Goal: Task Accomplishment & Management: Use online tool/utility

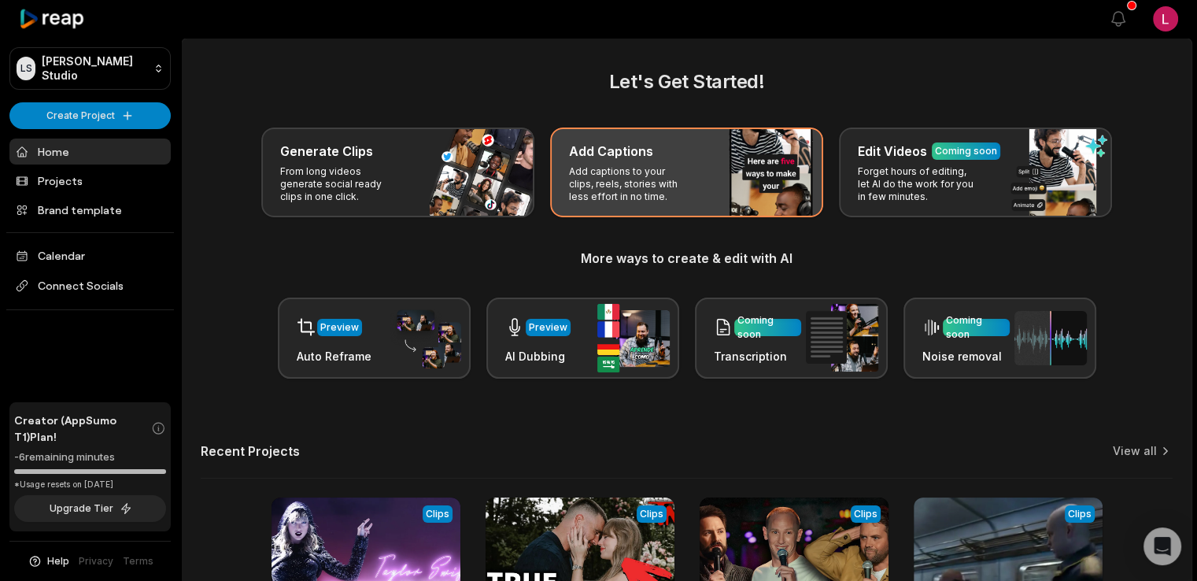
click at [671, 158] on div "Add Captions" at bounding box center [686, 151] width 235 height 19
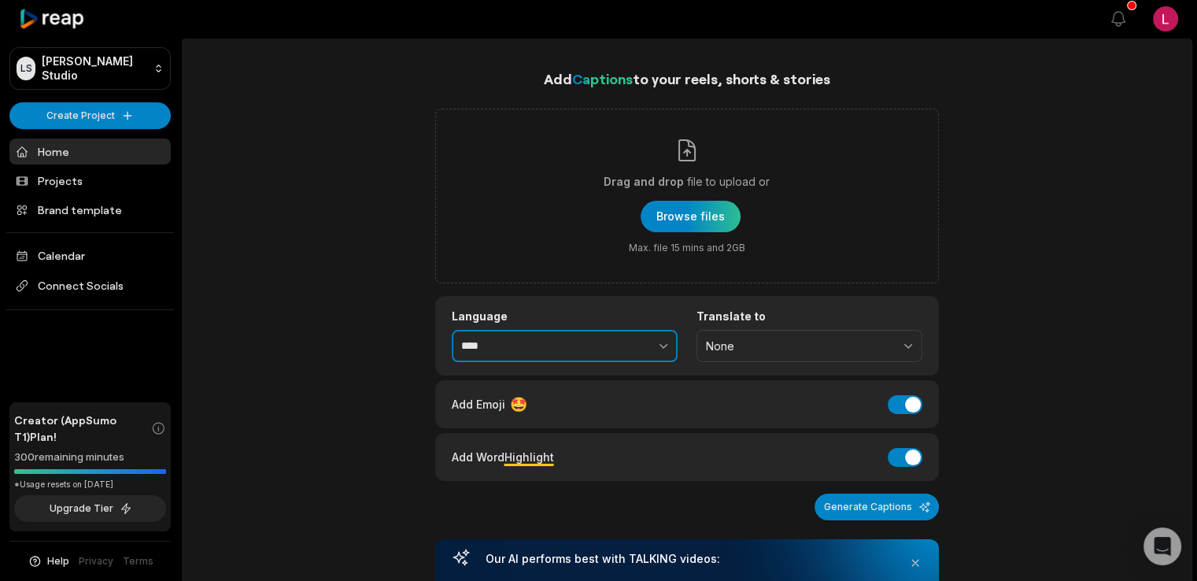
click at [647, 348] on button "button" at bounding box center [629, 346] width 97 height 33
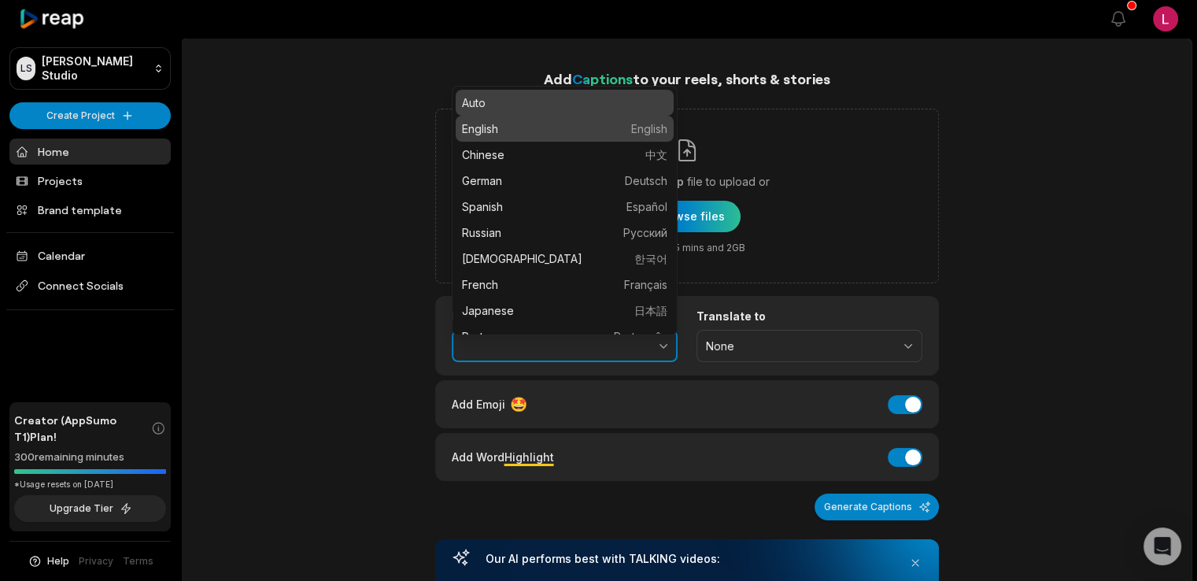
type input "*******"
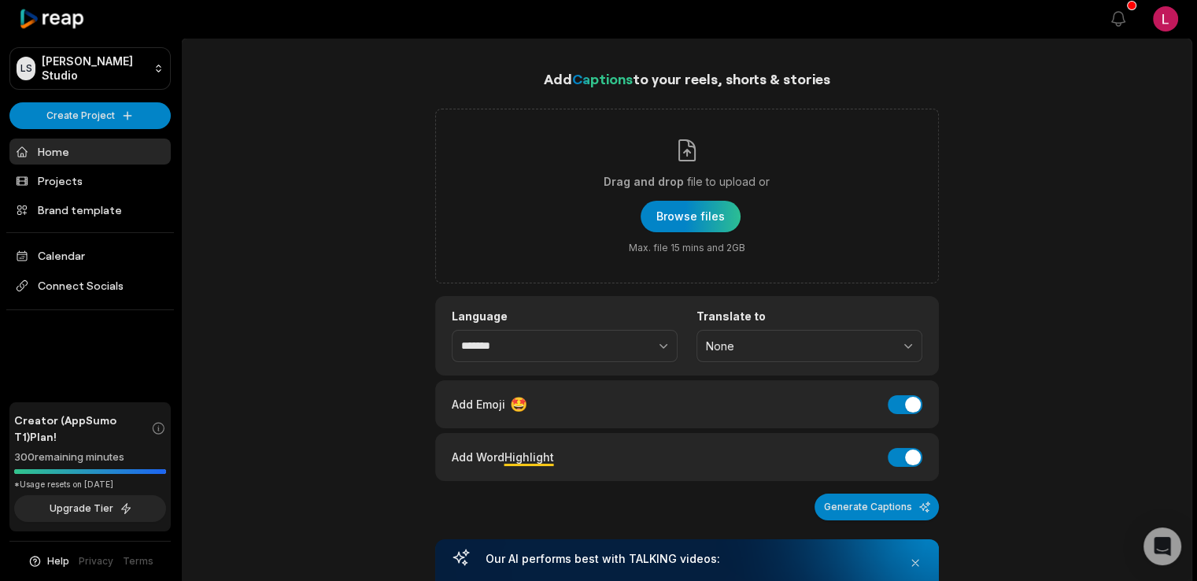
click at [368, 416] on div "Add Captions to your reels, shorts & stories Drag and drop file to upload or Br…" at bounding box center [687, 576] width 1010 height 1016
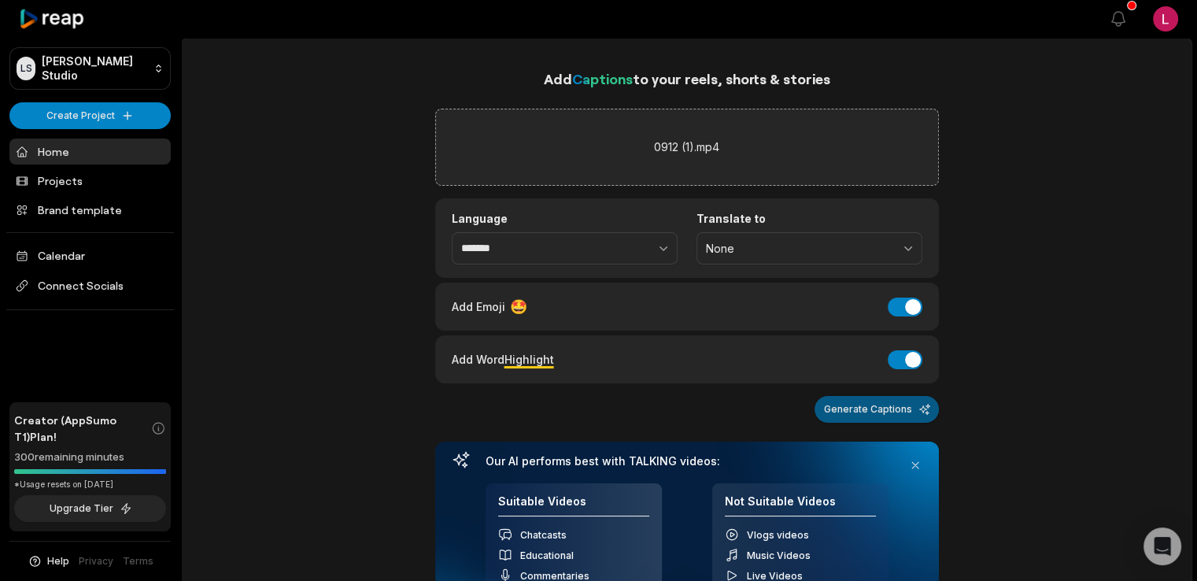
click at [840, 404] on button "Generate Captions" at bounding box center [877, 409] width 124 height 27
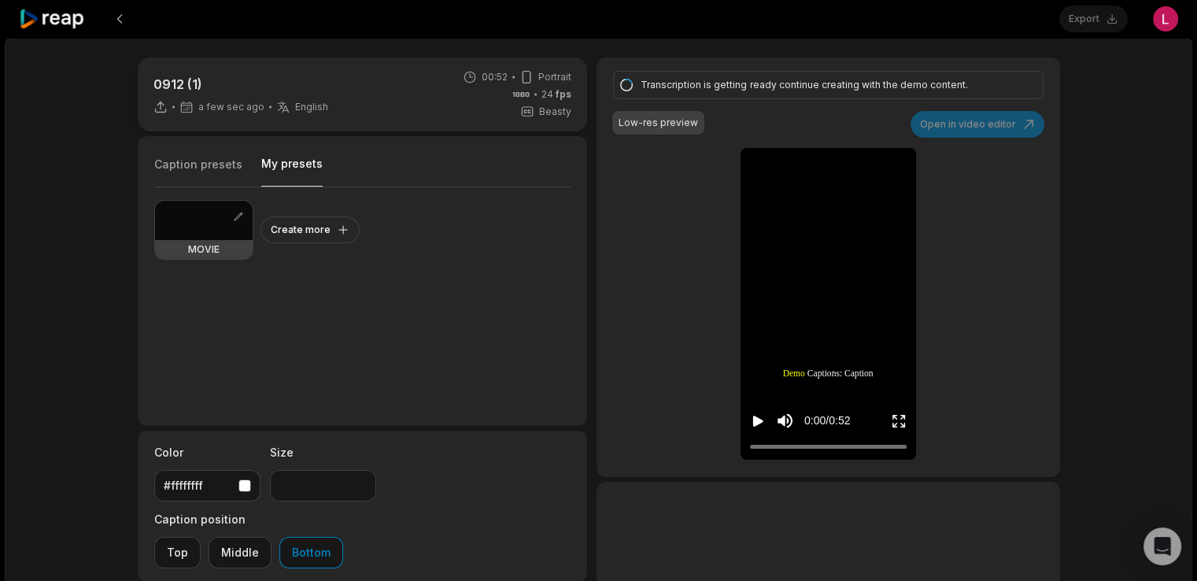
click at [271, 167] on button "My presets" at bounding box center [291, 171] width 61 height 31
click at [315, 227] on button "Create more" at bounding box center [310, 229] width 99 height 27
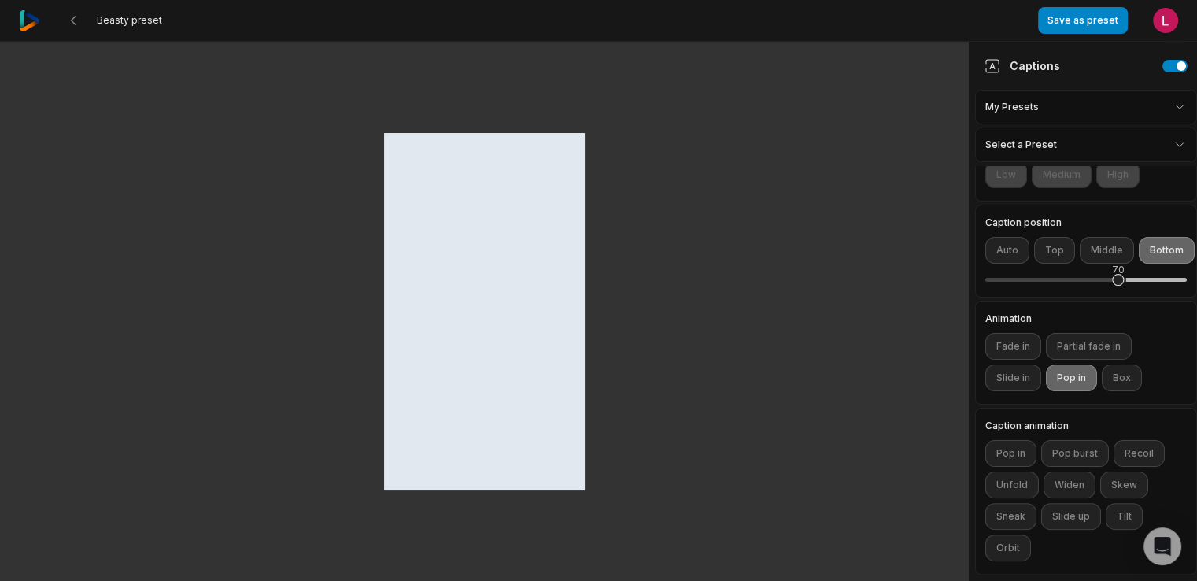
scroll to position [136, 0]
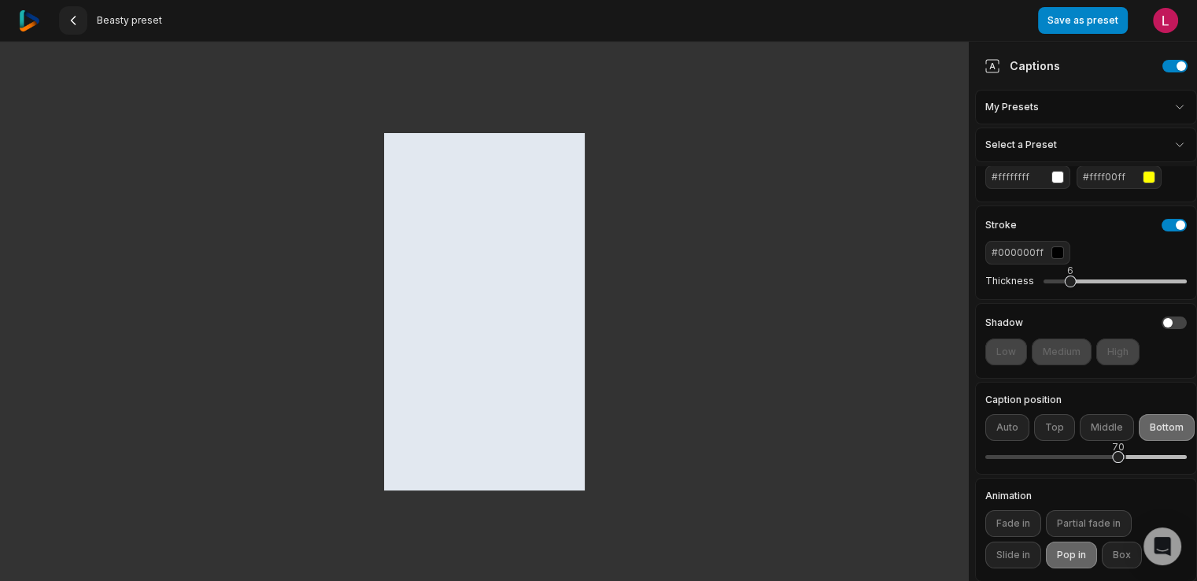
click at [68, 17] on icon at bounding box center [73, 20] width 13 height 13
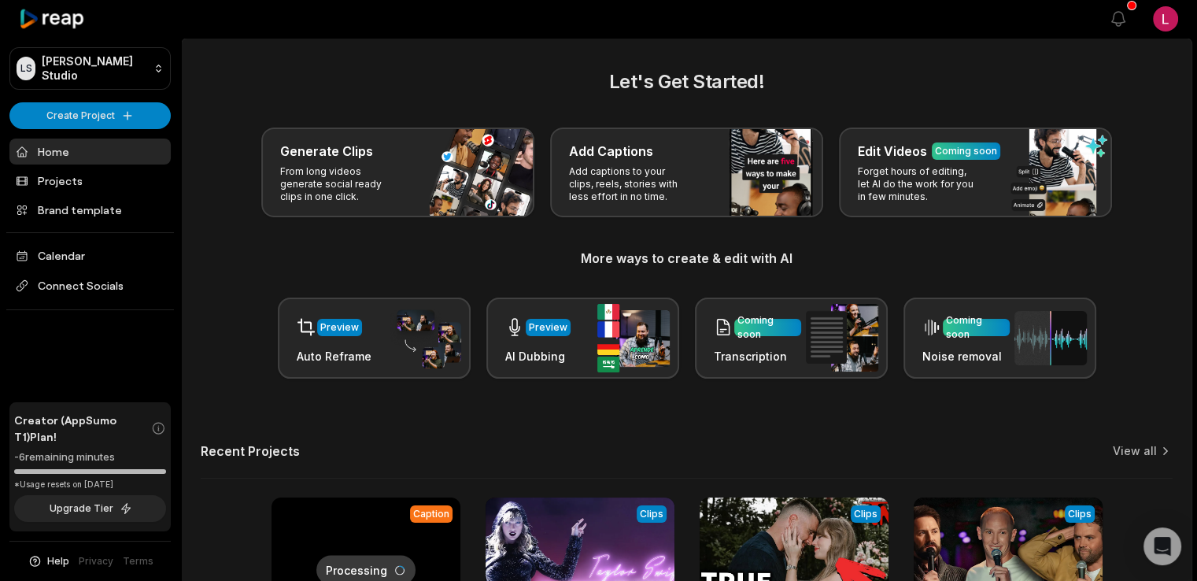
scroll to position [205, 0]
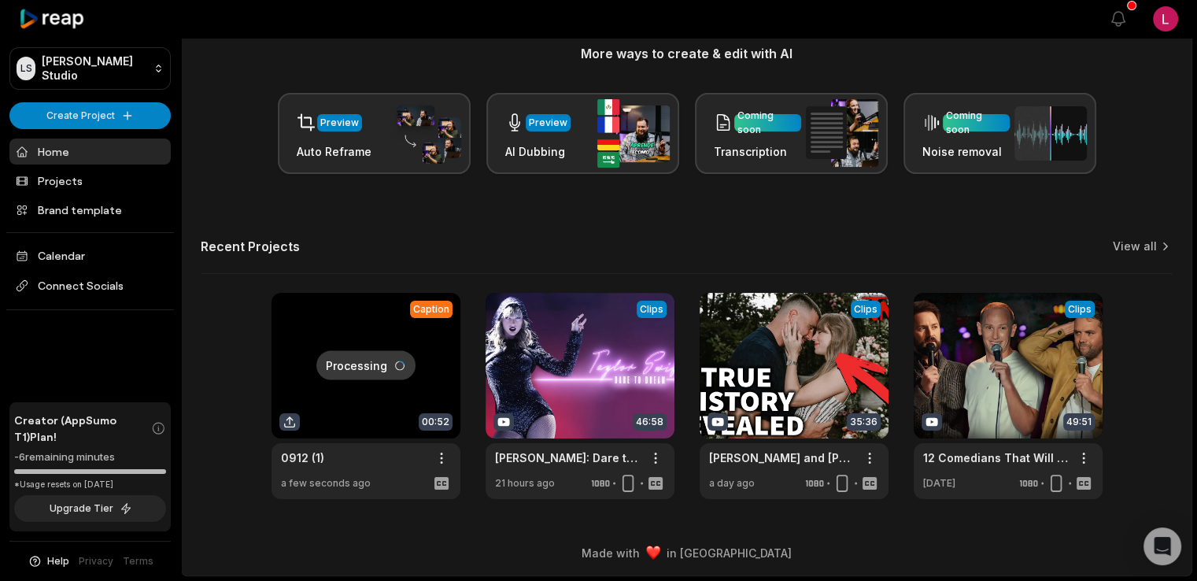
click at [353, 341] on link at bounding box center [366, 396] width 189 height 206
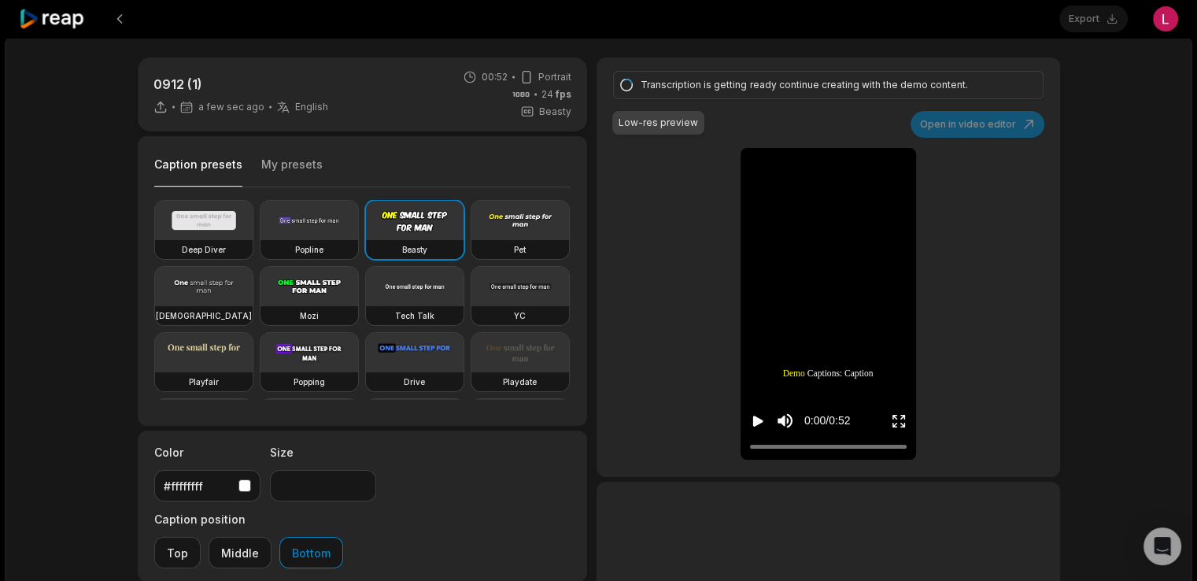
click at [591, 501] on div "0912 (1) a few sec ago English en 00:52 Portrait 24 fps Beasty Caption presets …" at bounding box center [599, 434] width 954 height 755
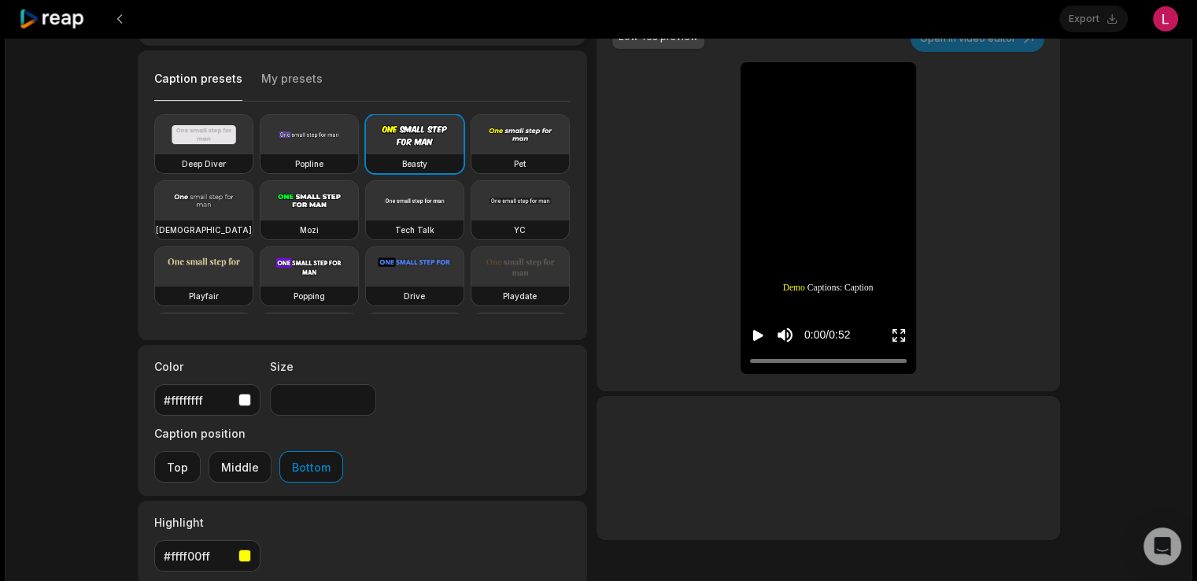
scroll to position [80, 0]
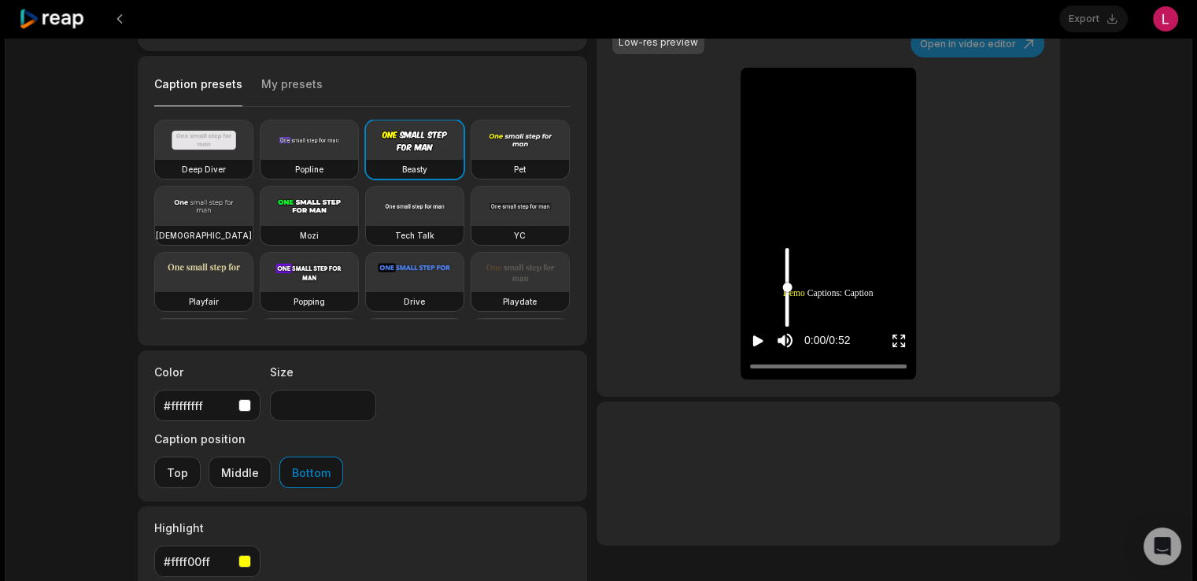
type input "****"
click at [786, 290] on input "Change volume" at bounding box center [788, 287] width 4 height 79
click at [755, 342] on icon "Play video" at bounding box center [758, 340] width 10 height 11
click at [590, 365] on div "0912 (1) a few sec ago English en 00:52 Portrait 24 fps Beasty Caption presets …" at bounding box center [599, 354] width 954 height 755
click at [591, 365] on div "0912 (1) a few sec ago English en 00:52 Portrait 24 fps Beasty Caption presets …" at bounding box center [599, 354] width 954 height 755
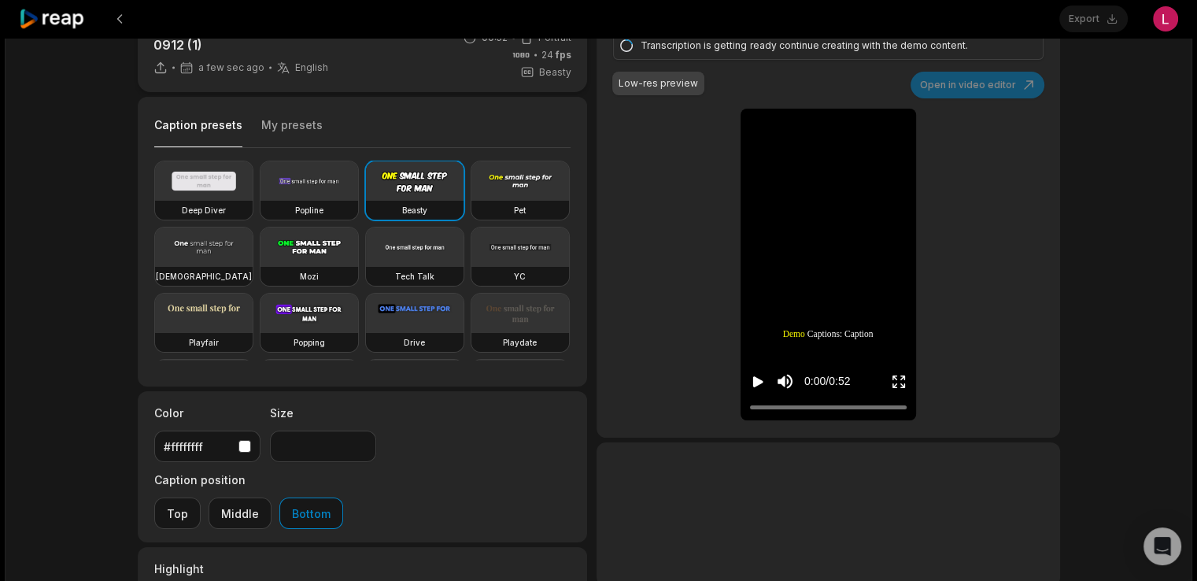
scroll to position [0, 0]
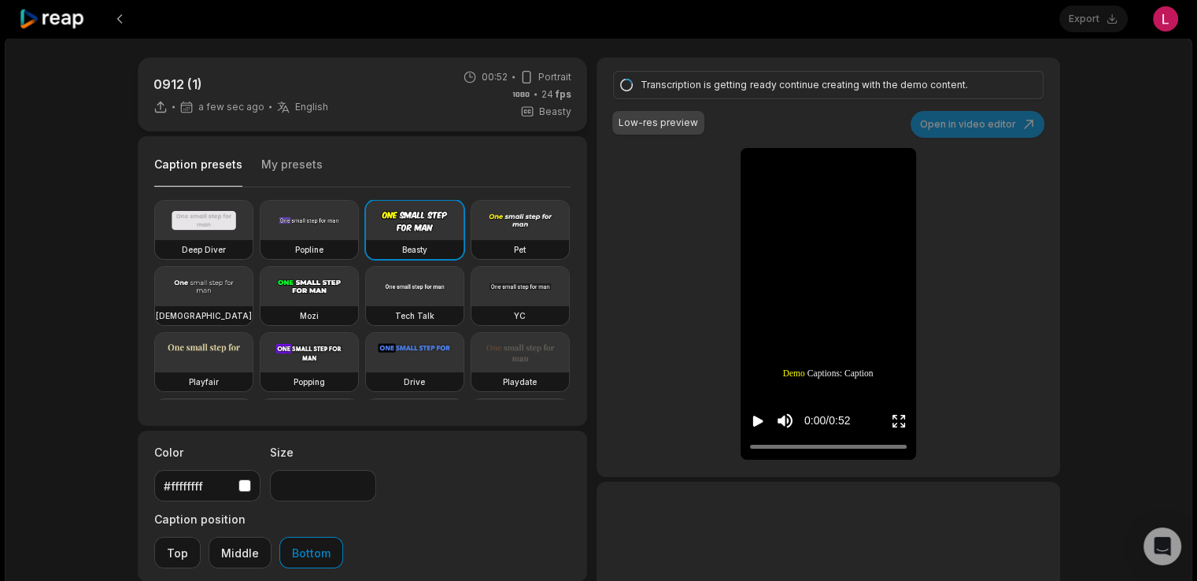
click at [1099, 388] on div "0912 (1) a few sec ago English en 00:52 Portrait 24 fps Beasty Caption presets …" at bounding box center [599, 466] width 1188 height 856
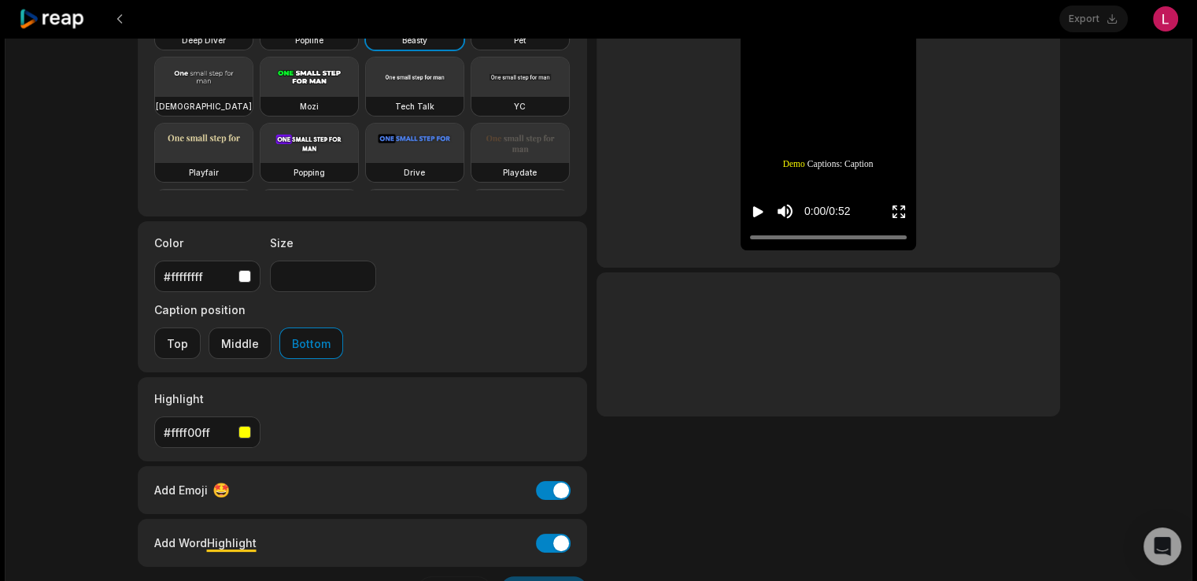
scroll to position [249, 0]
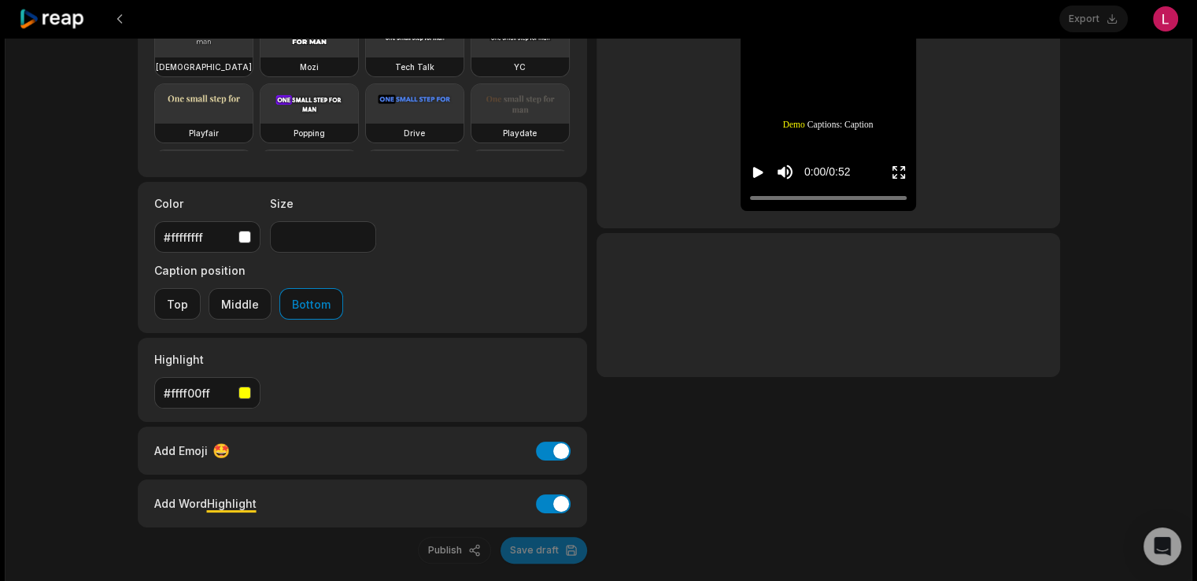
click at [613, 507] on div "0912 (1) a few sec ago English en 00:52 Portrait 24 fps Beasty Caption presets …" at bounding box center [599, 217] width 1188 height 856
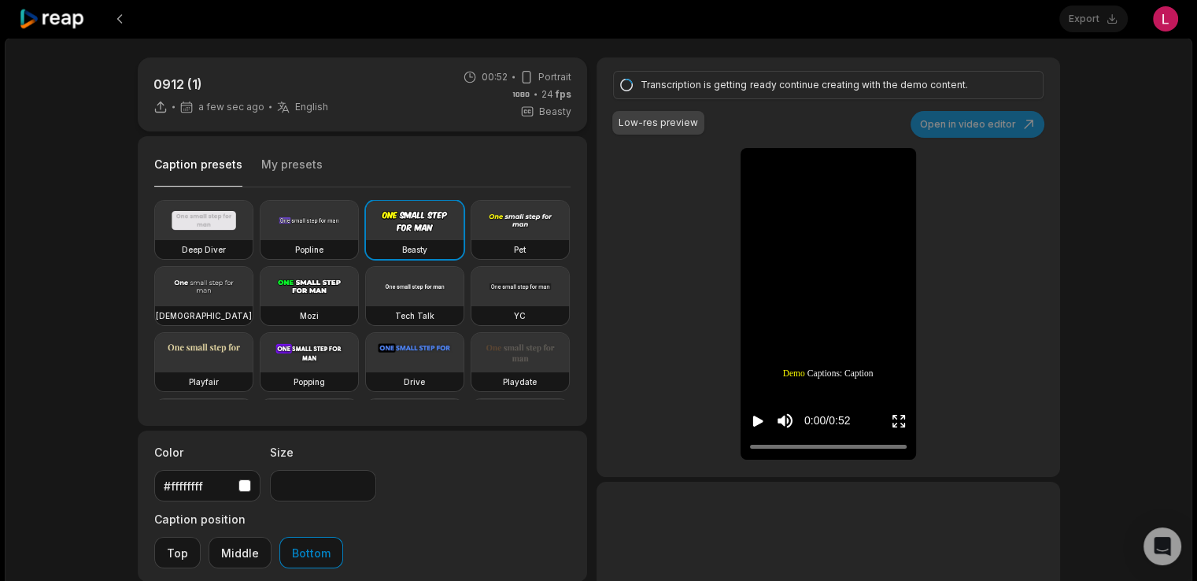
click at [592, 520] on div "0912 (1) a few sec ago English en 00:52 Portrait 24 fps Beasty Caption presets …" at bounding box center [599, 434] width 954 height 755
click at [591, 423] on div "0912 (1) a few sec ago English en 00:52 Portrait 24 fps Beasty Caption presets …" at bounding box center [599, 434] width 954 height 755
click at [1117, 460] on div "0912 (1) a few sec ago English en 00:52 Portrait 24 fps Beasty Caption presets …" at bounding box center [599, 466] width 1188 height 856
click at [76, 24] on icon at bounding box center [52, 19] width 67 height 21
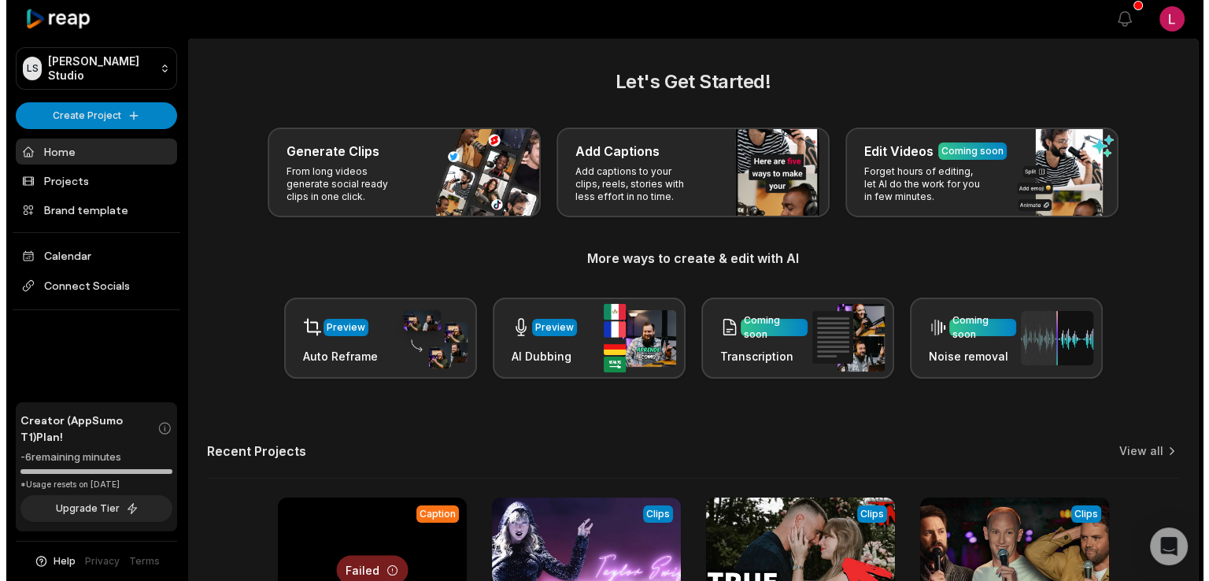
scroll to position [205, 0]
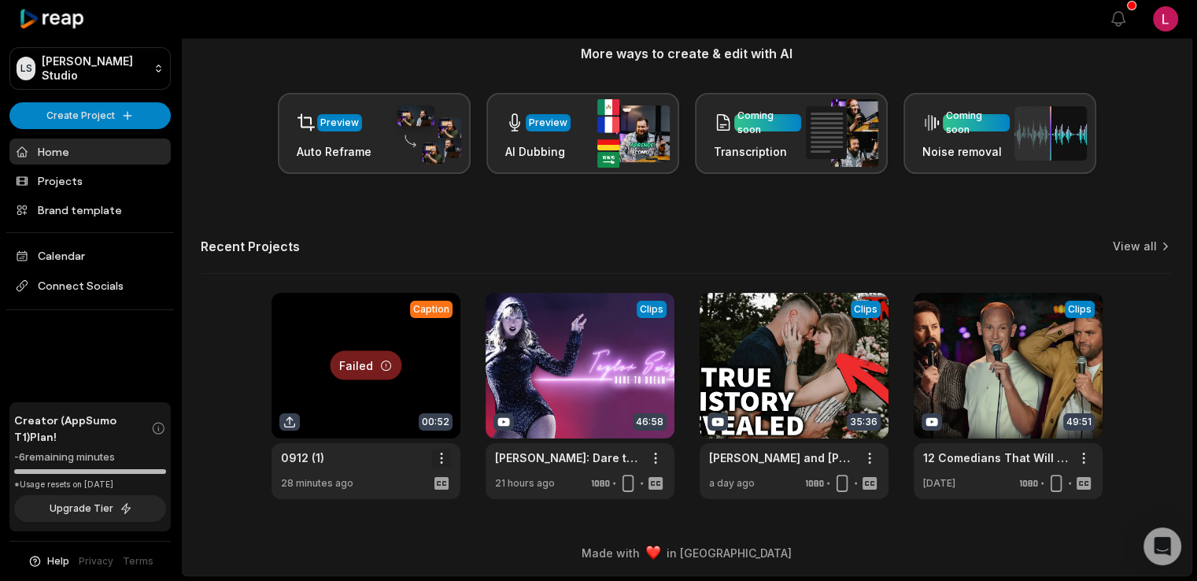
click at [439, 376] on html "LS Logan's Studio Create Project Home Projects Brand template Calendar Connect …" at bounding box center [598, 85] width 1197 height 581
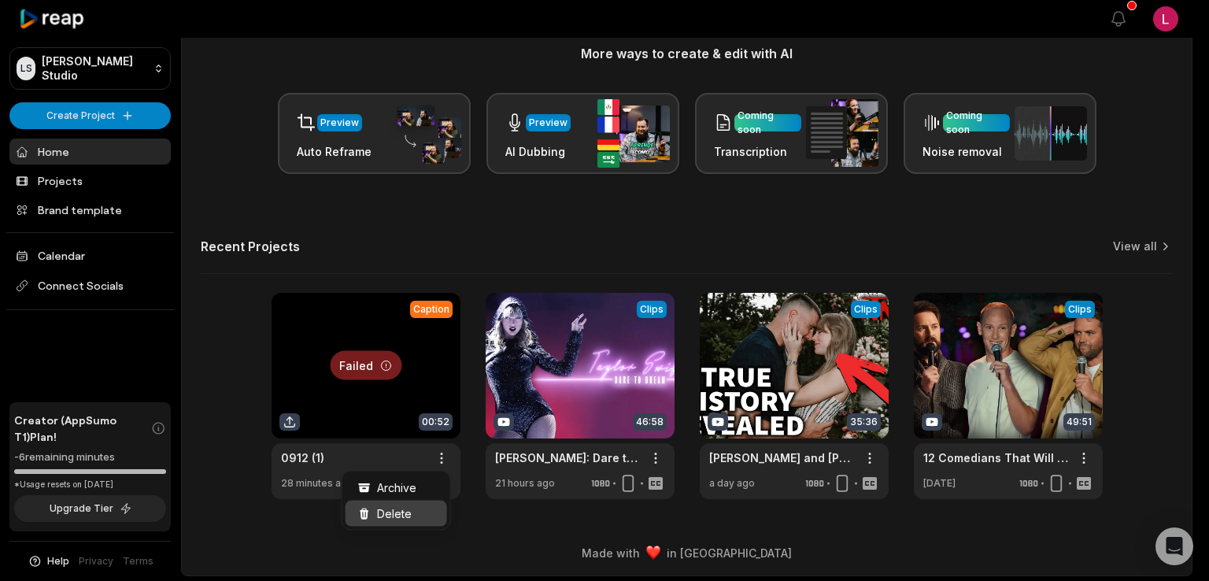
click at [399, 515] on span "Delete" at bounding box center [394, 513] width 35 height 17
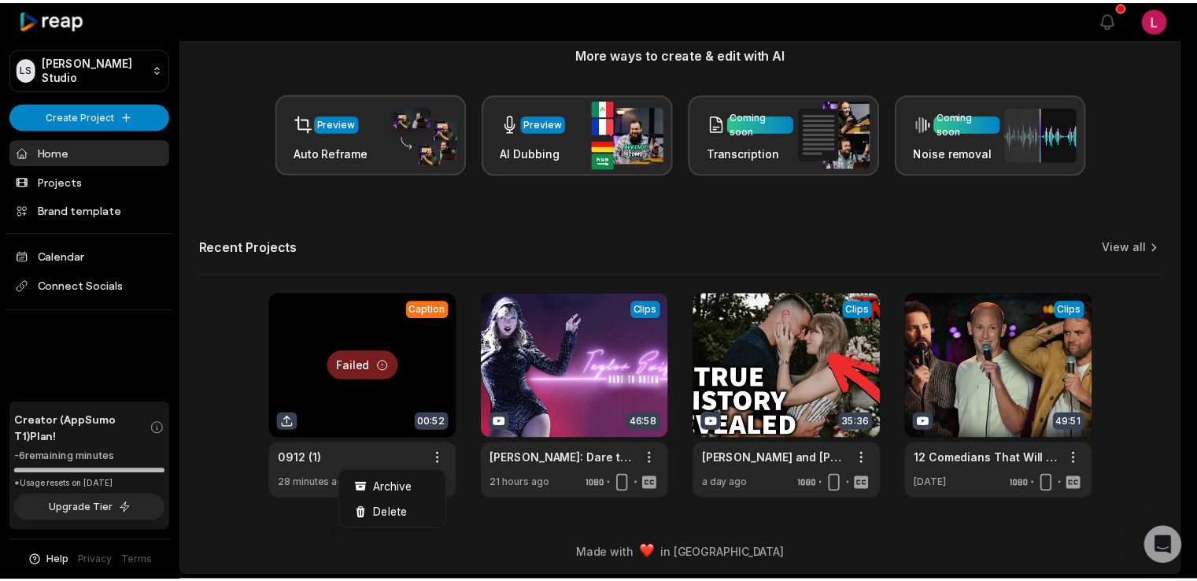
scroll to position [0, 0]
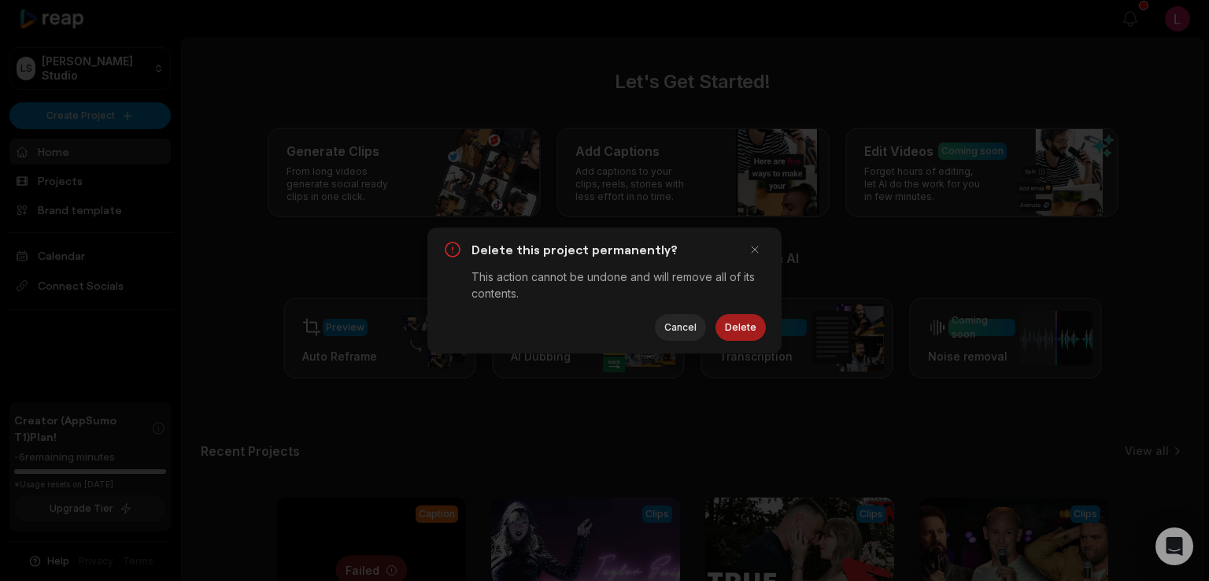
click at [735, 321] on button "Delete" at bounding box center [741, 327] width 50 height 27
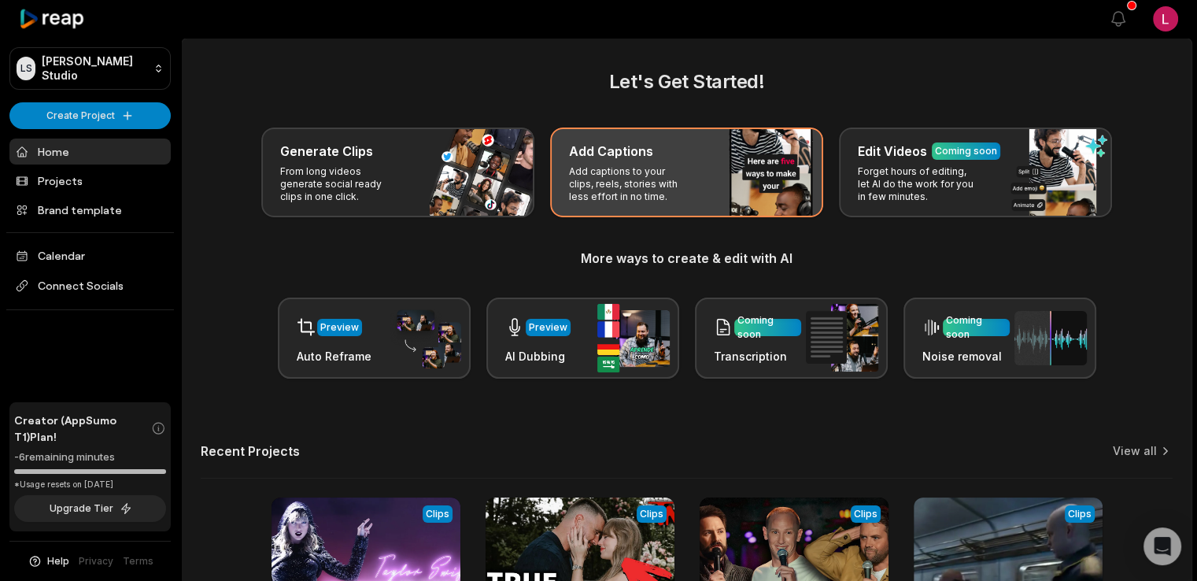
click at [677, 154] on div "Add Captions" at bounding box center [686, 151] width 235 height 19
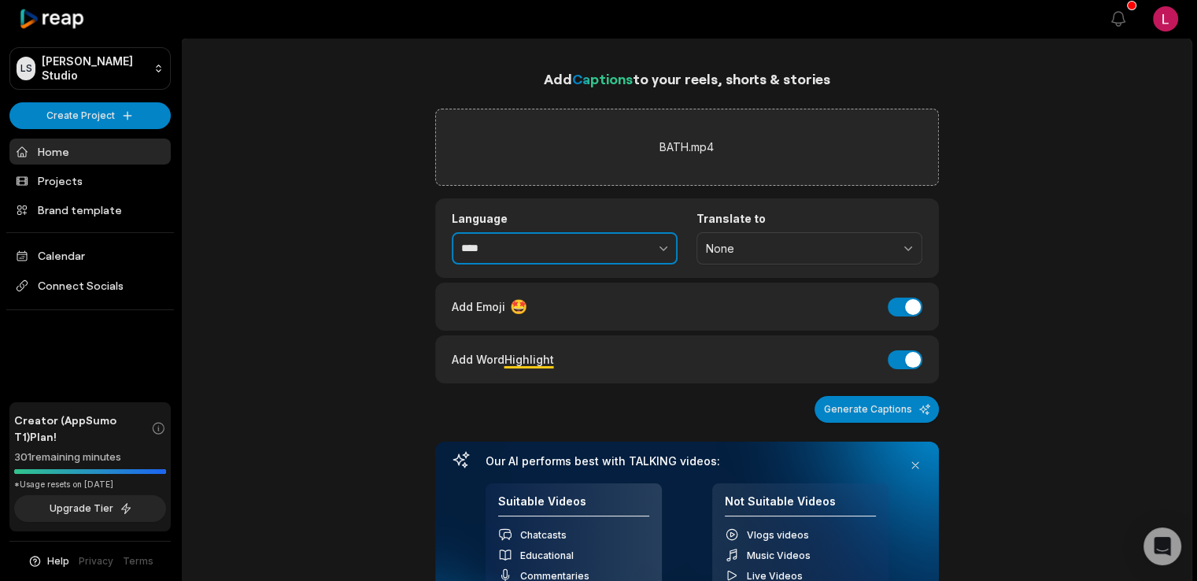
click at [656, 240] on icon "button" at bounding box center [664, 248] width 16 height 16
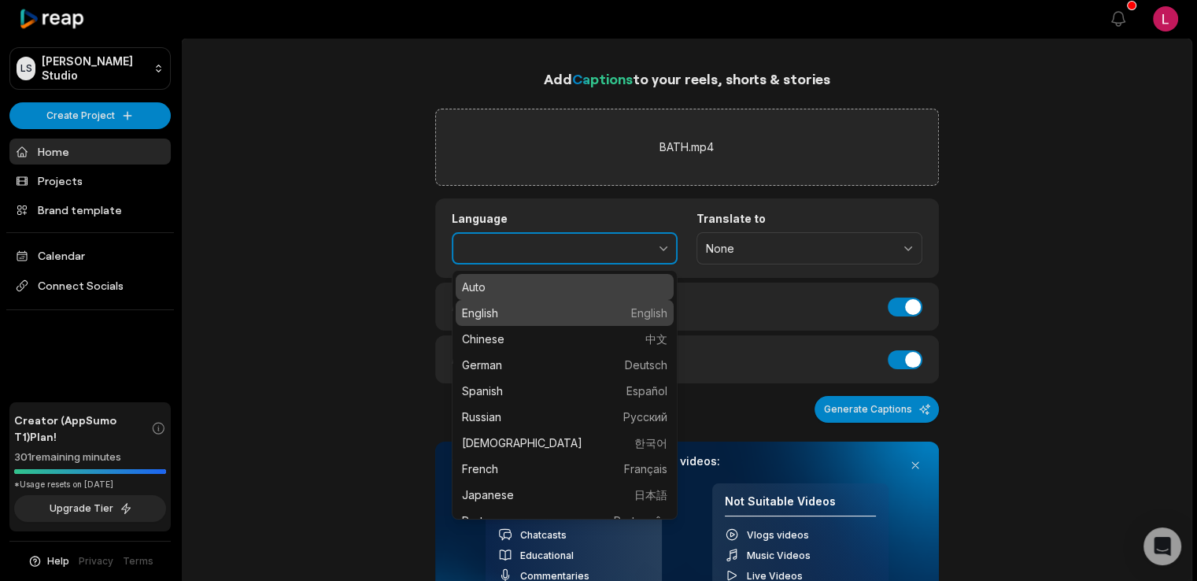
type input "*******"
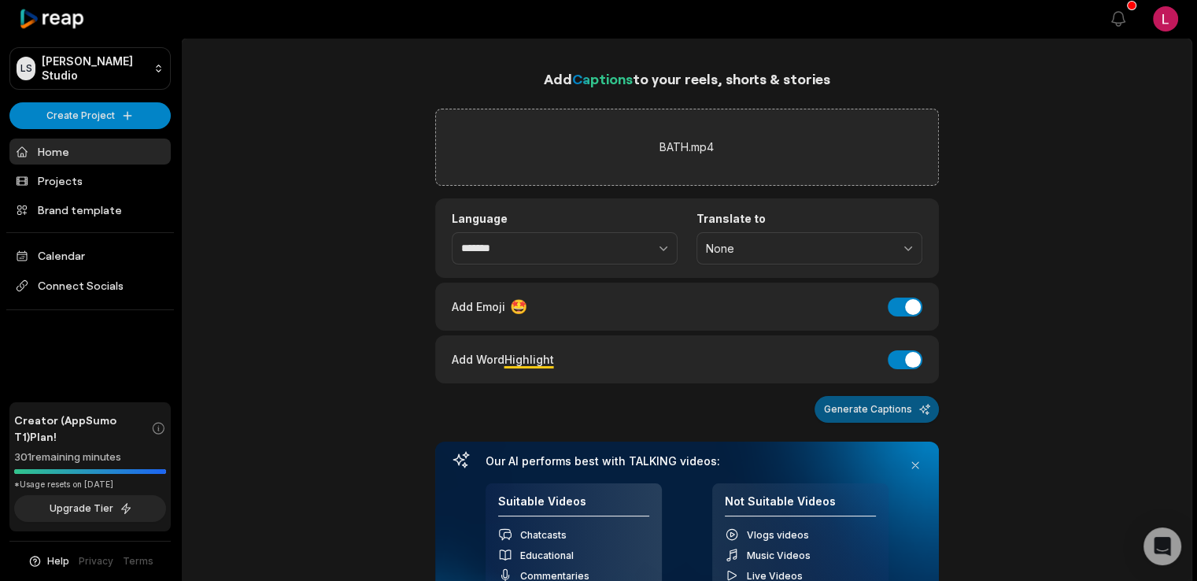
click at [875, 401] on button "Generate Captions" at bounding box center [877, 409] width 124 height 27
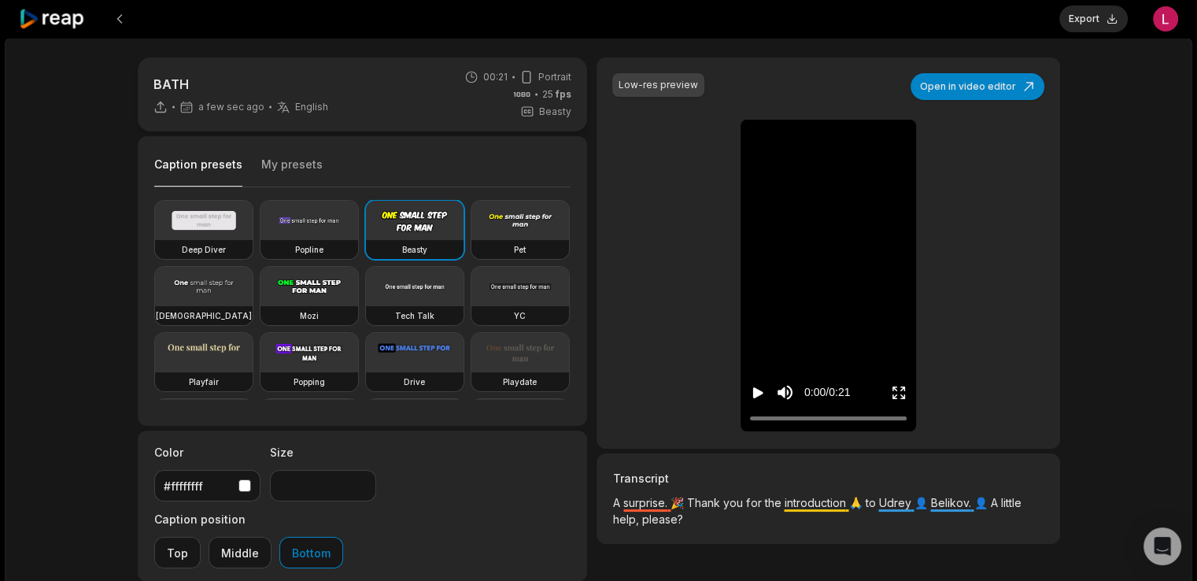
click at [762, 387] on icon "Play video" at bounding box center [758, 393] width 16 height 16
type input "*"
drag, startPoint x: 787, startPoint y: 320, endPoint x: 787, endPoint y: 286, distance: 33.8
click at [787, 300] on input "Change volume" at bounding box center [788, 339] width 4 height 79
click at [811, 418] on div at bounding box center [828, 418] width 157 height 10
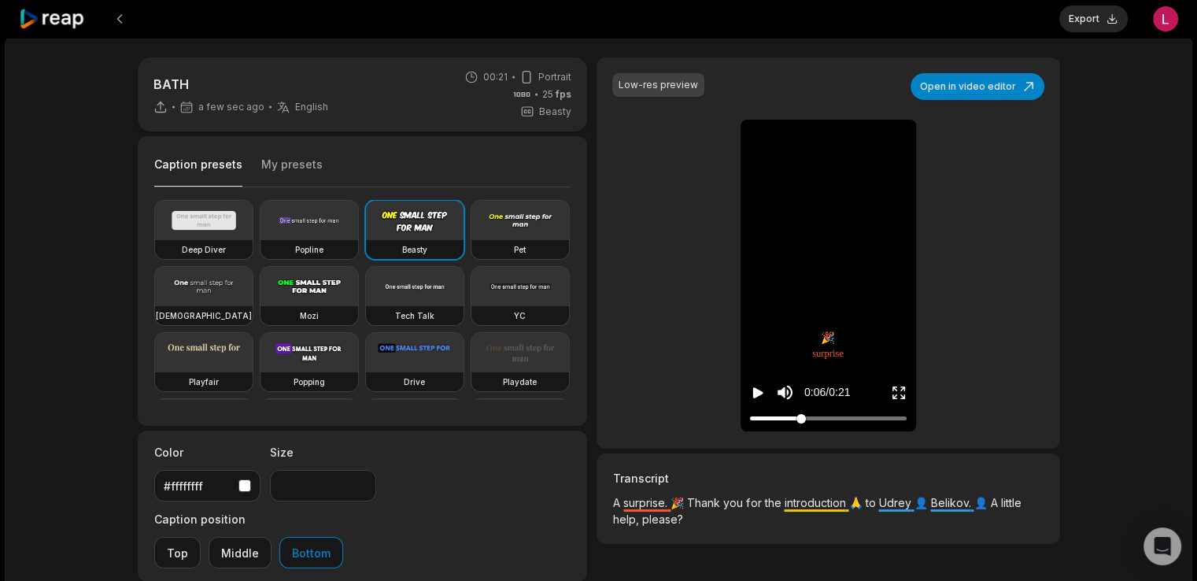
click at [801, 418] on div at bounding box center [828, 418] width 157 height 10
click at [277, 162] on button "My presets" at bounding box center [291, 172] width 61 height 30
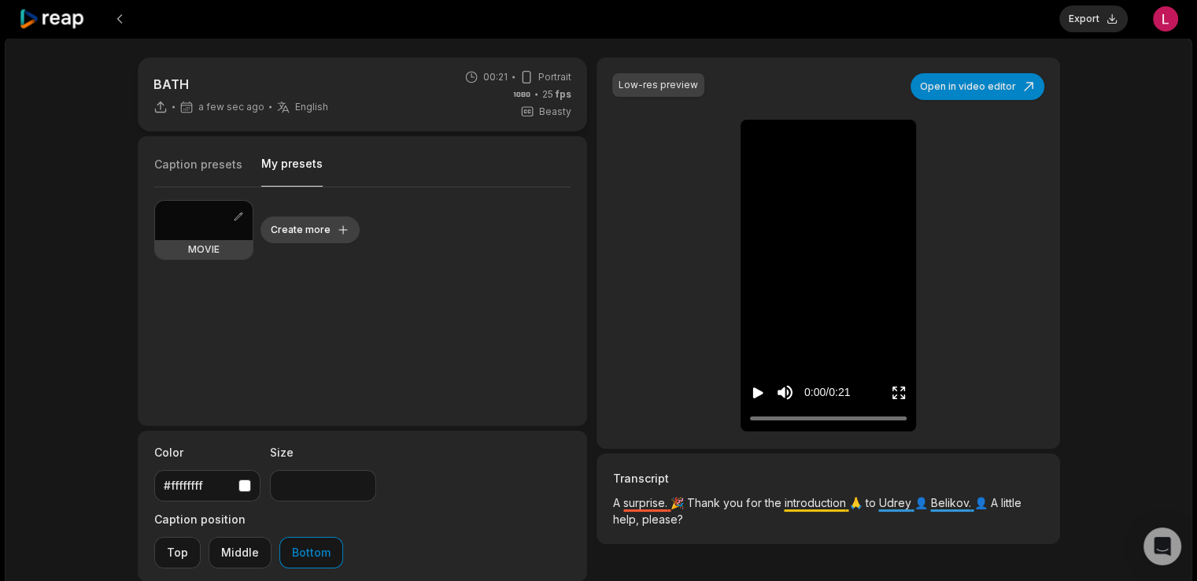
click at [305, 227] on button "Create more" at bounding box center [310, 229] width 99 height 27
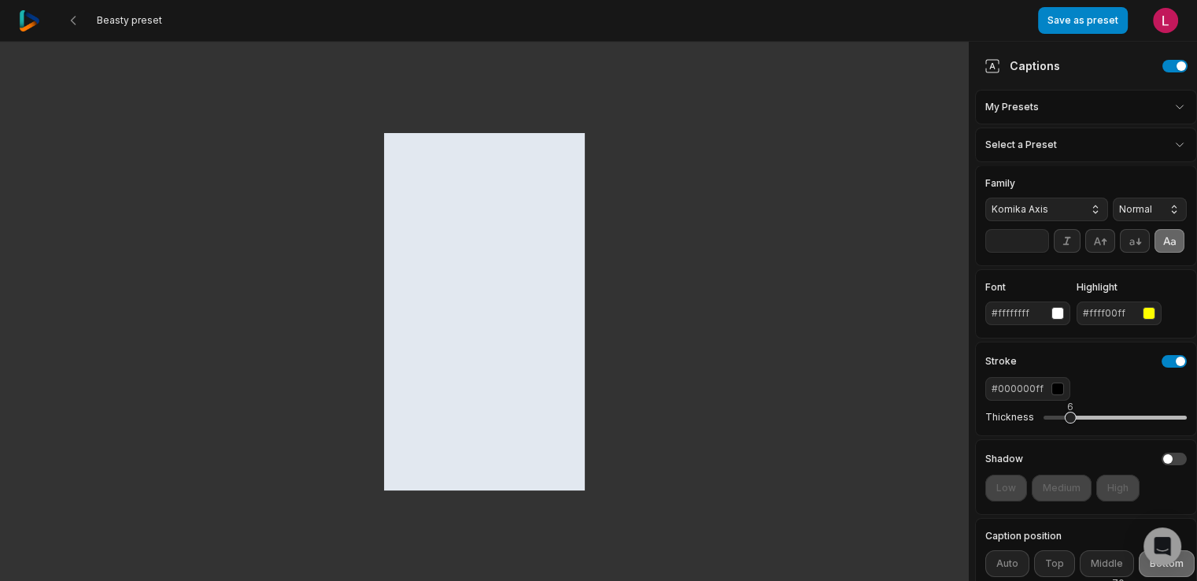
click at [1089, 153] on html "Beasty preset Save as preset Open user menu Captions My Presets Select a Preset…" at bounding box center [598, 290] width 1197 height 581
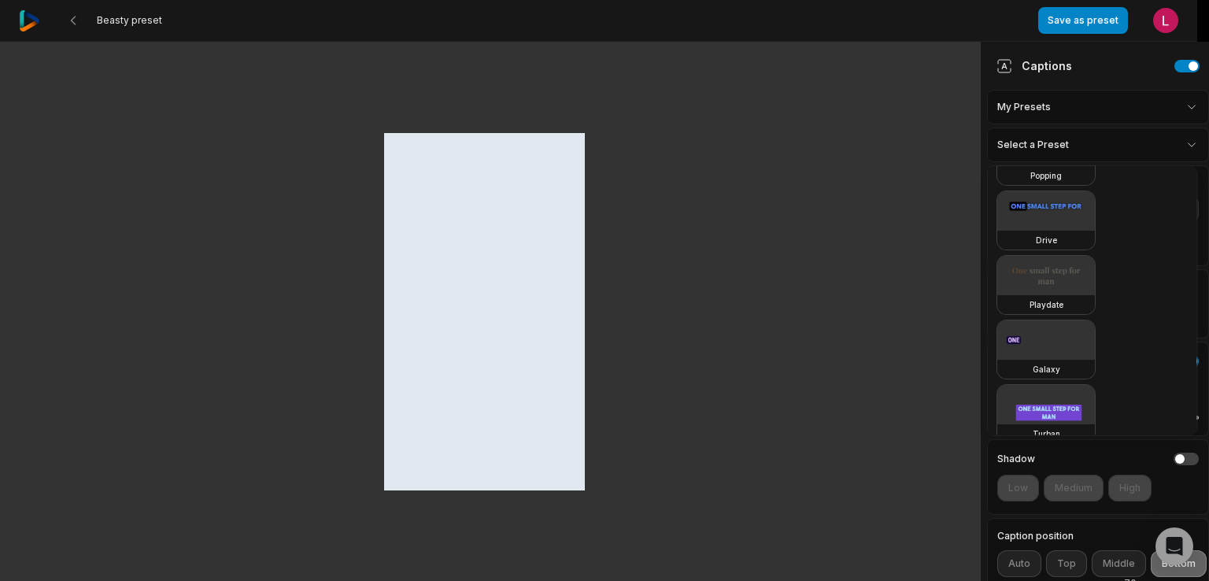
scroll to position [1034, 0]
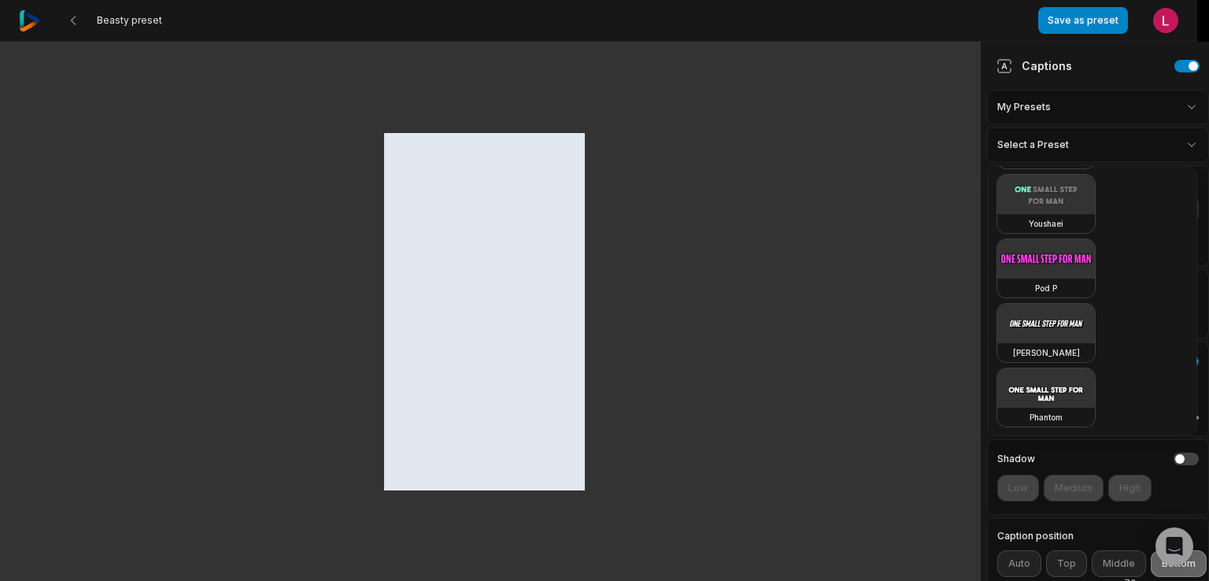
click at [1061, 331] on video at bounding box center [1046, 323] width 98 height 39
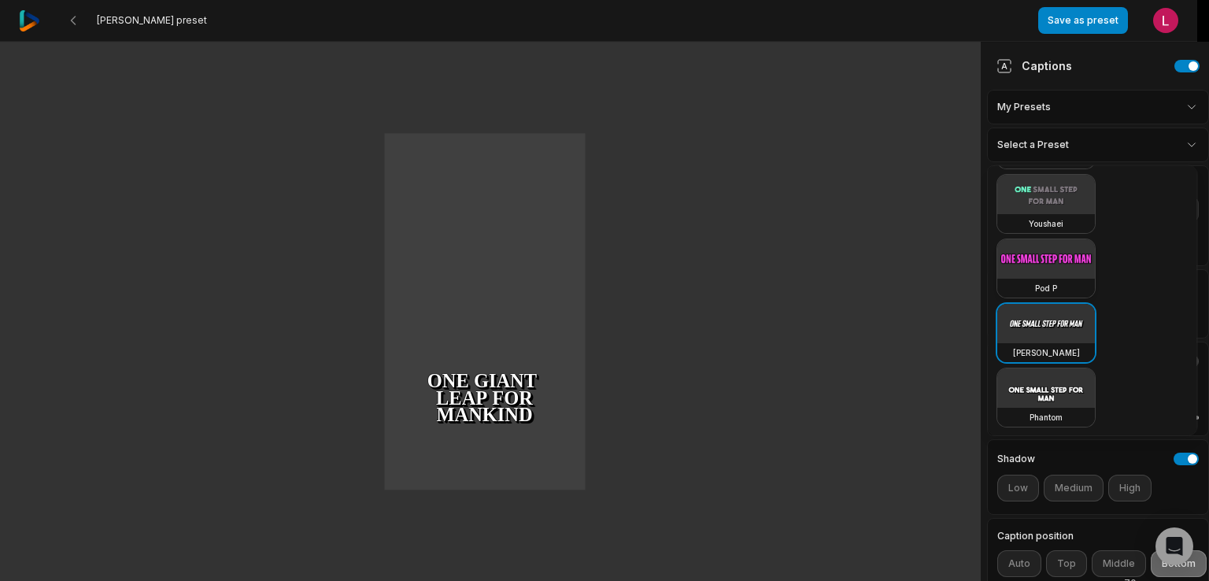
click at [1074, 268] on video at bounding box center [1046, 258] width 98 height 39
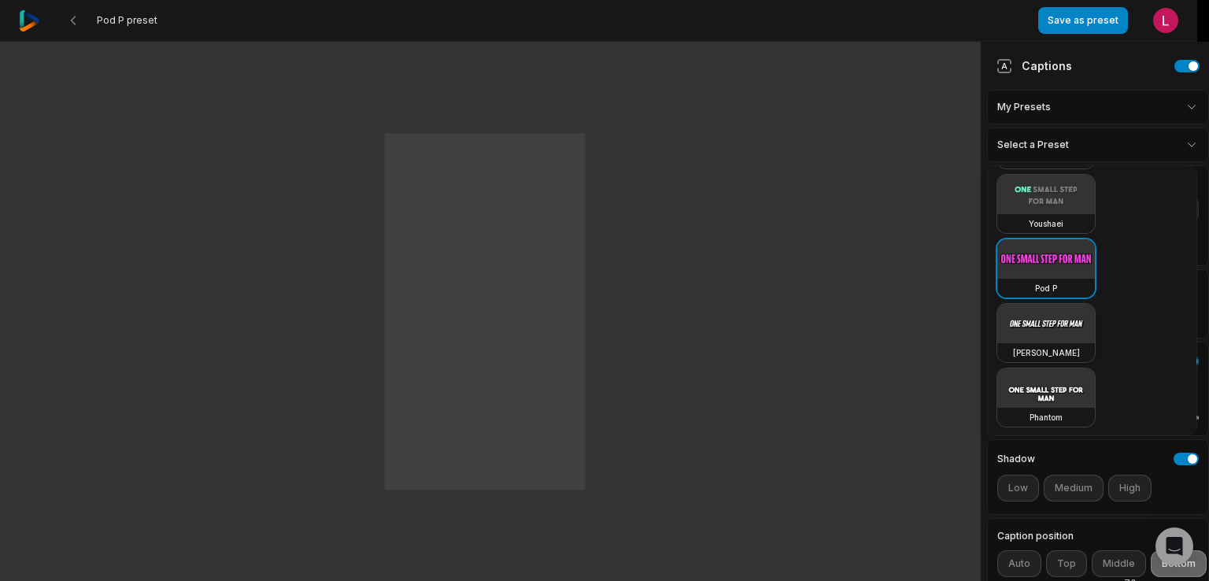
click at [1060, 316] on video at bounding box center [1046, 323] width 98 height 39
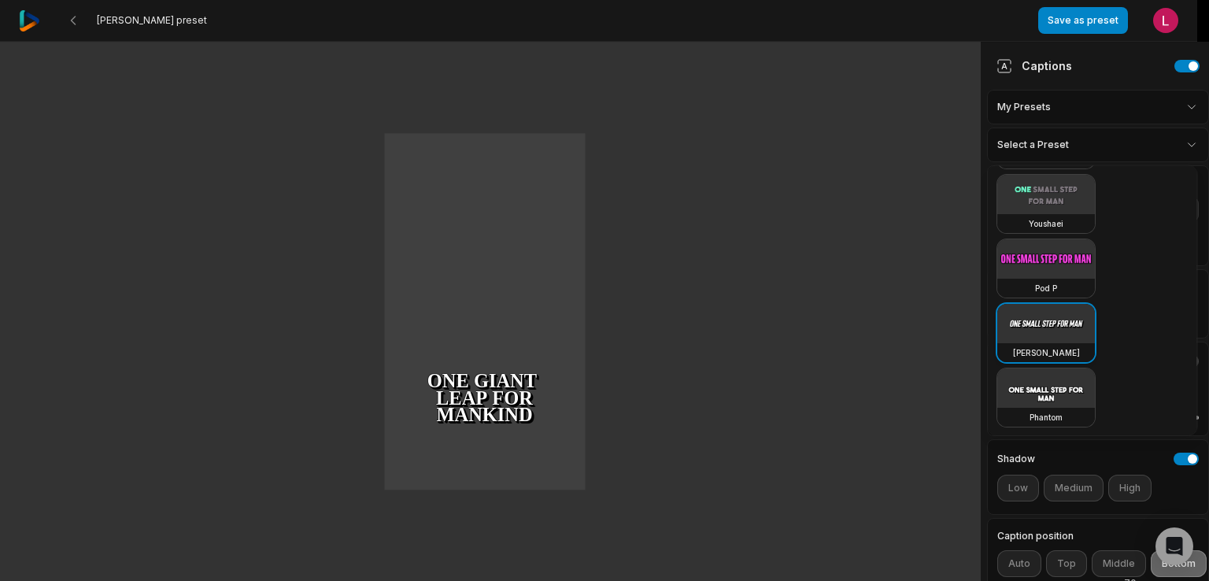
click at [1036, 335] on video at bounding box center [1046, 323] width 98 height 39
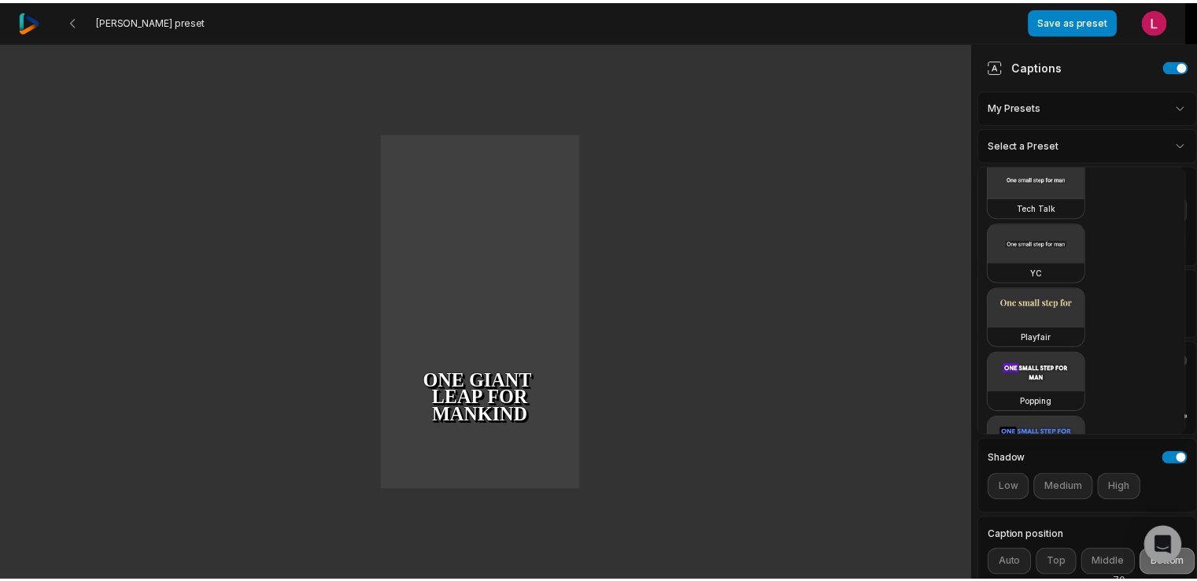
scroll to position [0, 0]
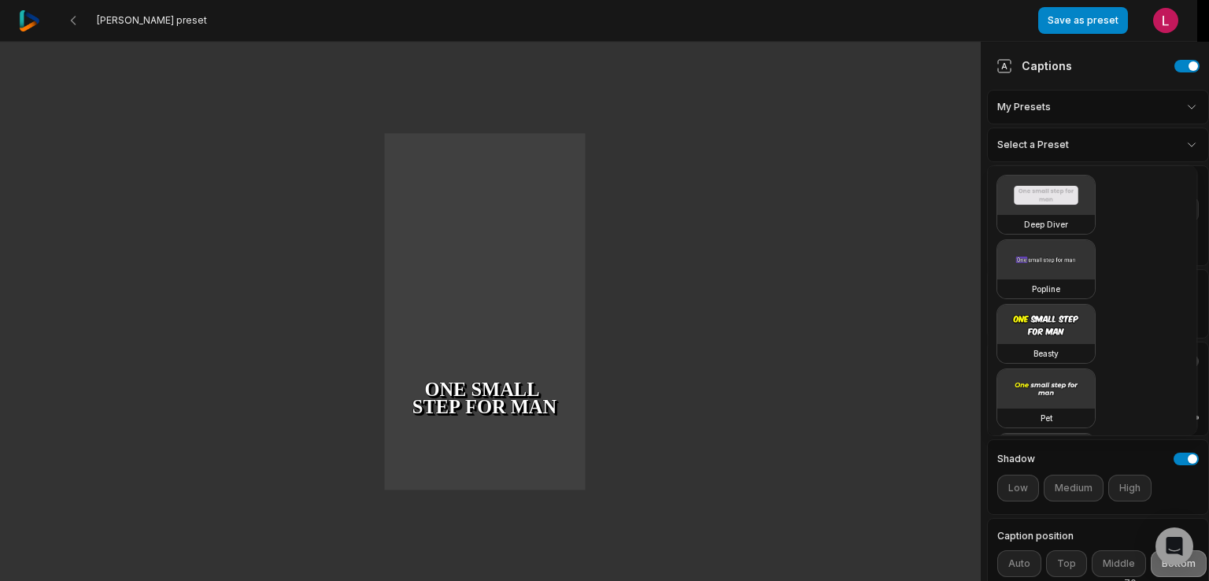
click at [1185, 151] on html "Noah preset Save as preset Open user menu One small step for man One giant leap…" at bounding box center [604, 290] width 1209 height 581
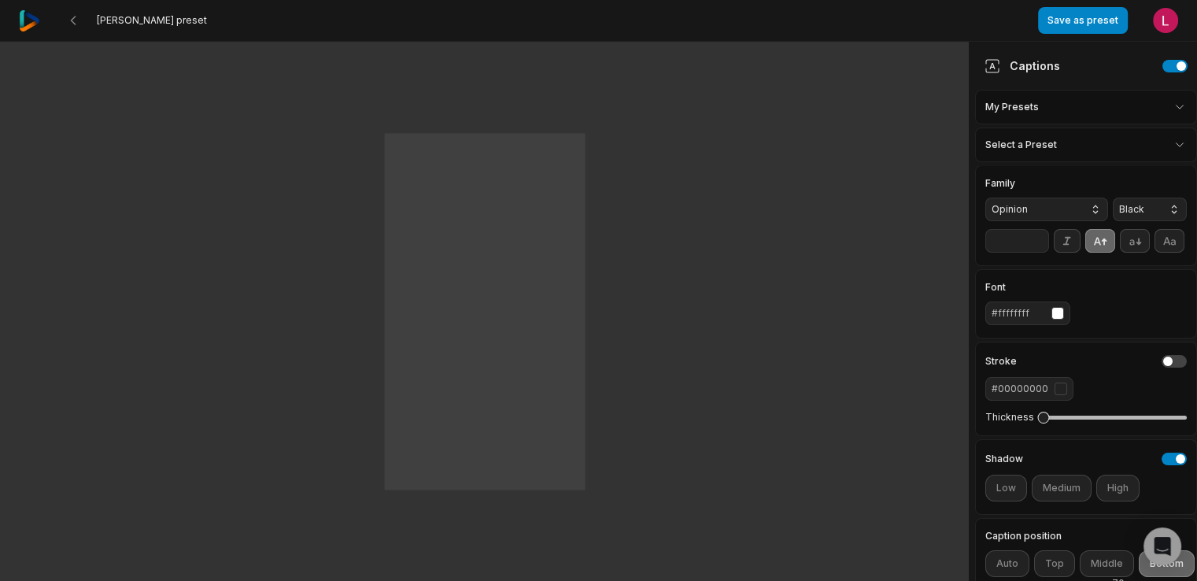
type input "**"
click at [1037, 246] on input "**" at bounding box center [1017, 241] width 64 height 24
click at [1061, 320] on div "button" at bounding box center [1058, 313] width 13 height 13
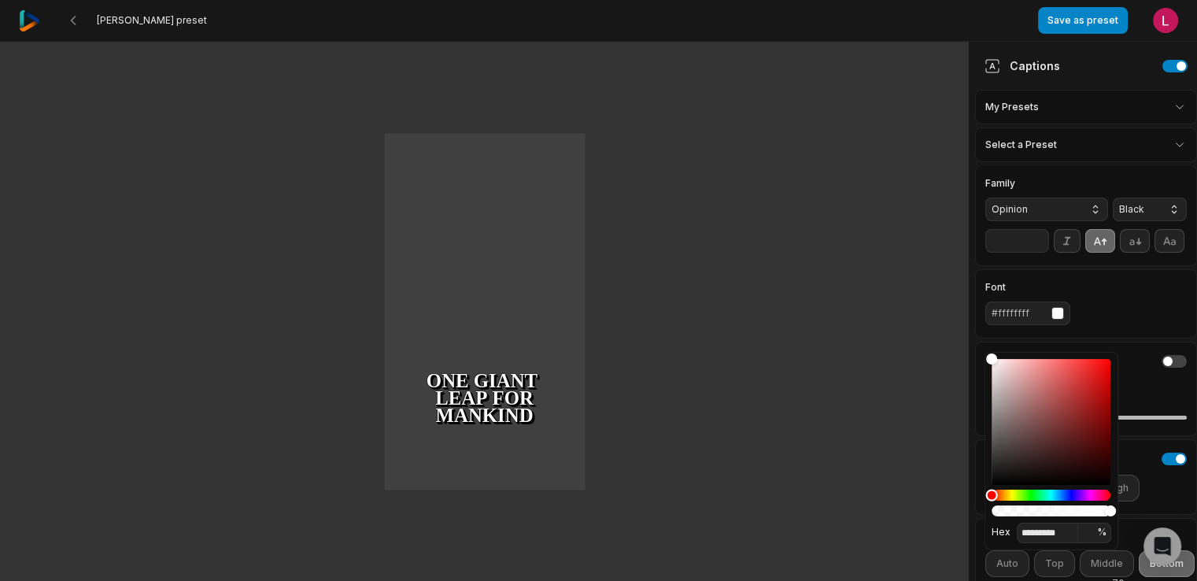
click at [1015, 492] on div "Hue" at bounding box center [1051, 495] width 119 height 11
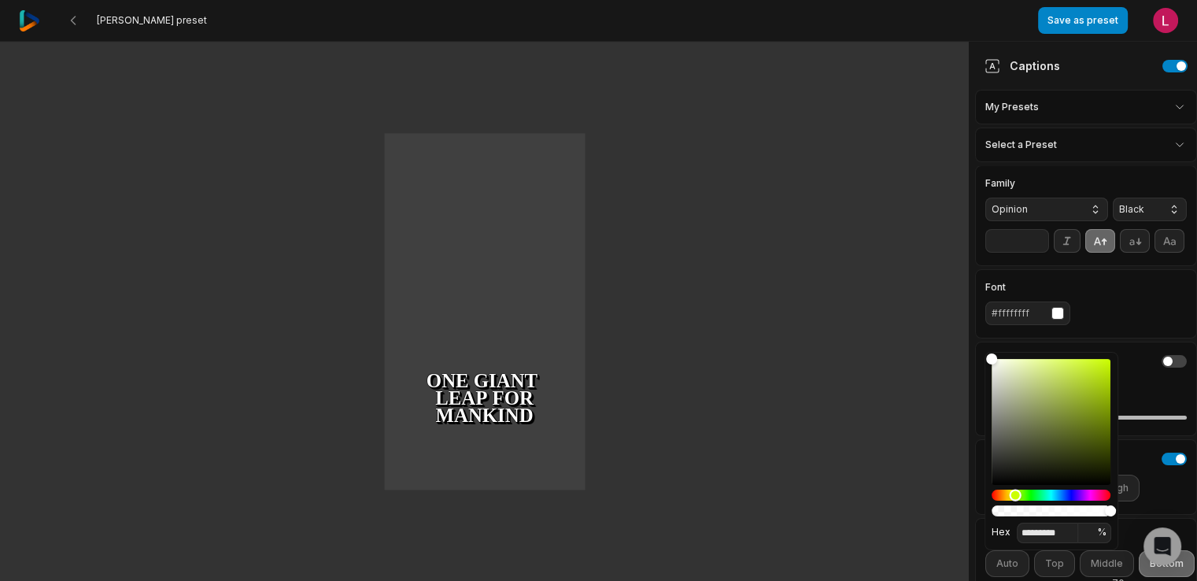
click at [1011, 494] on div "Hue" at bounding box center [1015, 495] width 12 height 12
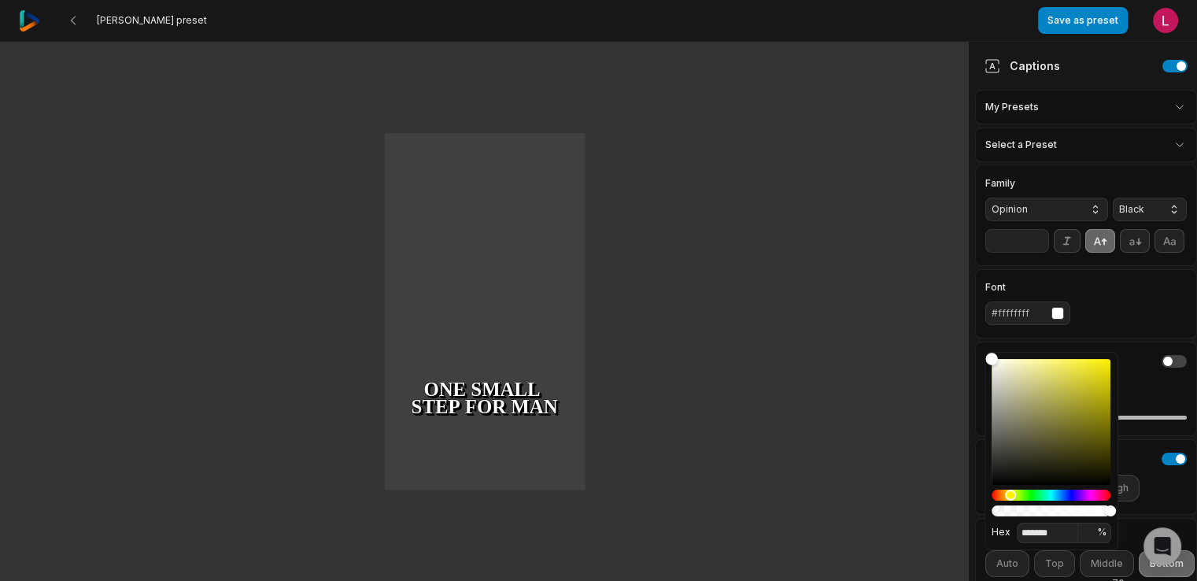
click at [1095, 374] on div "Color" at bounding box center [1051, 422] width 119 height 126
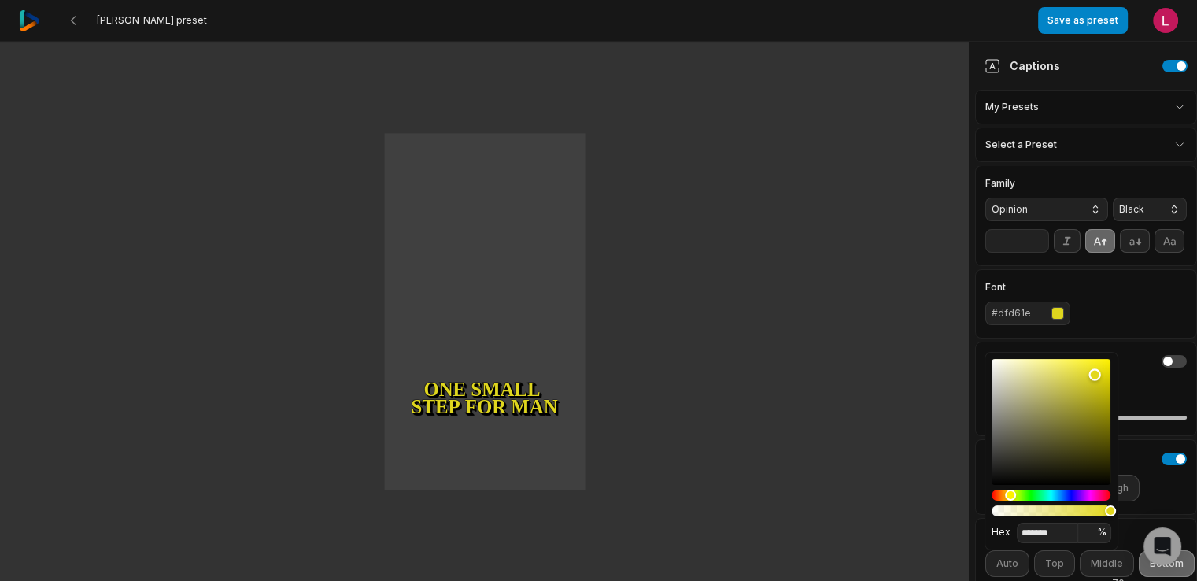
click at [1099, 379] on div "Color" at bounding box center [1051, 422] width 119 height 126
type input "*******"
drag, startPoint x: 1099, startPoint y: 378, endPoint x: 1108, endPoint y: 347, distance: 31.9
click at [1108, 347] on body "Noah preset Save as preset Open user menu One small step for man One giant leap…" at bounding box center [598, 290] width 1197 height 581
click at [1143, 325] on div "Font #fff307" at bounding box center [1086, 304] width 202 height 43
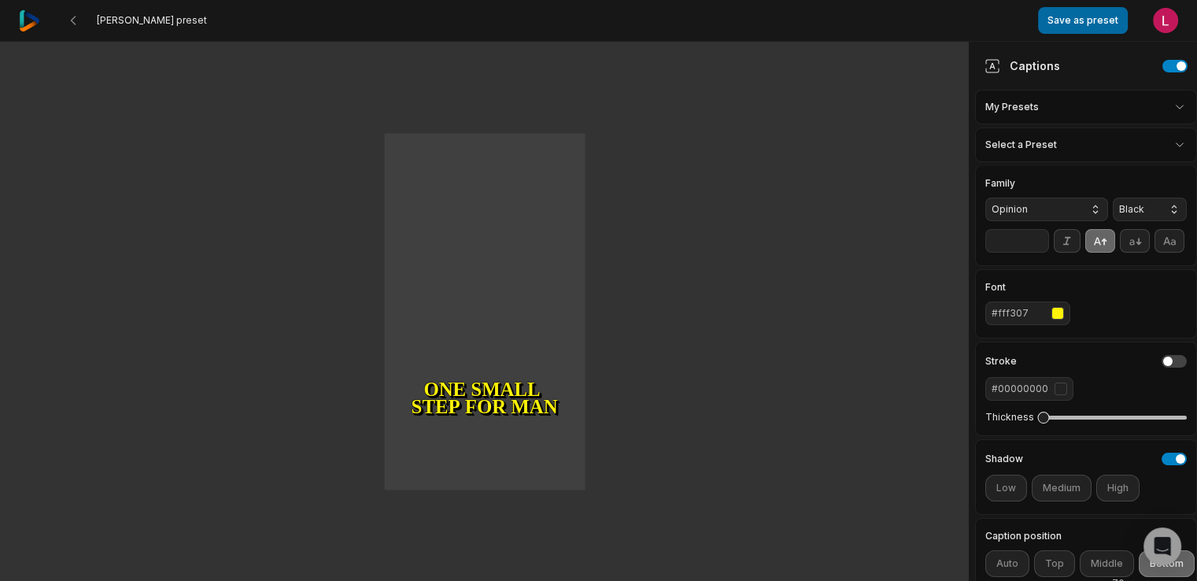
click at [1096, 26] on button "Save as preset" at bounding box center [1083, 20] width 90 height 27
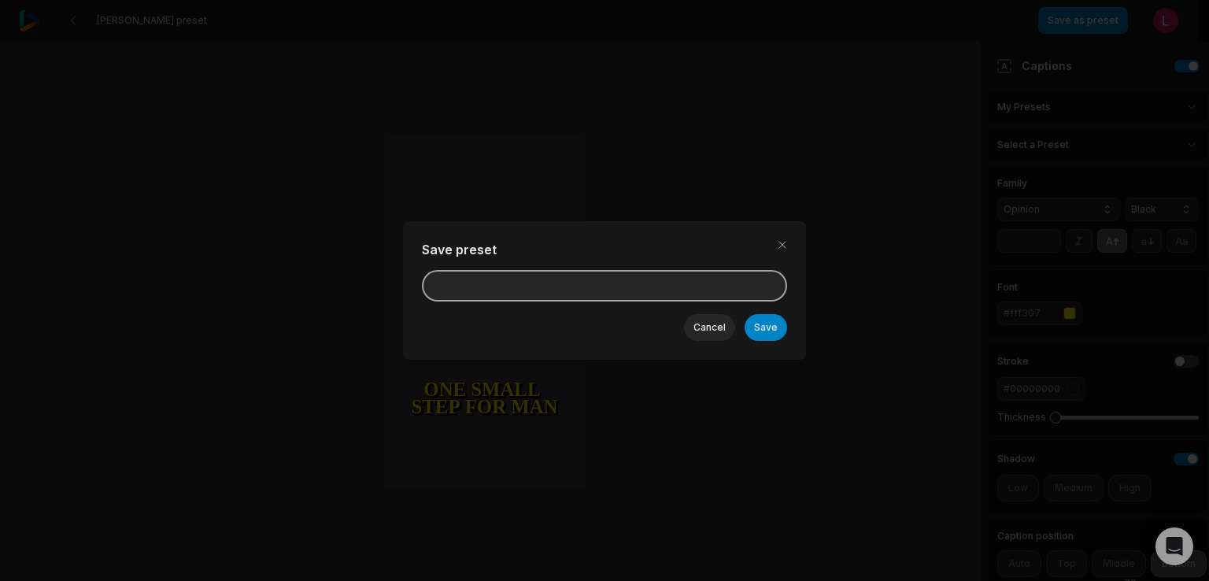
click at [570, 290] on input at bounding box center [604, 285] width 365 height 31
type input "*"
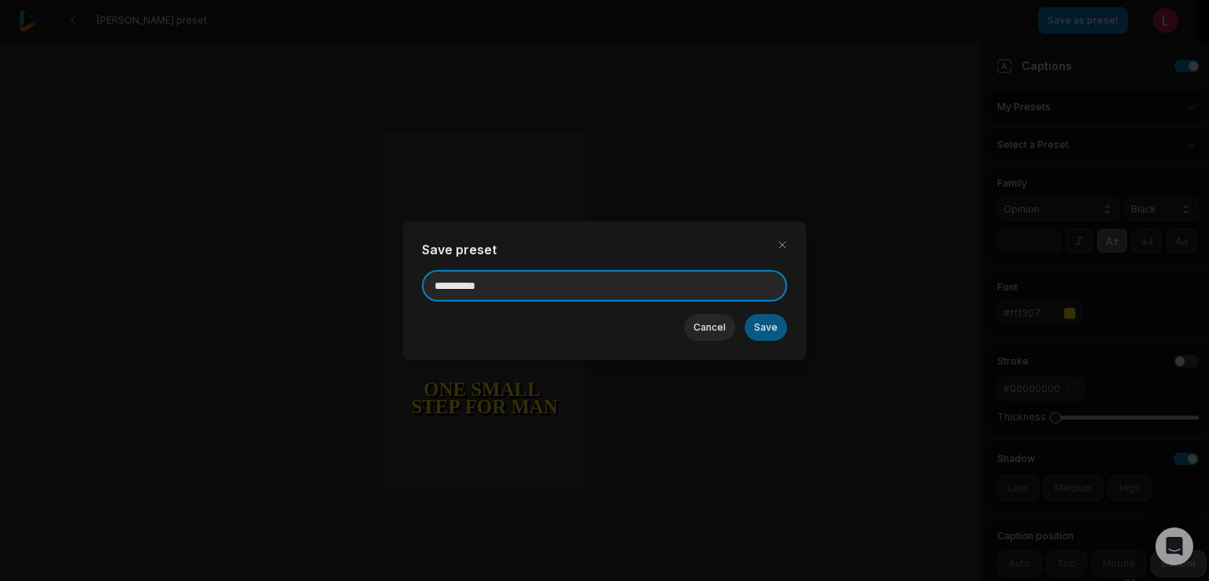
type input "**********"
click at [776, 323] on button "Save" at bounding box center [766, 327] width 43 height 27
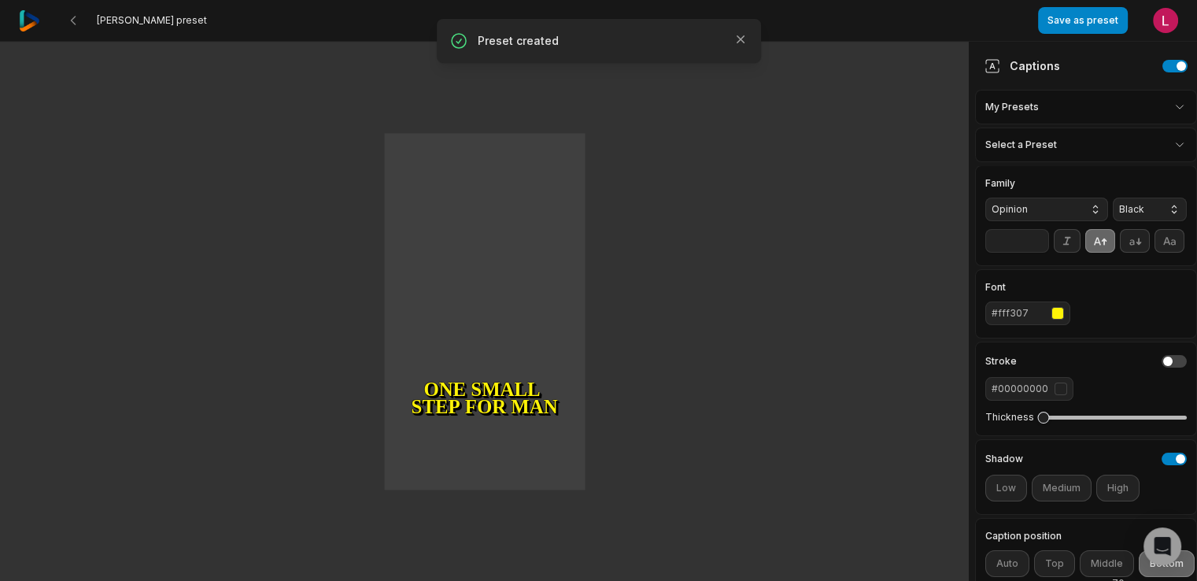
type input "**"
click at [1093, 26] on button "Save as preset" at bounding box center [1083, 20] width 90 height 27
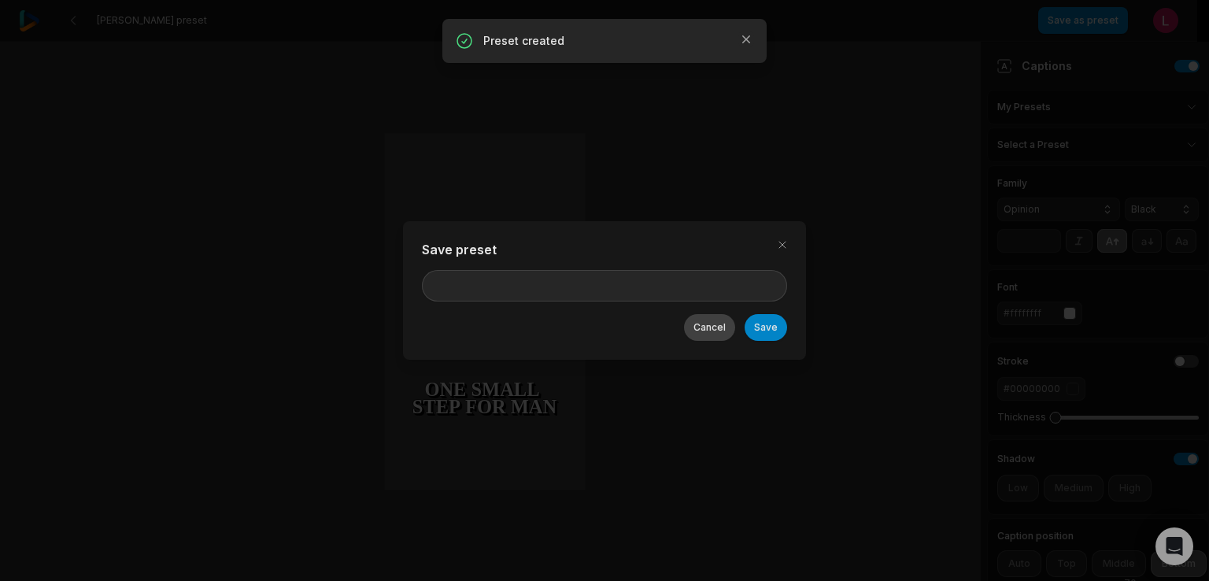
click at [719, 327] on button "Cancel" at bounding box center [709, 327] width 51 height 27
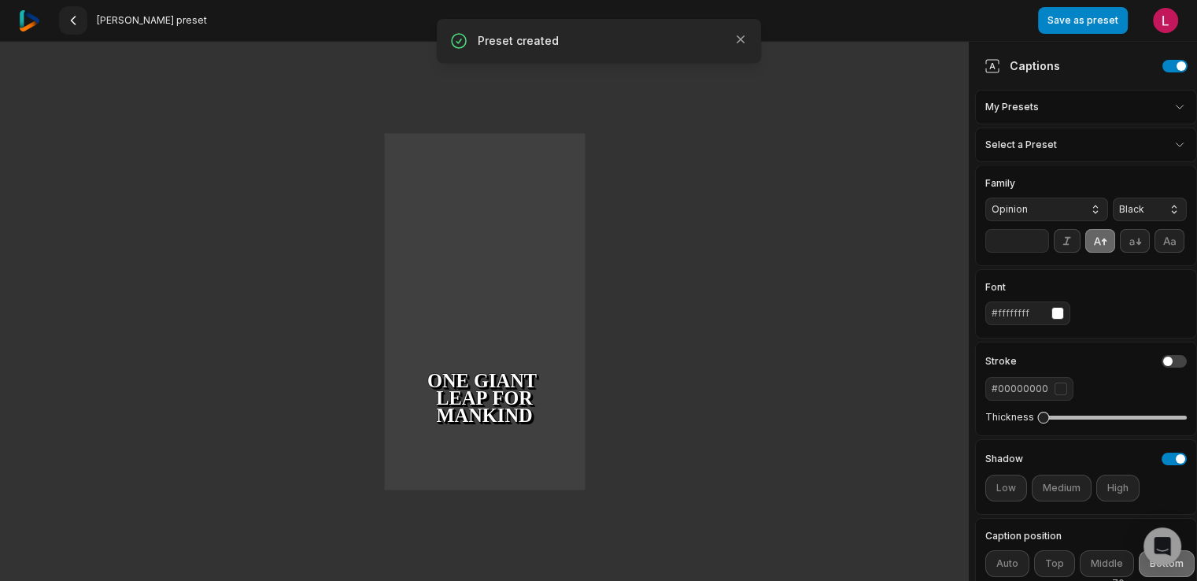
click at [80, 23] on button at bounding box center [73, 20] width 28 height 28
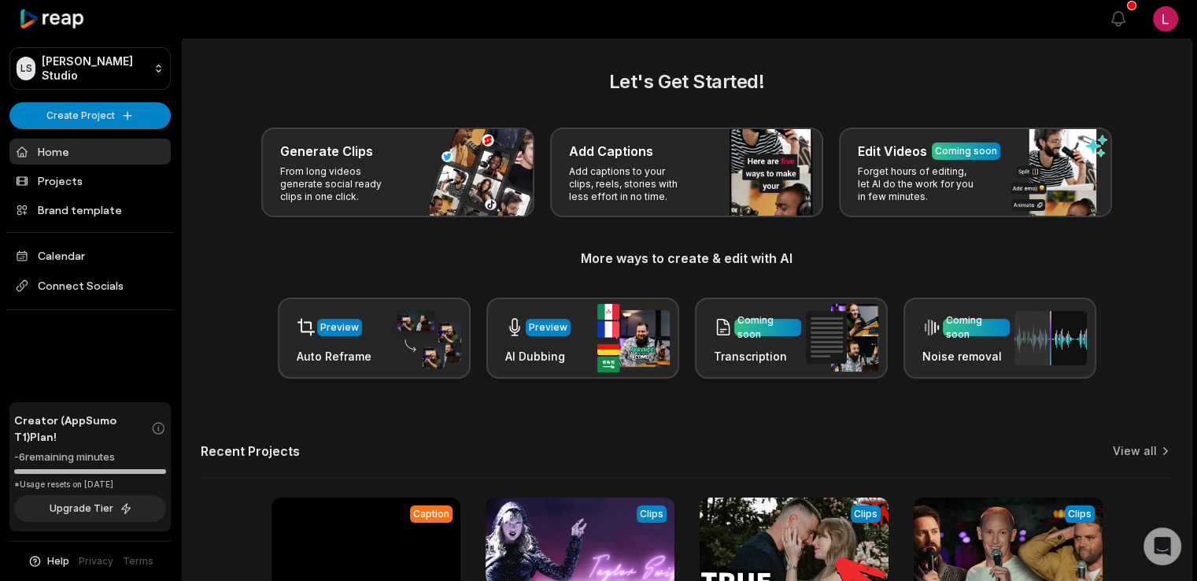
scroll to position [205, 0]
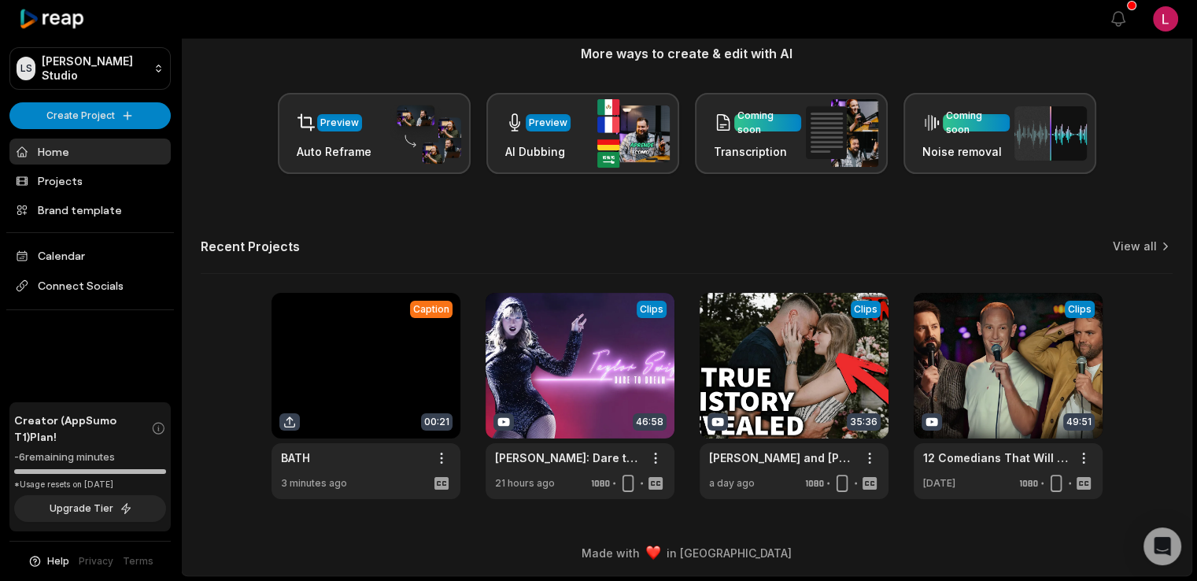
click at [364, 348] on link at bounding box center [366, 396] width 189 height 206
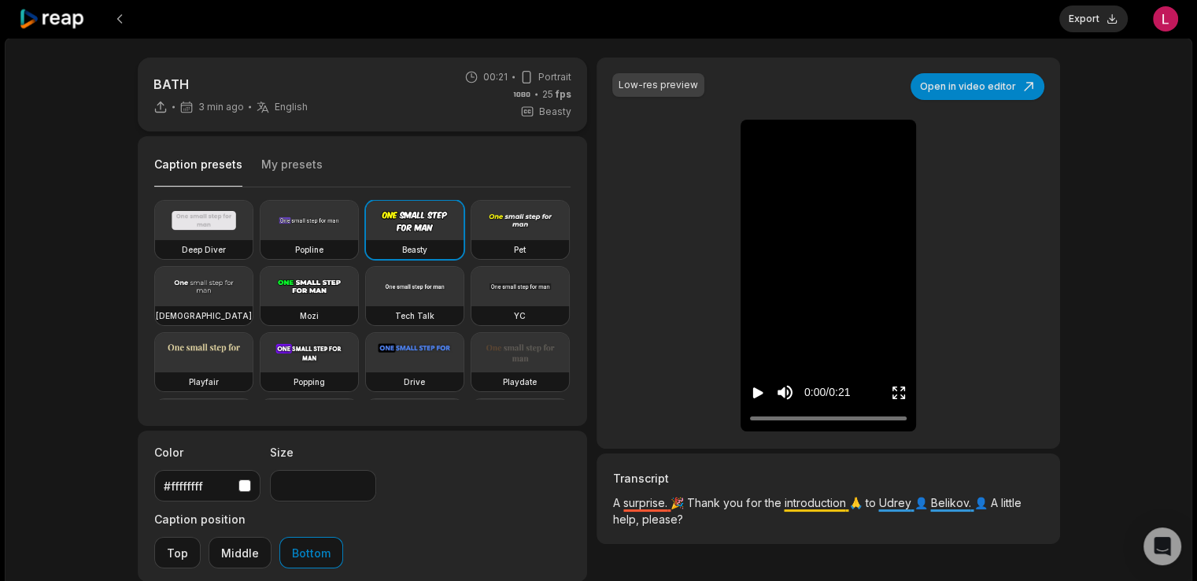
click at [291, 162] on button "My presets" at bounding box center [291, 172] width 61 height 30
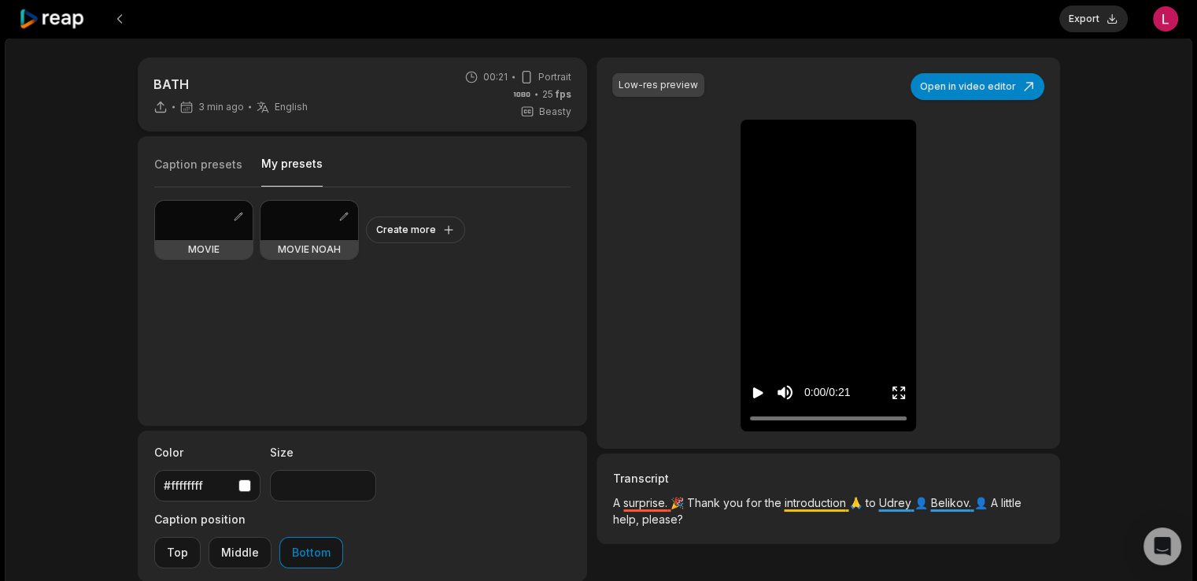
click at [312, 220] on div at bounding box center [310, 220] width 98 height 39
type input "**"
click at [758, 385] on icon "Play video" at bounding box center [758, 393] width 16 height 16
click at [902, 390] on icon "Enter Fullscreen" at bounding box center [899, 393] width 16 height 16
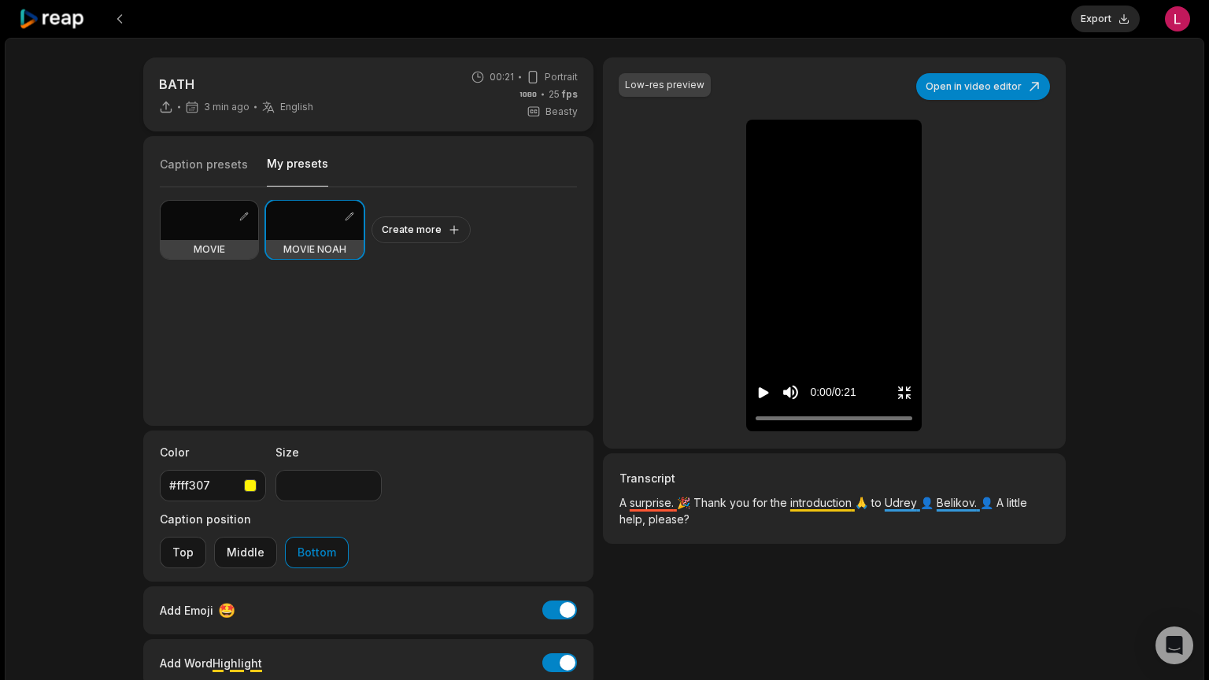
drag, startPoint x: 1192, startPoint y: 643, endPoint x: 1193, endPoint y: 575, distance: 67.7
click at [912, 401] on icon "Exit fullscreen" at bounding box center [905, 393] width 16 height 16
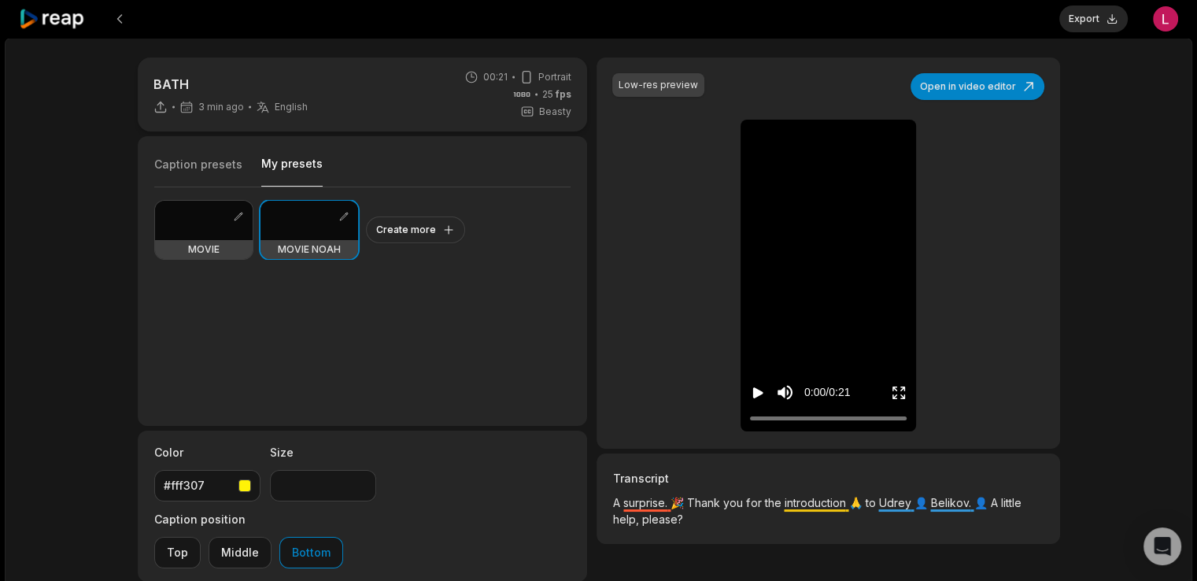
click at [760, 390] on icon "Play video" at bounding box center [758, 393] width 16 height 16
click at [904, 387] on icon "Enter Fullscreen" at bounding box center [902, 388] width 5 height 5
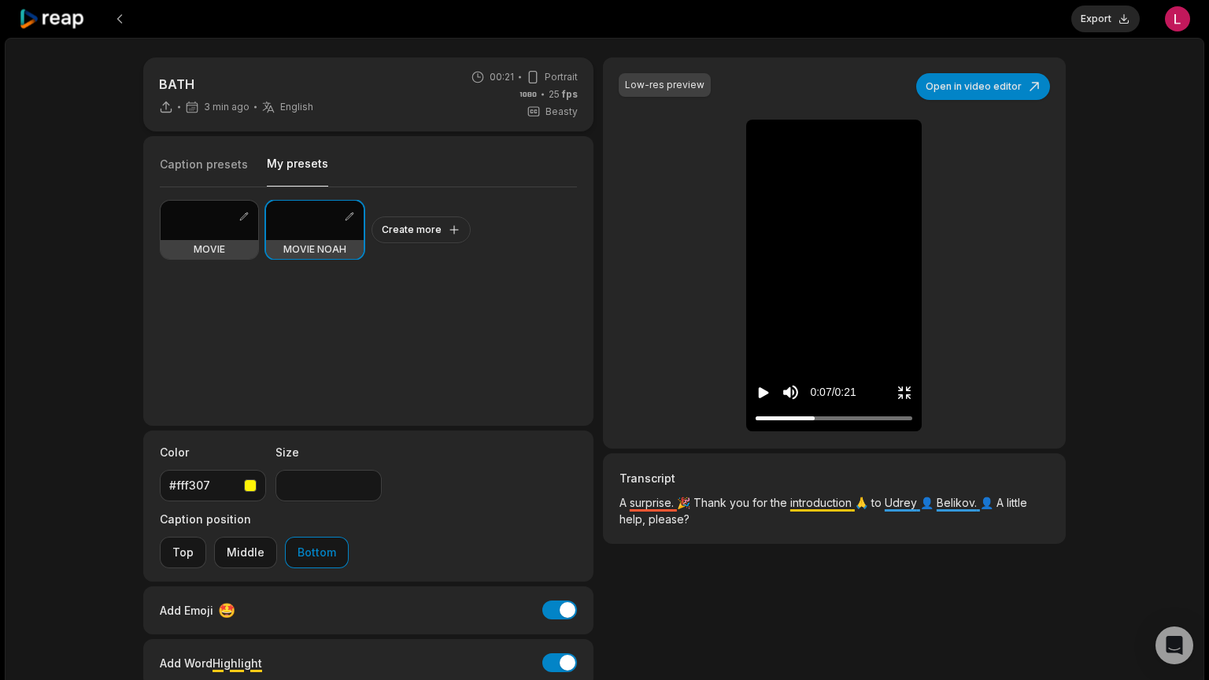
click at [756, 423] on div at bounding box center [834, 418] width 157 height 10
click at [911, 391] on icon "Exit fullscreen" at bounding box center [908, 388] width 5 height 5
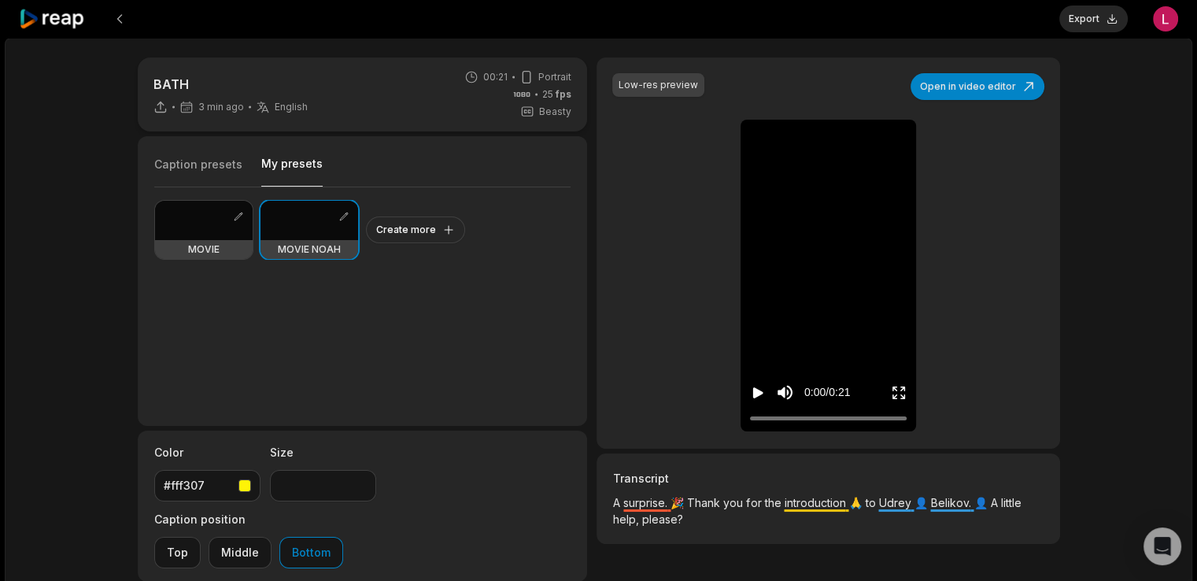
scroll to position [160, 0]
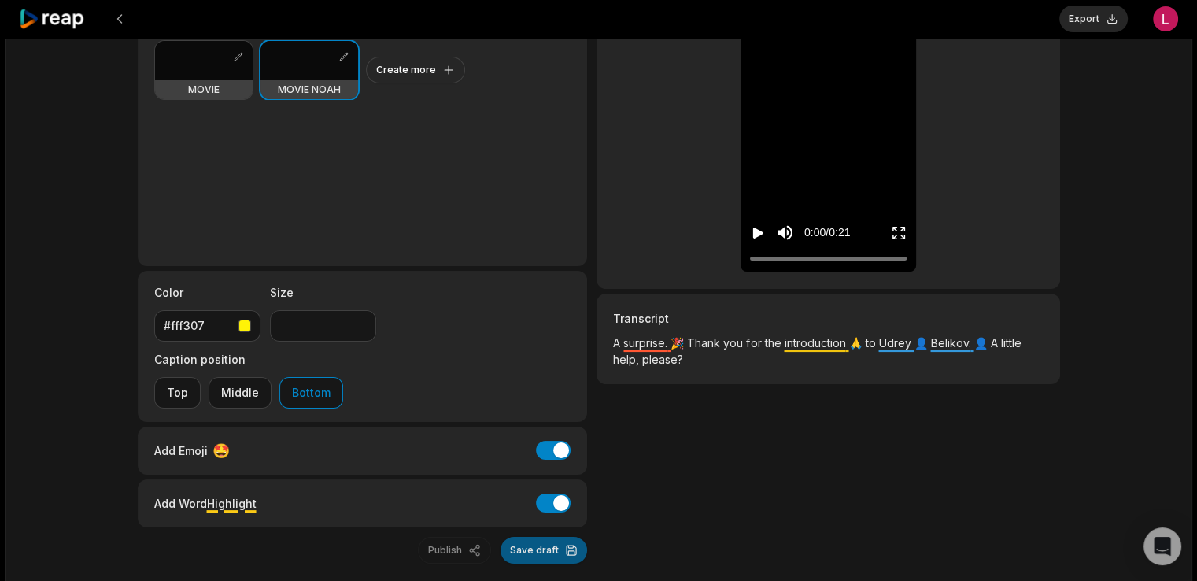
click at [575, 537] on button "Save draft" at bounding box center [544, 550] width 87 height 27
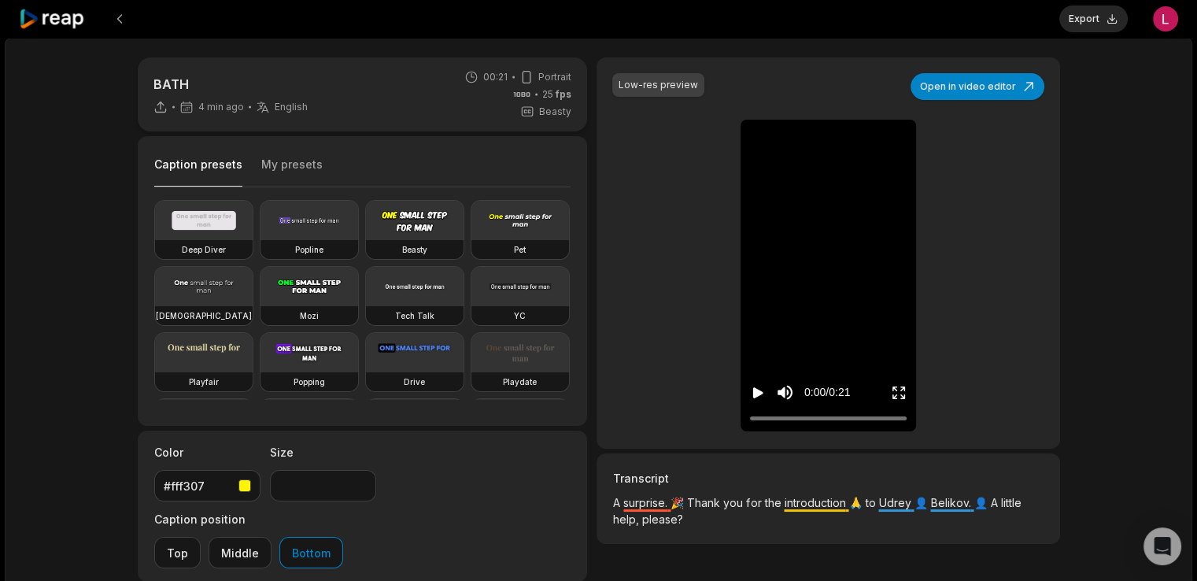
click at [758, 398] on icon "Play video" at bounding box center [758, 393] width 16 height 16
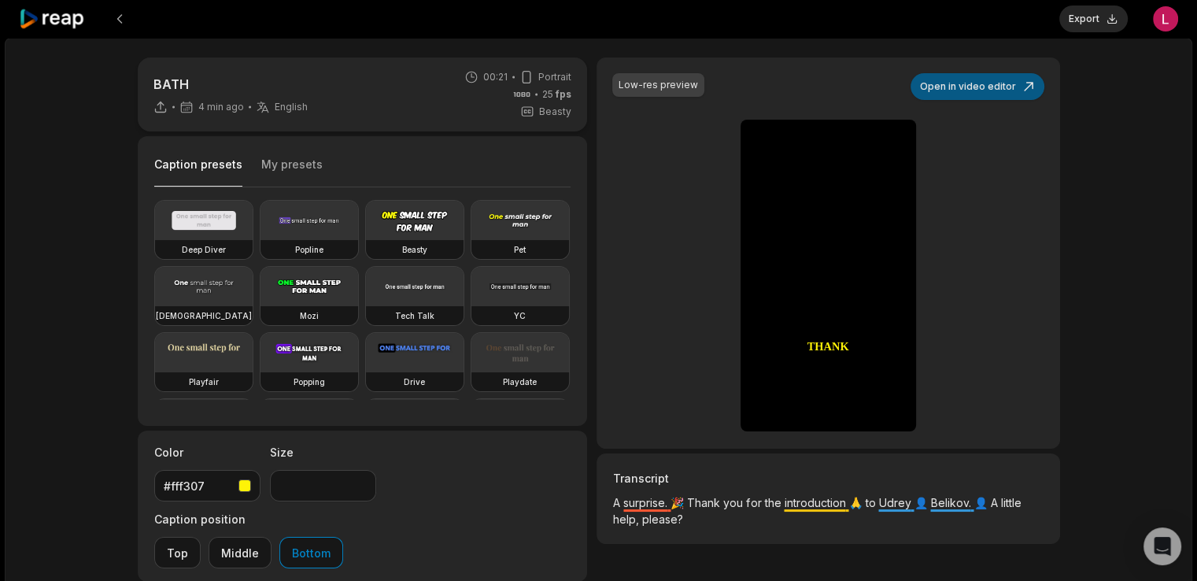
click at [958, 92] on button "Open in video editor" at bounding box center [978, 86] width 134 height 27
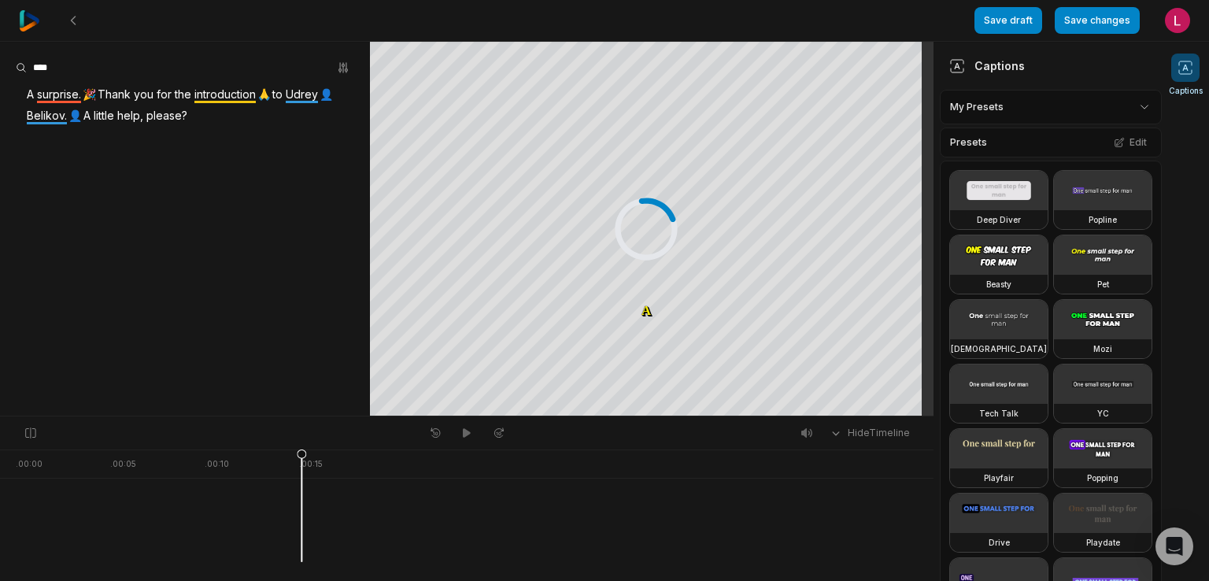
click at [28, 93] on span "A" at bounding box center [30, 94] width 10 height 21
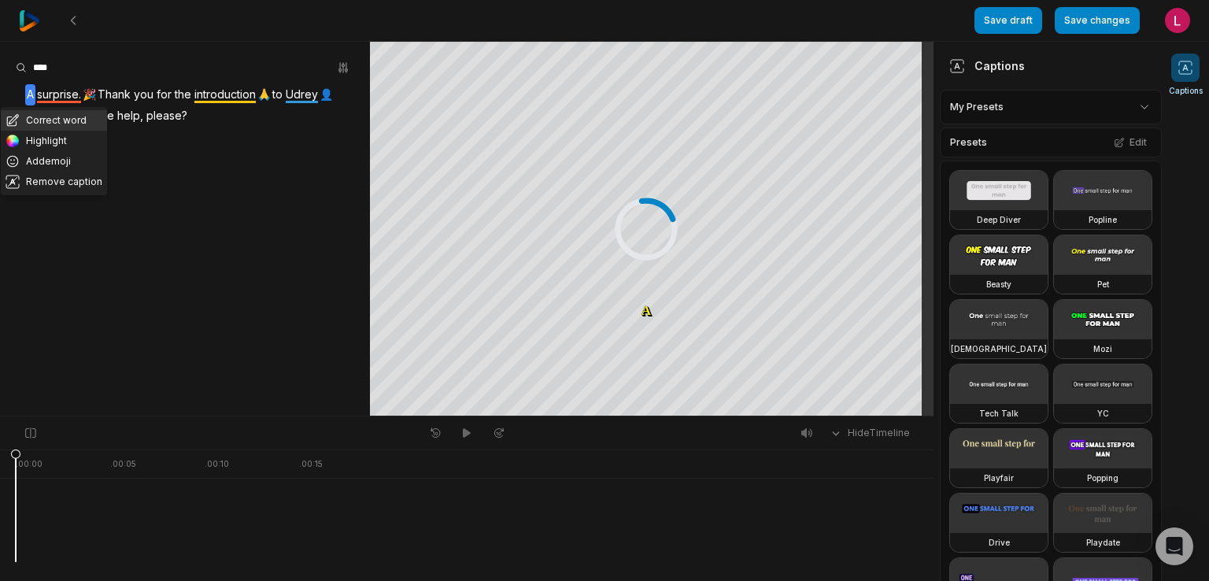
click at [54, 120] on button "Correct word" at bounding box center [54, 120] width 106 height 20
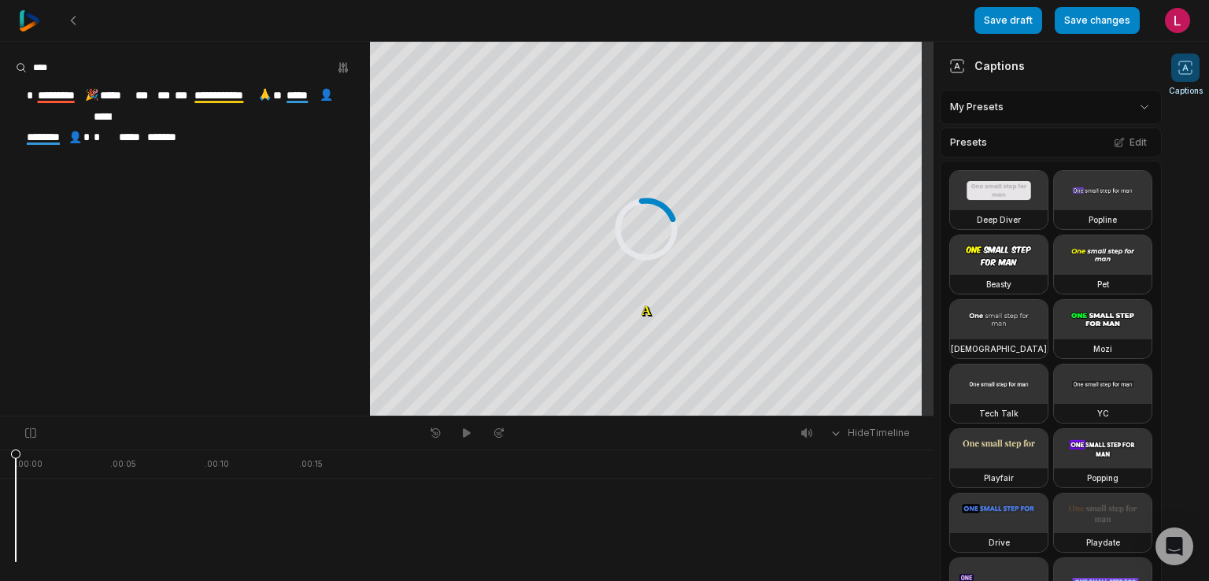
click at [28, 92] on span "*" at bounding box center [30, 95] width 11 height 21
click at [28, 96] on span "*" at bounding box center [30, 95] width 11 height 21
click at [33, 95] on span "*" at bounding box center [30, 95] width 11 height 21
click at [27, 94] on span "*" at bounding box center [30, 95] width 11 height 21
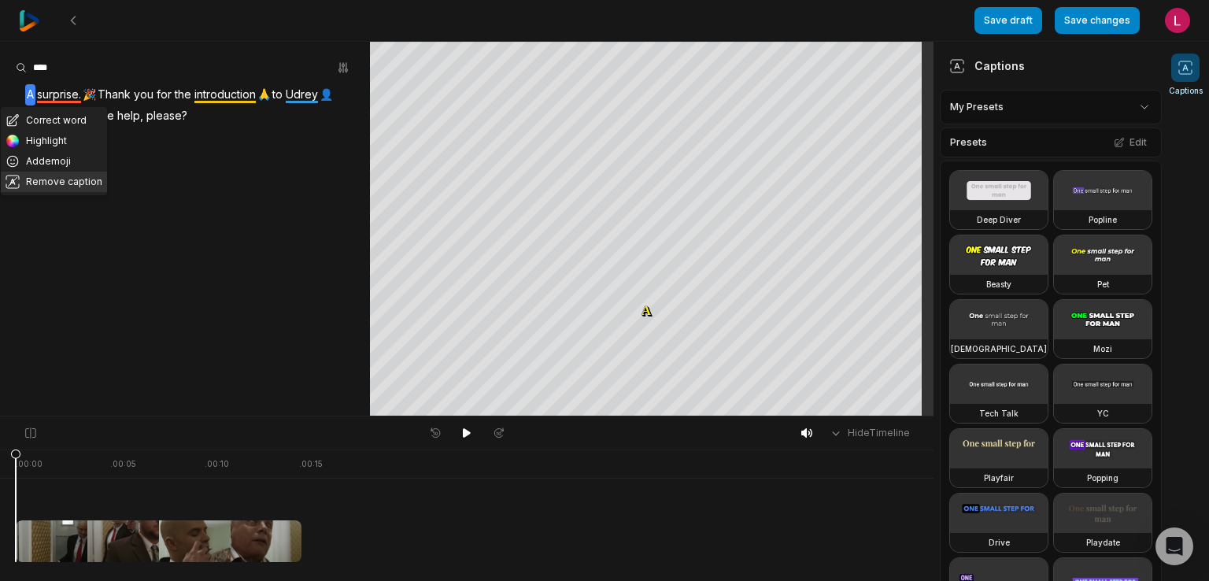
click at [43, 176] on button "Remove caption" at bounding box center [54, 182] width 106 height 20
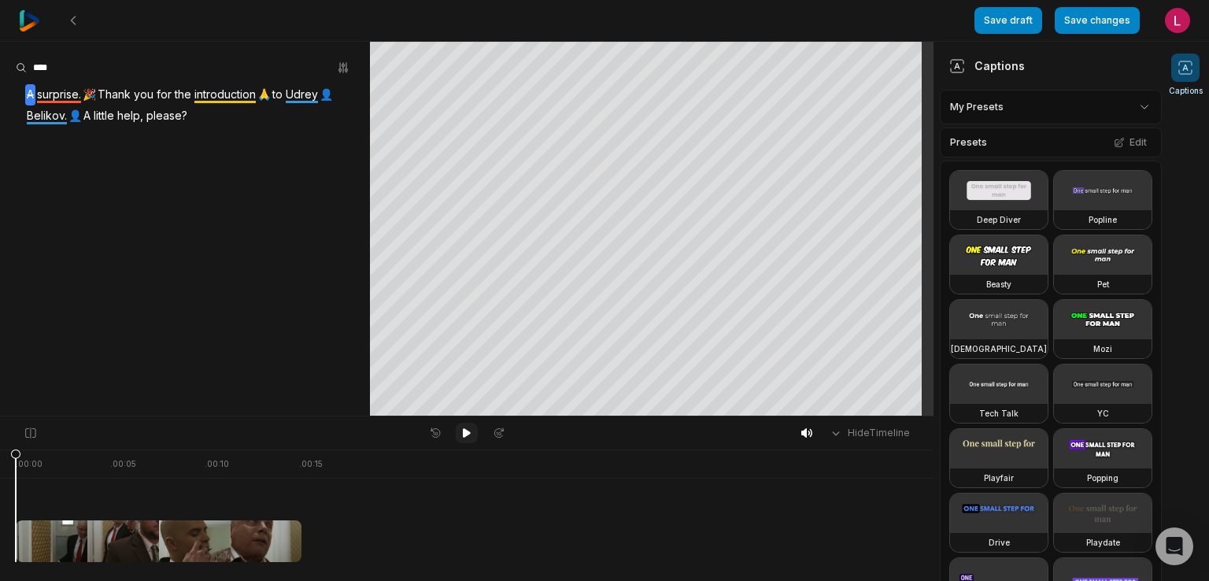
click at [462, 435] on icon at bounding box center [466, 433] width 13 height 13
click at [1103, 28] on button "Save changes" at bounding box center [1097, 20] width 85 height 27
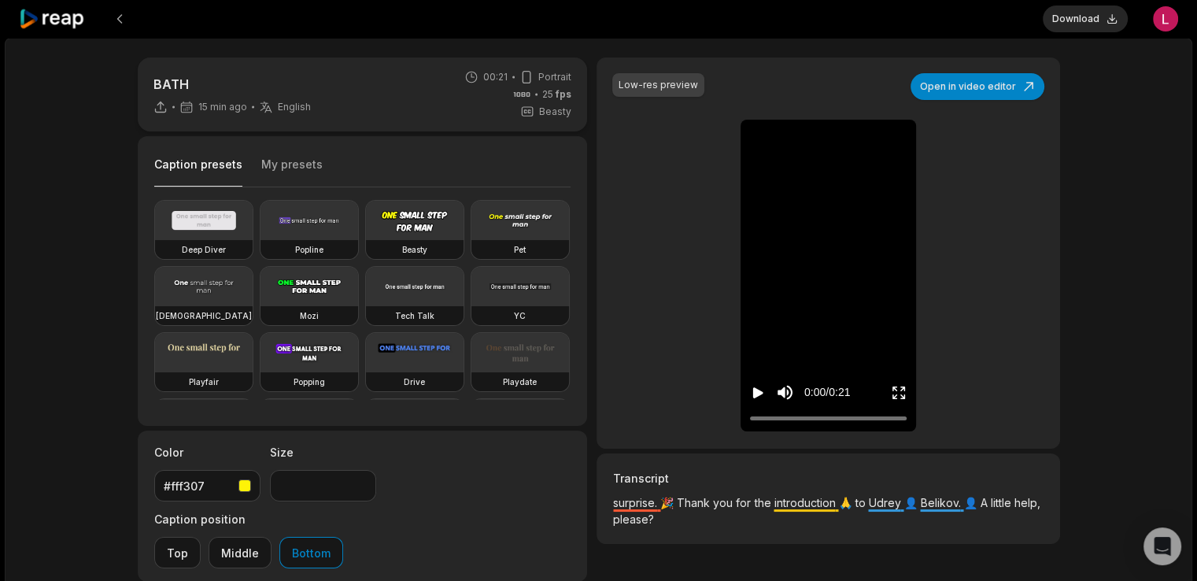
click at [1083, 20] on button "Download" at bounding box center [1085, 19] width 85 height 27
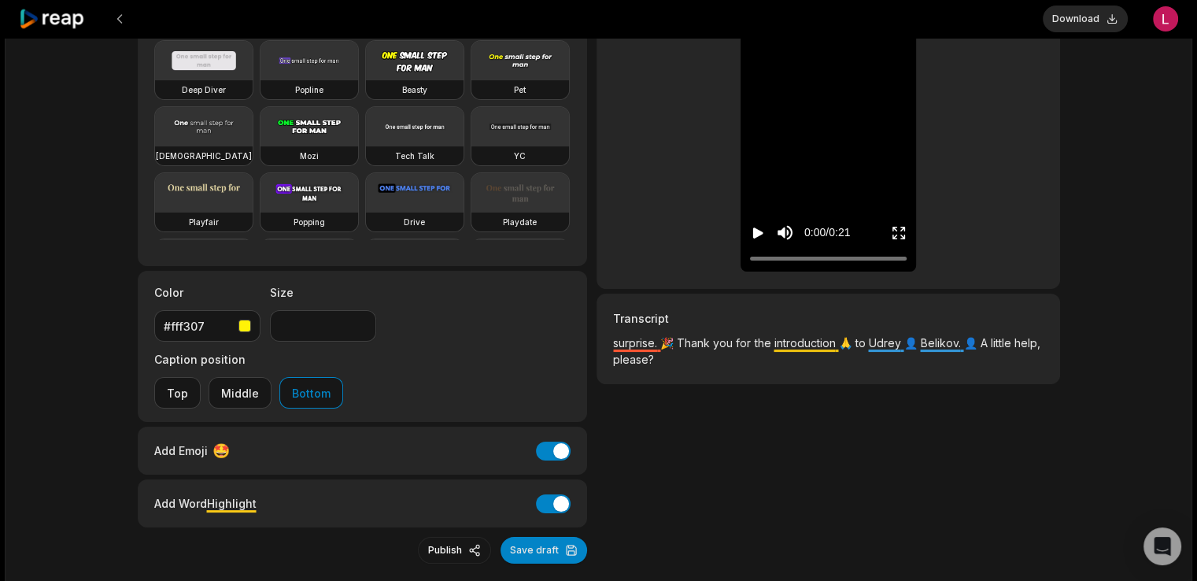
click at [809, 423] on div "Low-res preview Open in video editor 🎉 surprise Thank 🙏 you for the introductio…" at bounding box center [828, 231] width 463 height 666
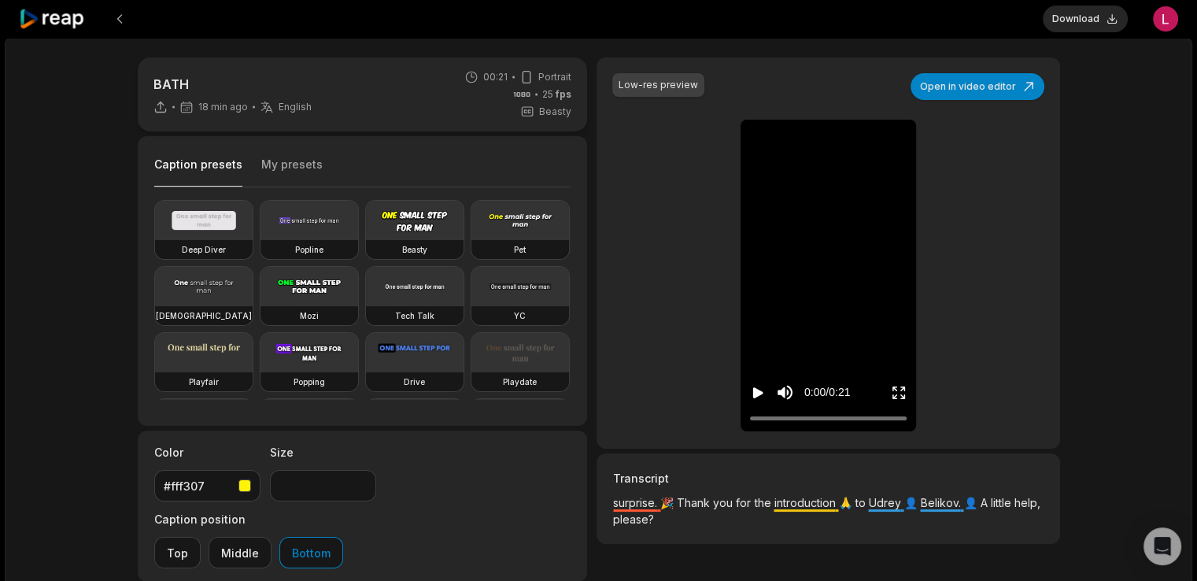
click at [48, 26] on icon at bounding box center [52, 19] width 67 height 21
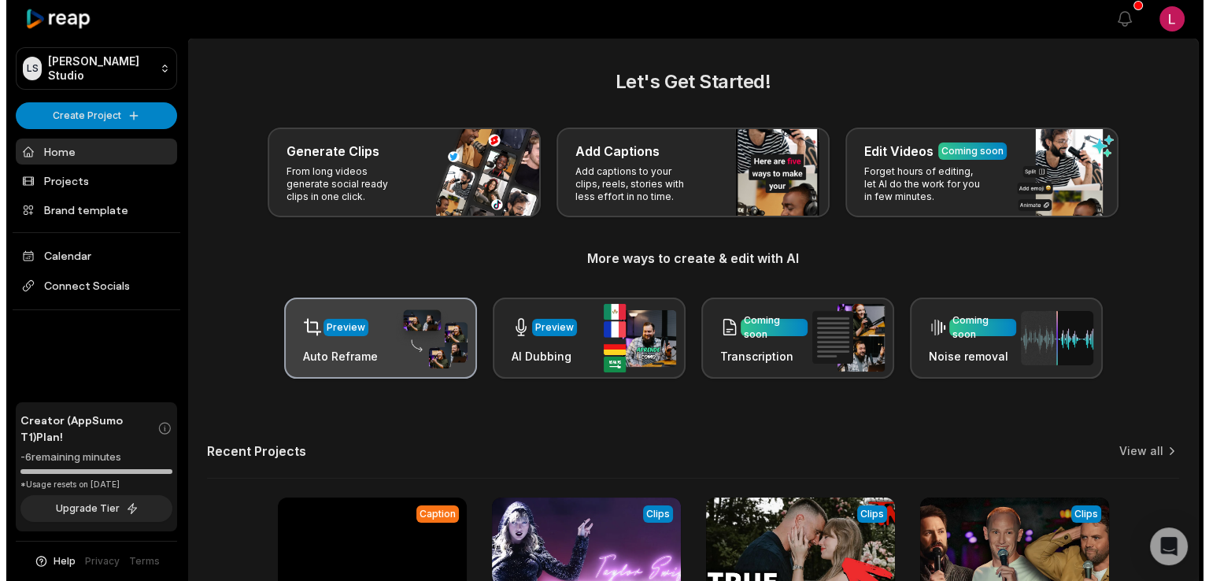
scroll to position [205, 0]
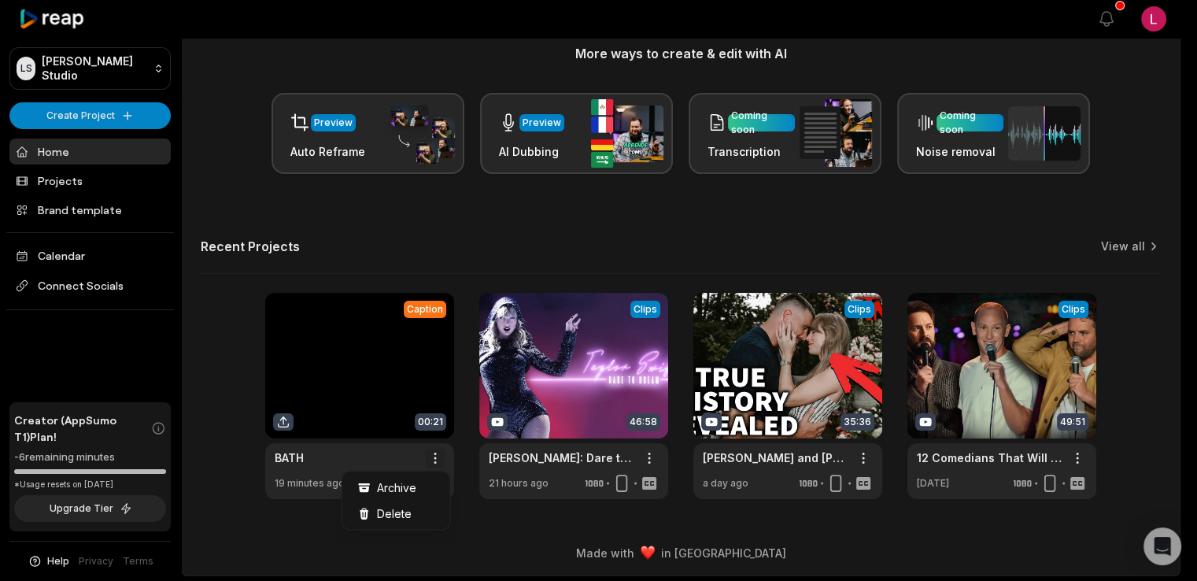
click at [443, 376] on html "LS Logan's Studio Create Project Home Projects Brand template Calendar Connect …" at bounding box center [598, 85] width 1197 height 581
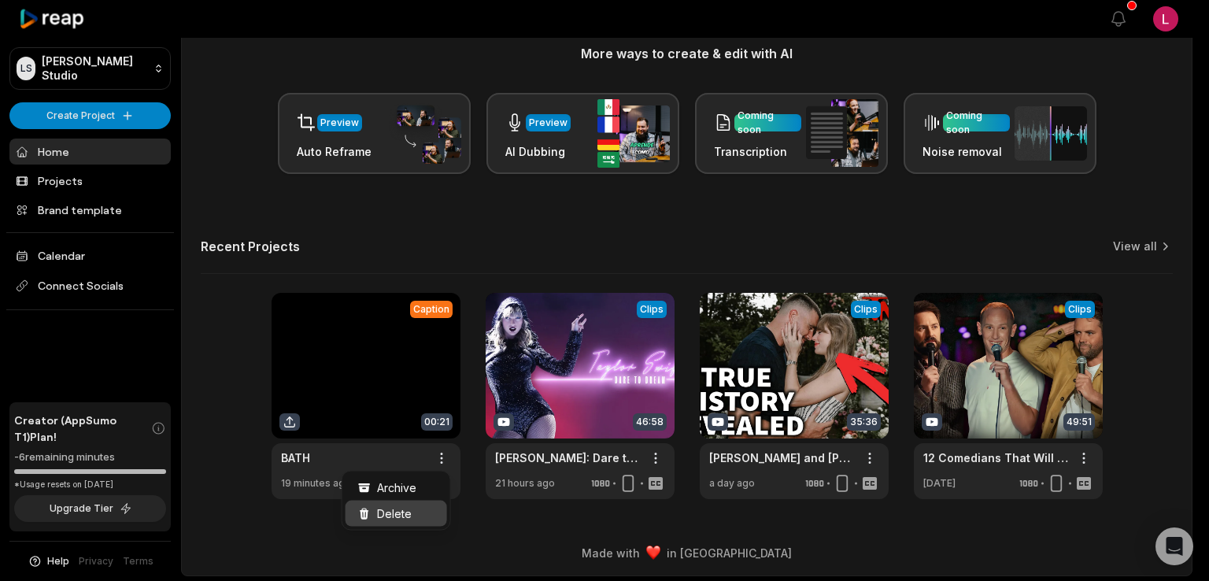
click at [409, 505] on span "Delete" at bounding box center [394, 513] width 35 height 17
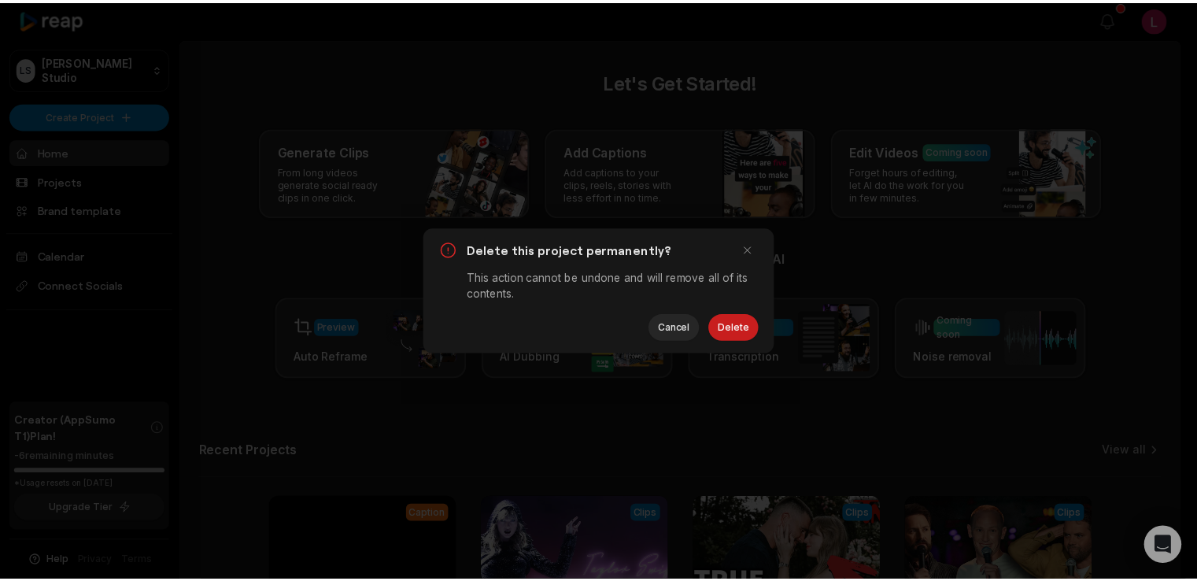
scroll to position [0, 0]
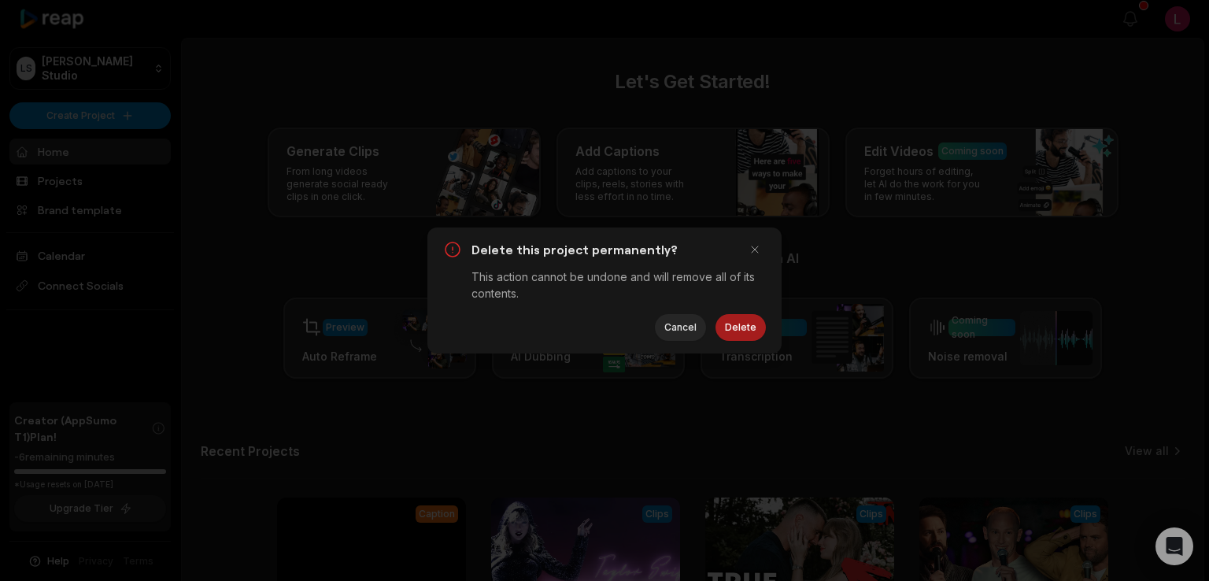
click at [730, 332] on button "Delete" at bounding box center [741, 327] width 50 height 27
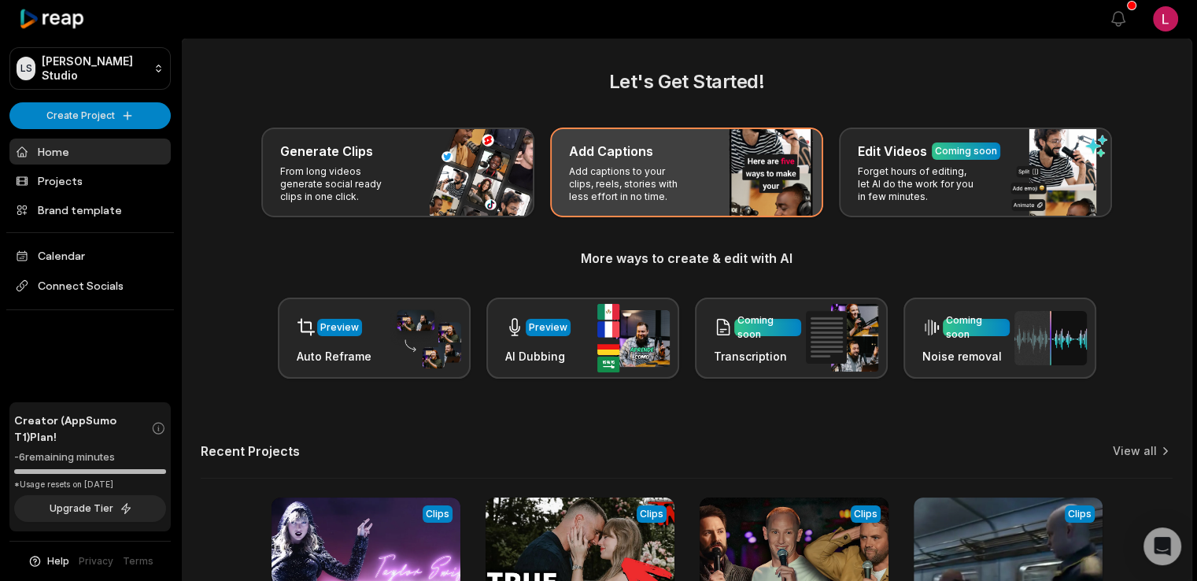
click at [727, 168] on div "Add Captions Add captions to your clips, reels, stories with less effort in no …" at bounding box center [686, 173] width 273 height 90
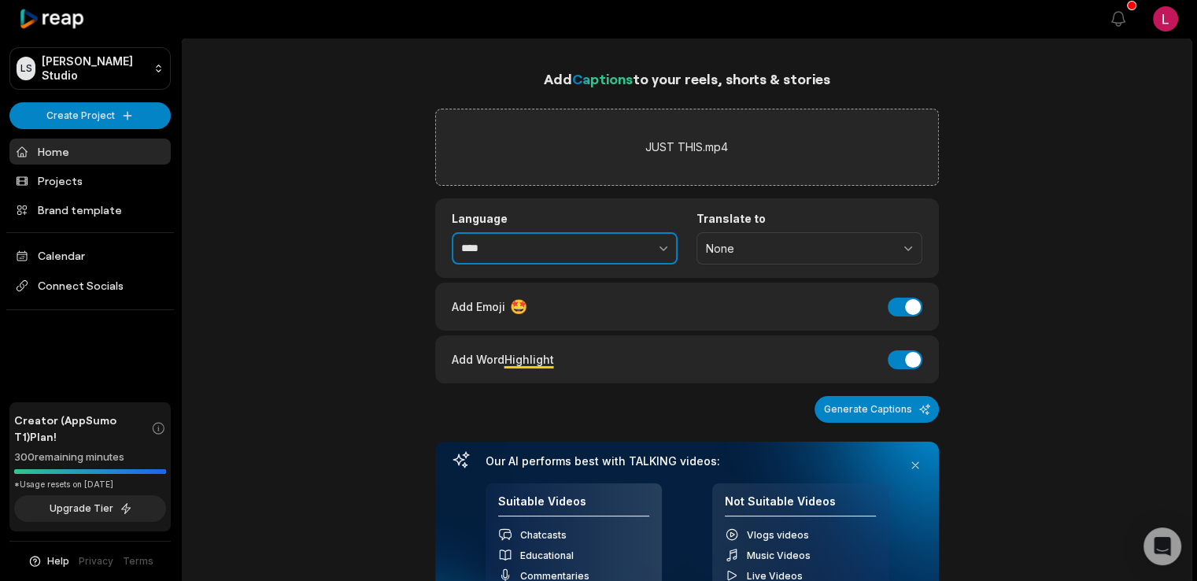
click at [627, 262] on button "button" at bounding box center [629, 248] width 97 height 33
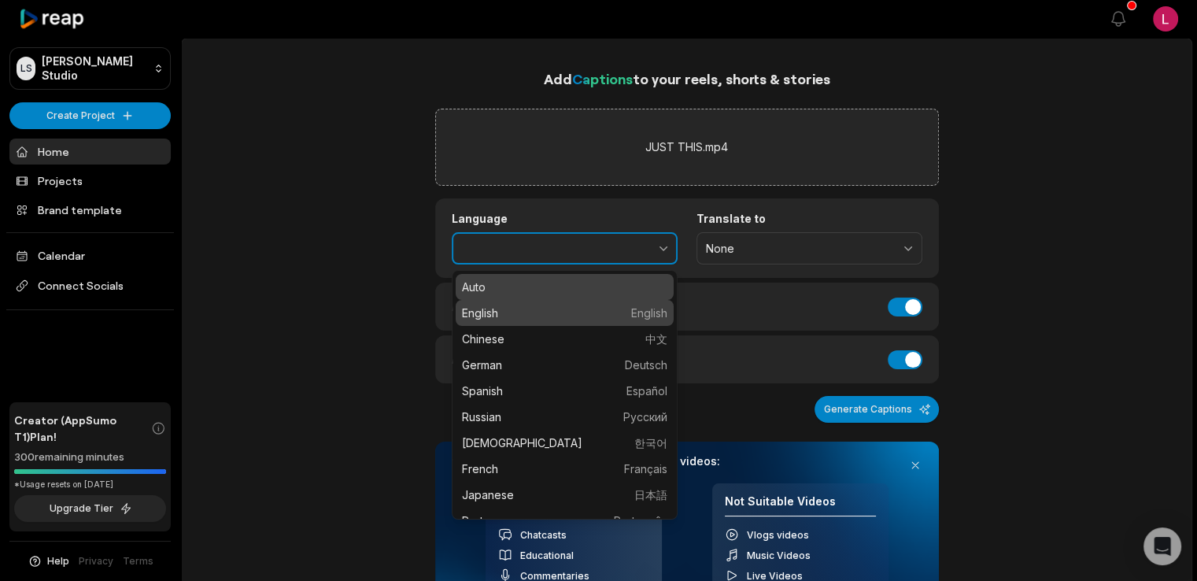
type input "*******"
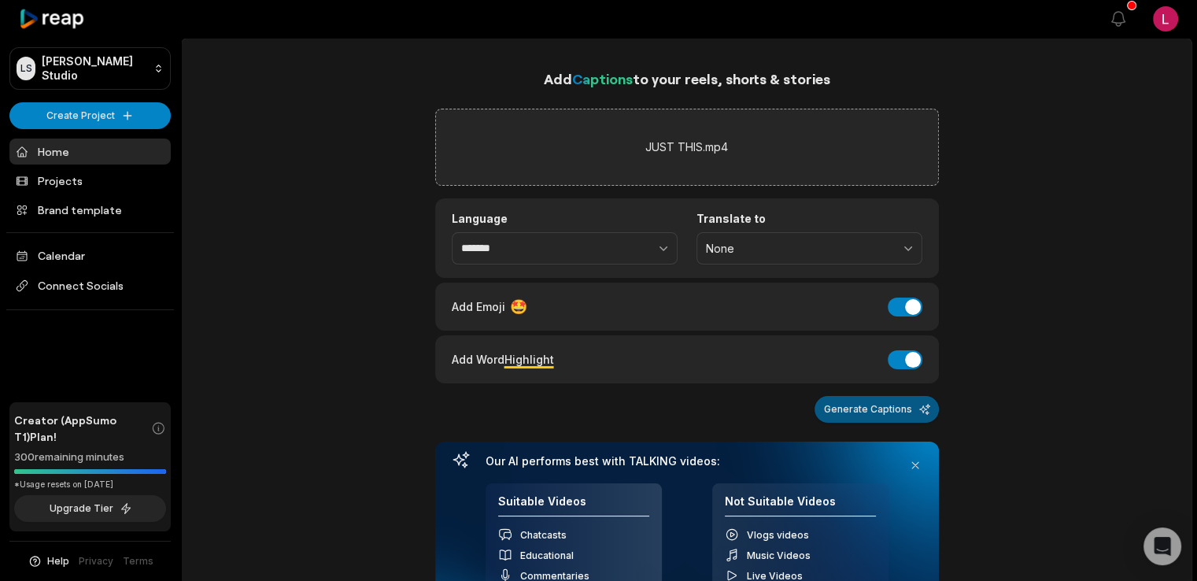
click at [875, 406] on button "Generate Captions" at bounding box center [877, 409] width 124 height 27
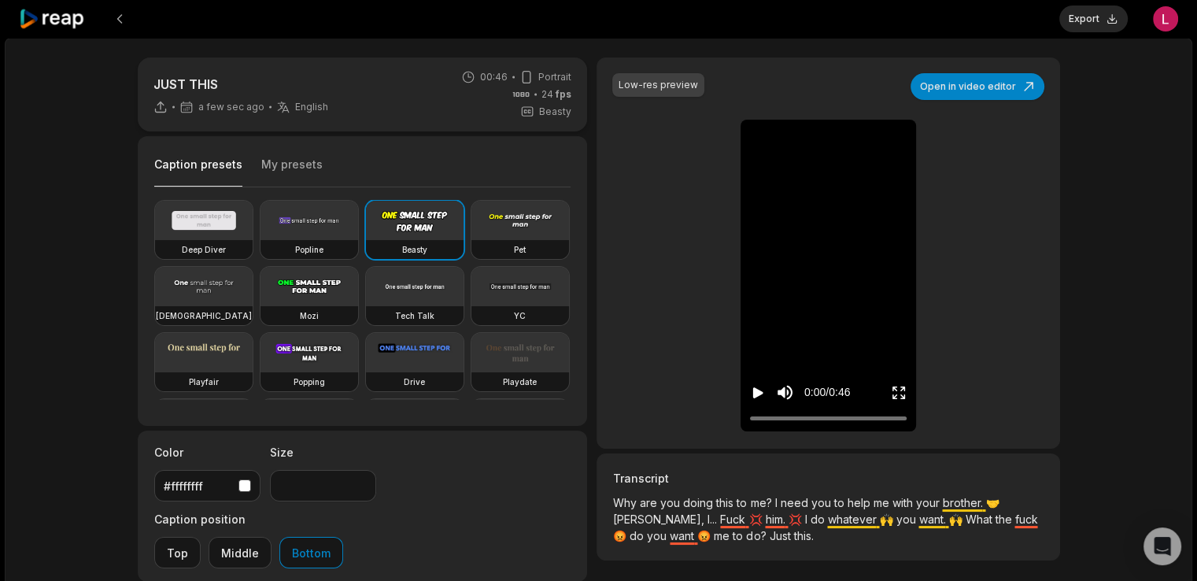
click at [760, 394] on icon "Play video" at bounding box center [758, 393] width 16 height 16
type input "****"
click at [786, 331] on input "Change volume" at bounding box center [788, 339] width 4 height 79
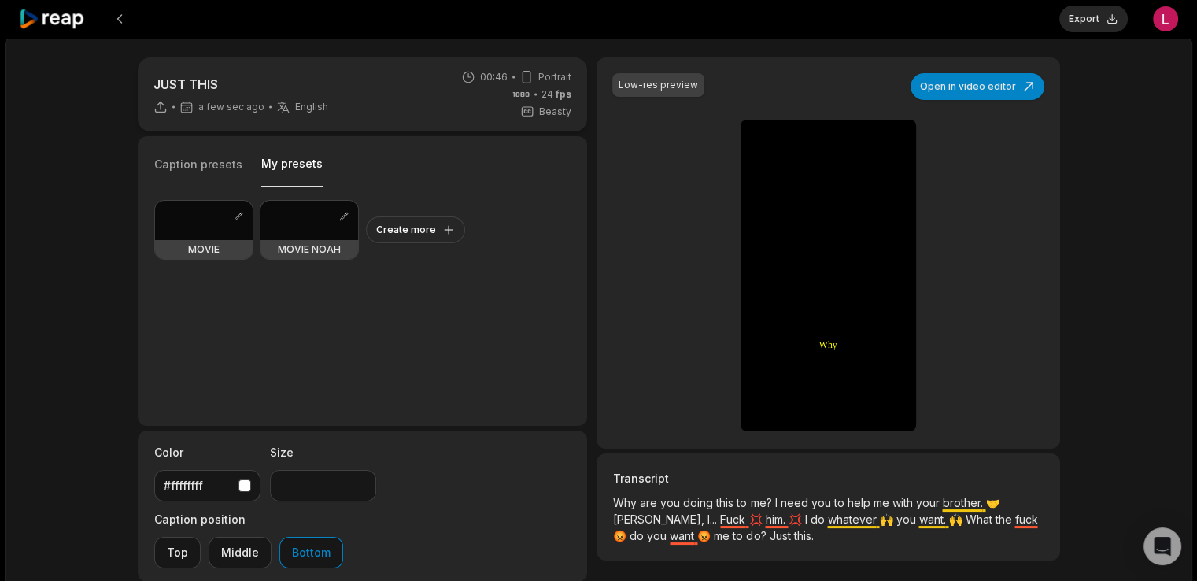
click at [289, 162] on button "My presets" at bounding box center [291, 171] width 61 height 31
click at [295, 229] on div at bounding box center [310, 220] width 98 height 39
type input "**"
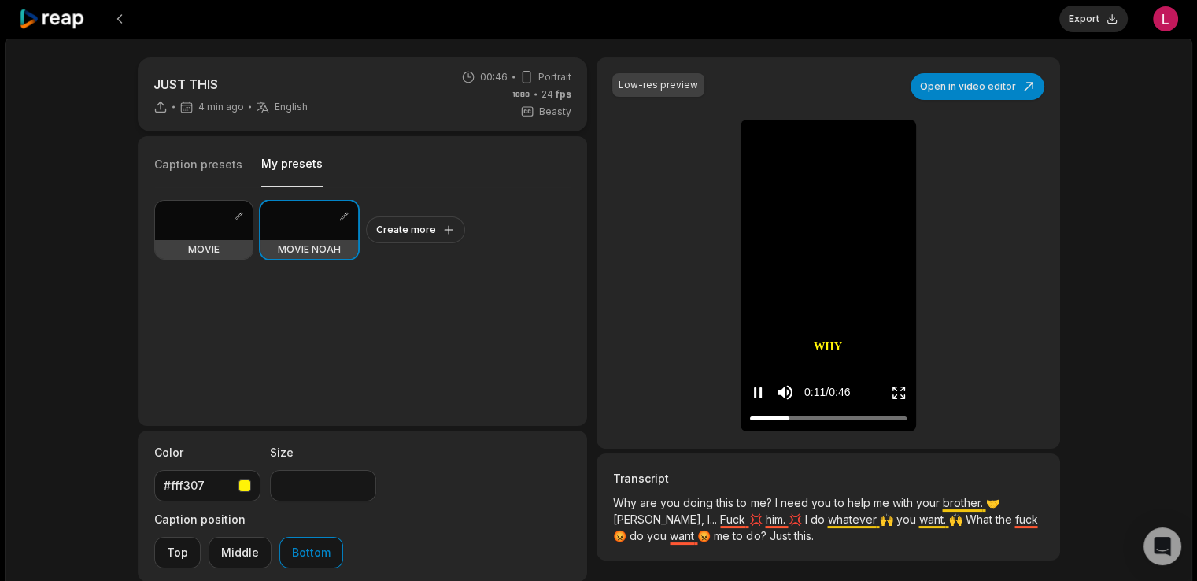
click at [900, 394] on icon "Enter Fullscreen" at bounding box center [902, 396] width 5 height 5
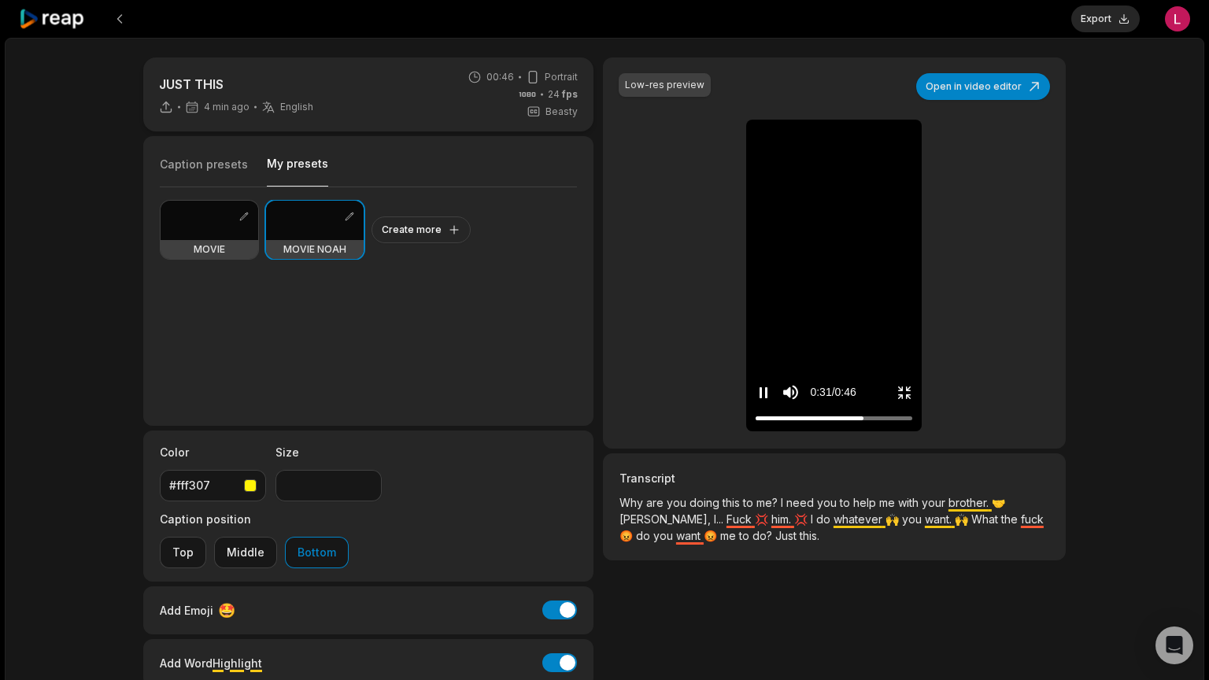
click at [912, 401] on icon "Exit fullscreen" at bounding box center [905, 393] width 16 height 16
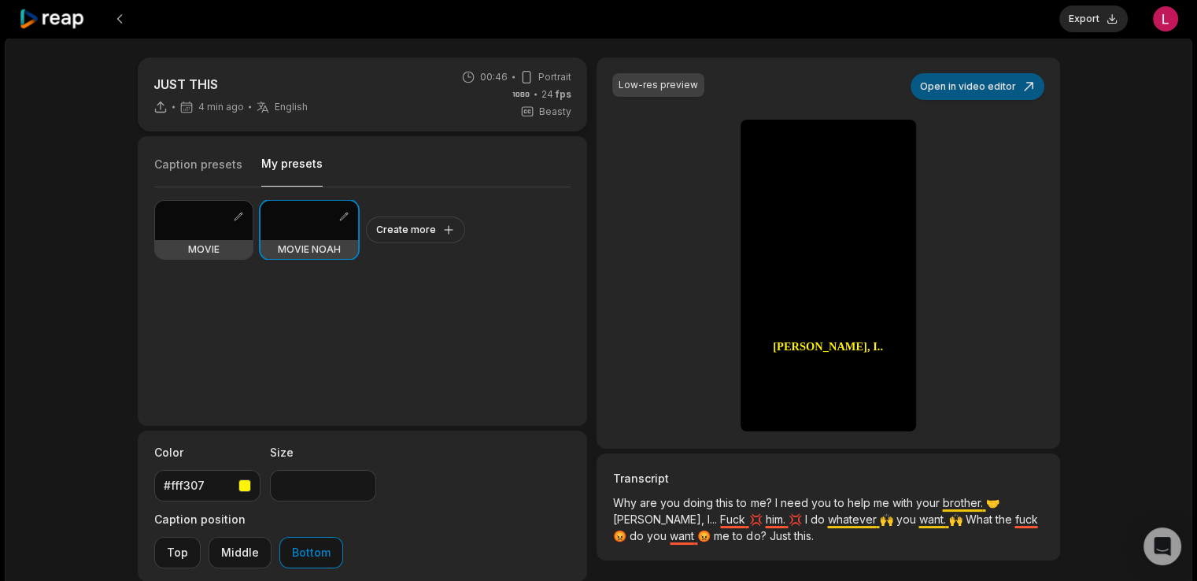
click at [1015, 92] on button "Open in video editor" at bounding box center [978, 86] width 134 height 27
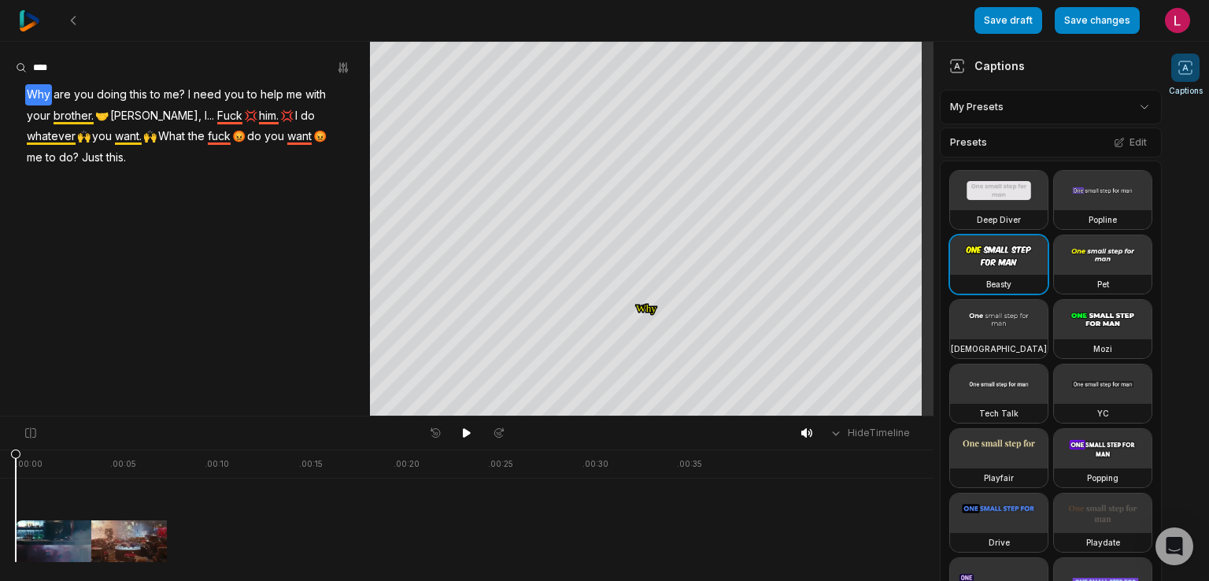
click at [31, 89] on span "Why" at bounding box center [38, 94] width 27 height 21
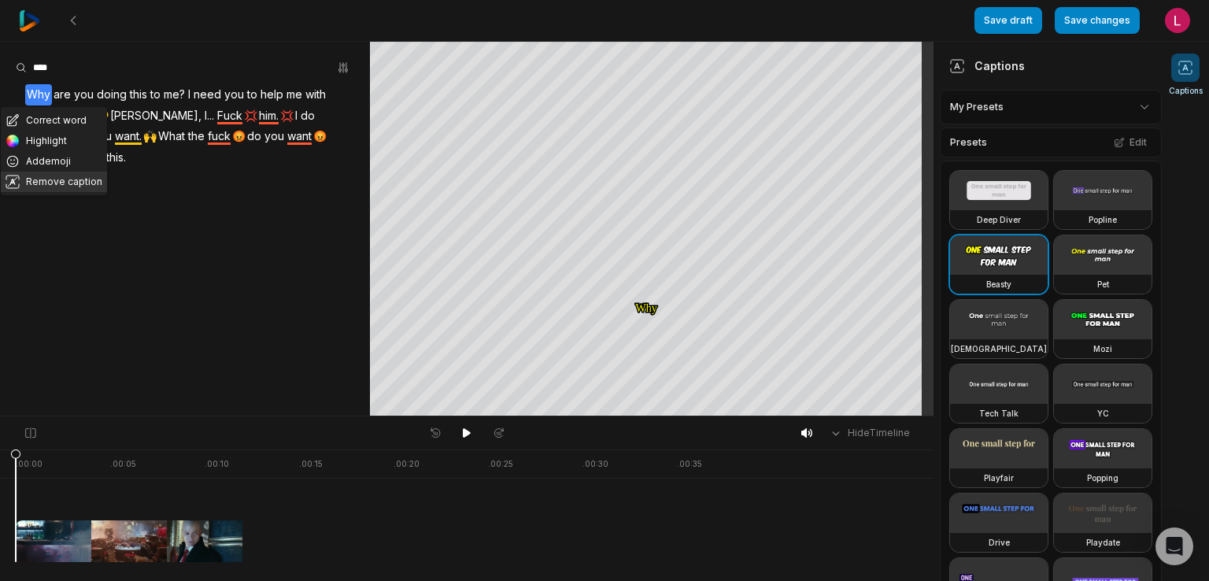
click at [57, 180] on button "Remove caption" at bounding box center [54, 182] width 106 height 20
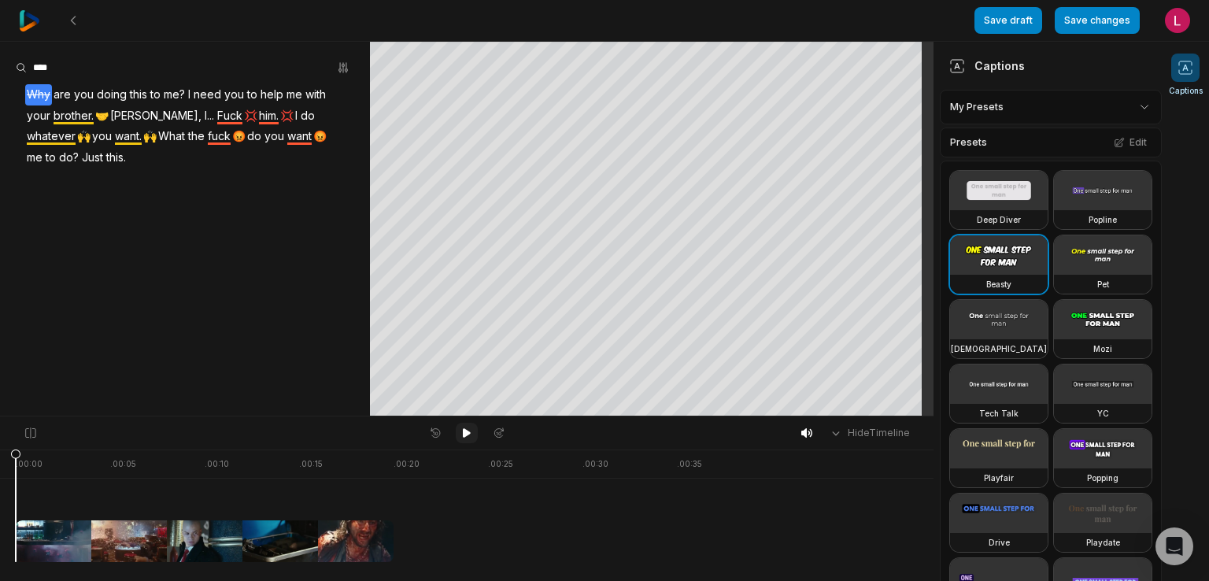
click at [467, 437] on icon at bounding box center [466, 433] width 13 height 13
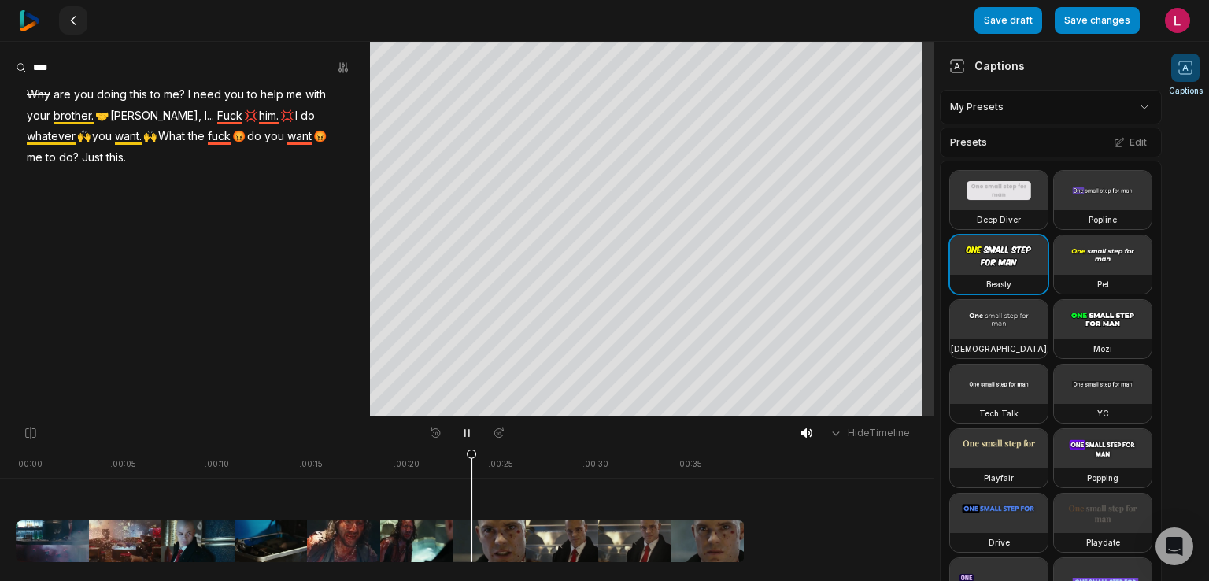
click at [75, 20] on icon at bounding box center [73, 20] width 13 height 13
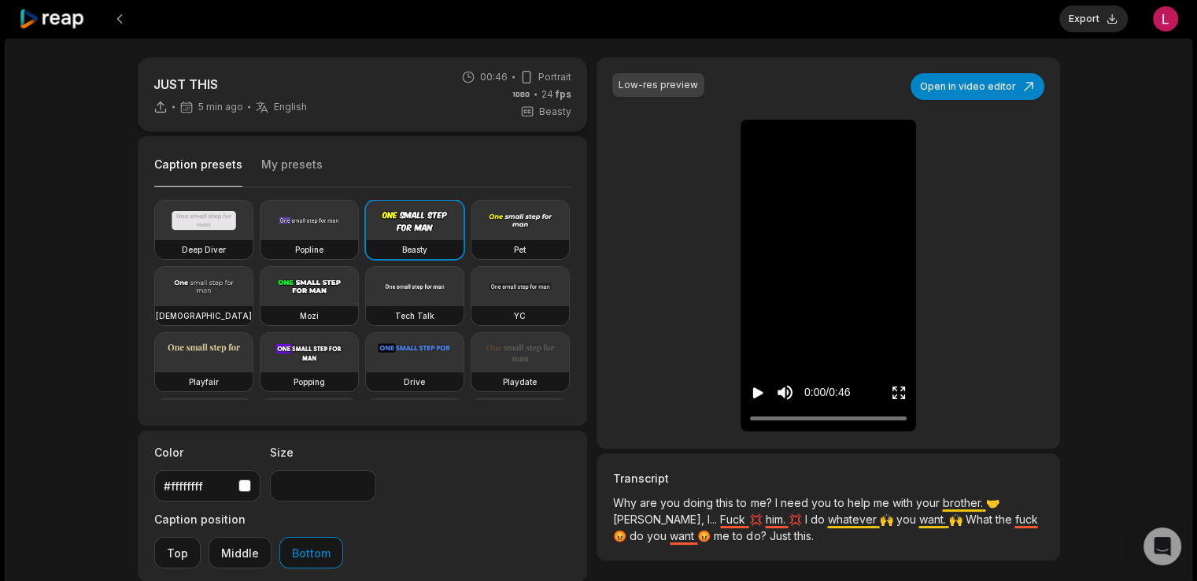
click at [756, 398] on icon "Play video" at bounding box center [758, 393] width 16 height 16
click at [822, 415] on div at bounding box center [828, 418] width 157 height 10
click at [295, 159] on button "My presets" at bounding box center [291, 172] width 61 height 30
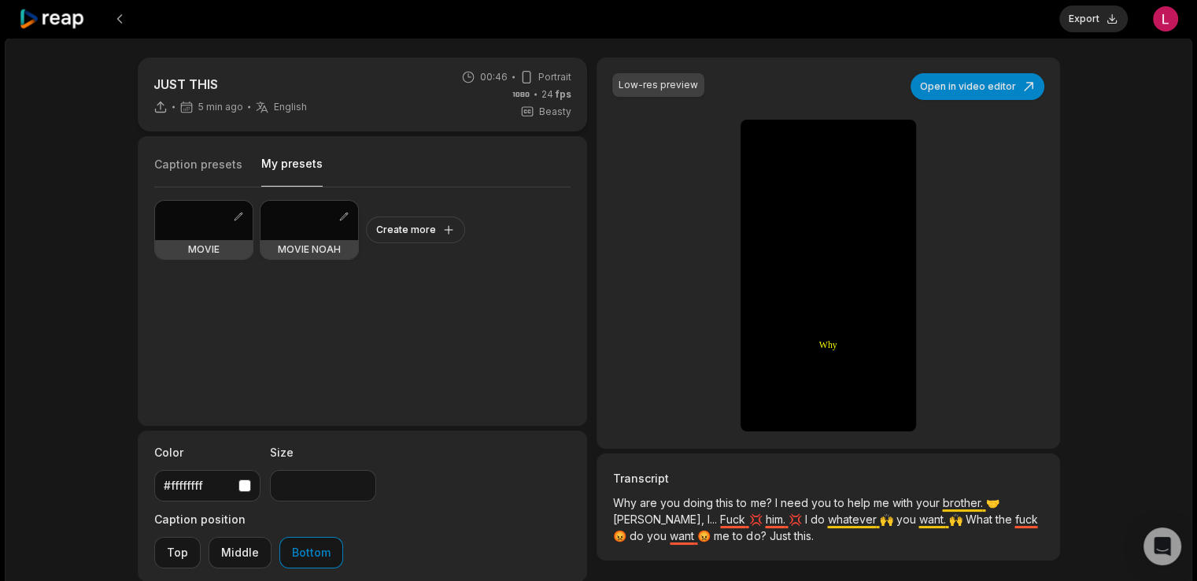
click at [318, 227] on div at bounding box center [310, 220] width 98 height 39
type input "**"
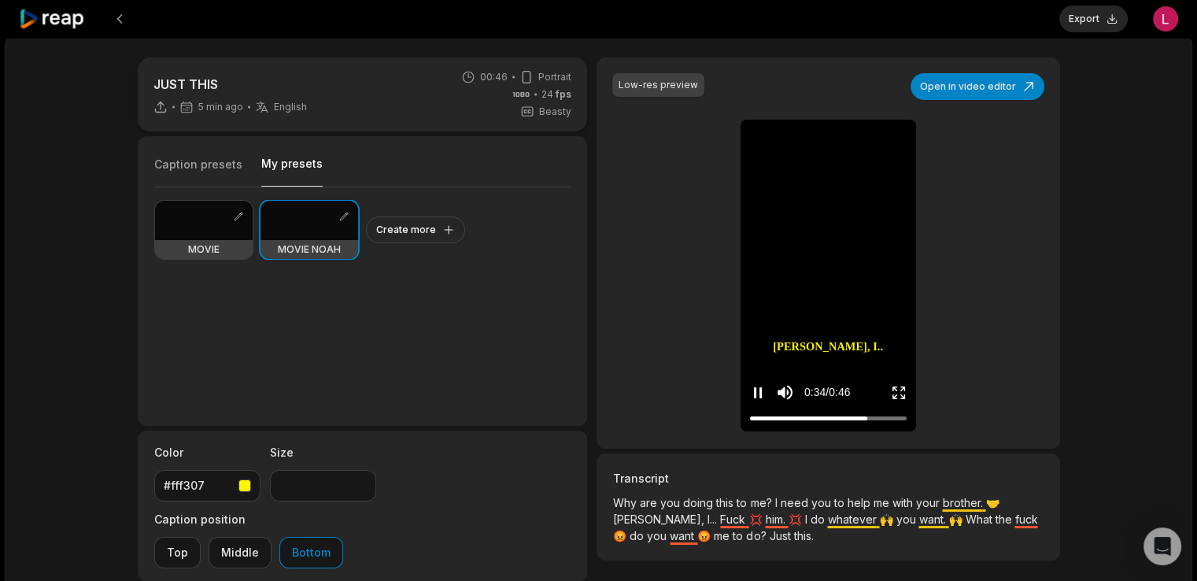
click at [905, 391] on icon "Enter Fullscreen" at bounding box center [899, 393] width 16 height 16
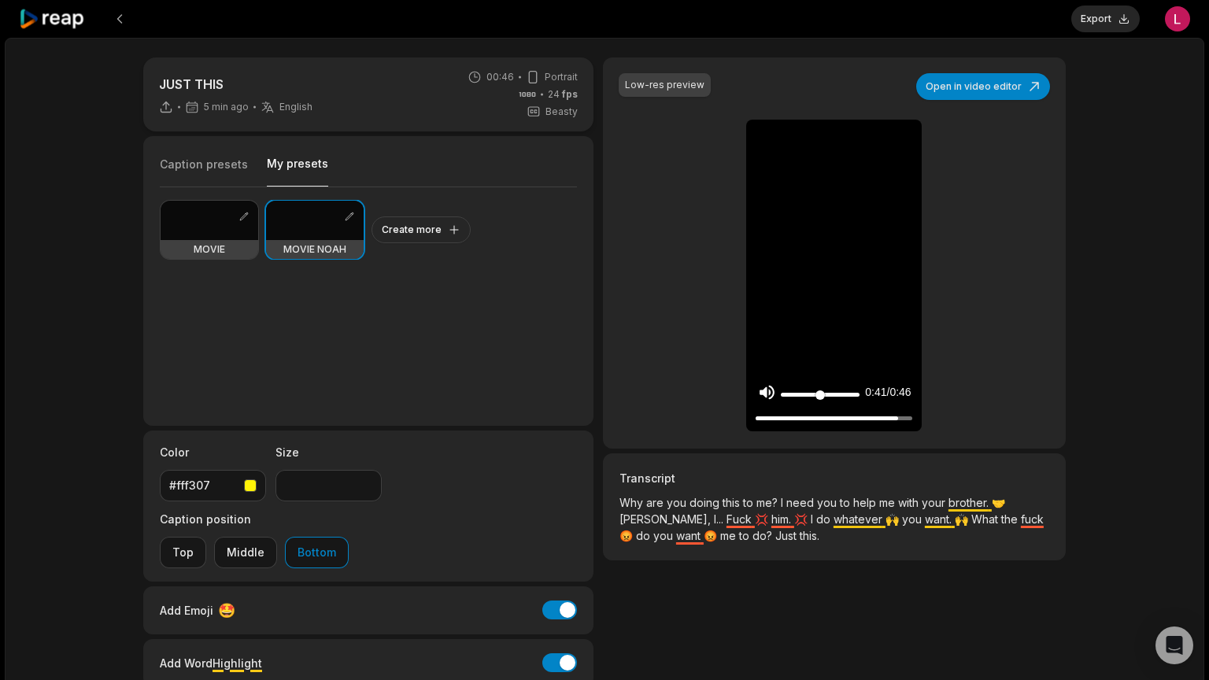
type input "*"
click at [781, 397] on input "Change volume" at bounding box center [820, 395] width 79 height 4
click at [759, 398] on icon "Play video" at bounding box center [764, 392] width 10 height 11
click at [912, 423] on div at bounding box center [834, 418] width 157 height 10
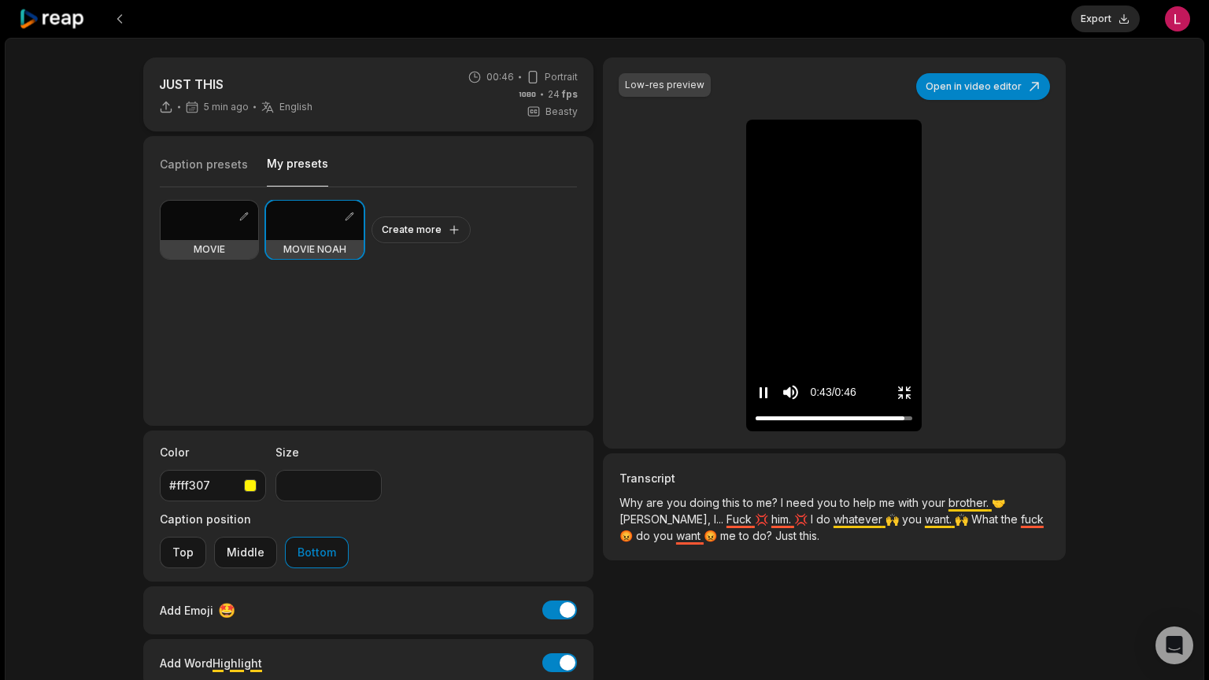
click at [912, 423] on div at bounding box center [834, 418] width 157 height 10
click at [912, 401] on icon "Exit fullscreen" at bounding box center [905, 393] width 16 height 16
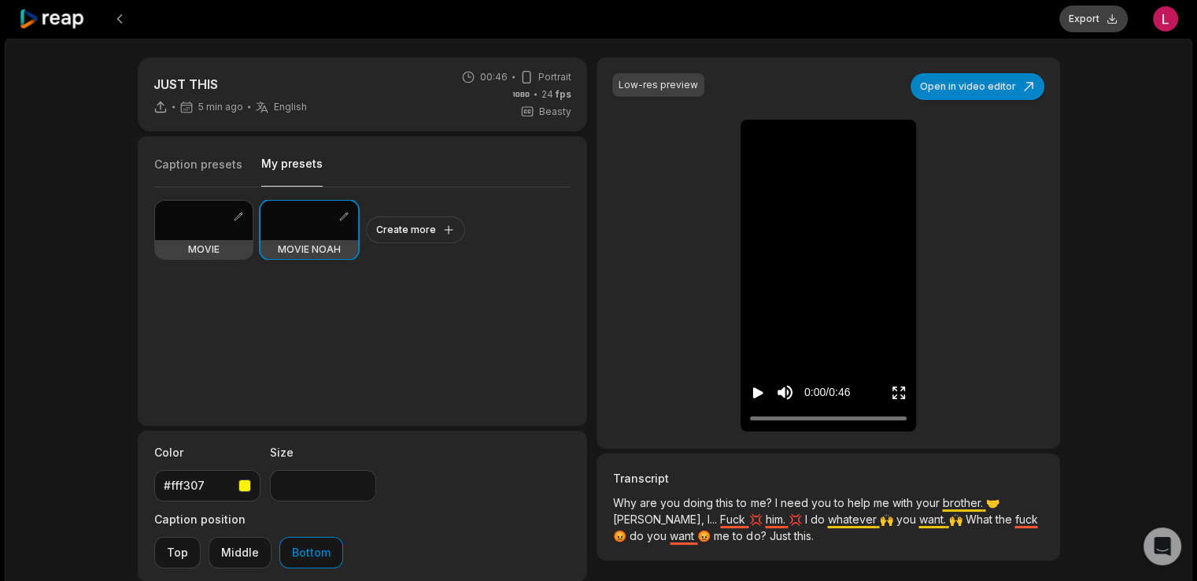
click at [1093, 17] on button "Export" at bounding box center [1093, 19] width 68 height 27
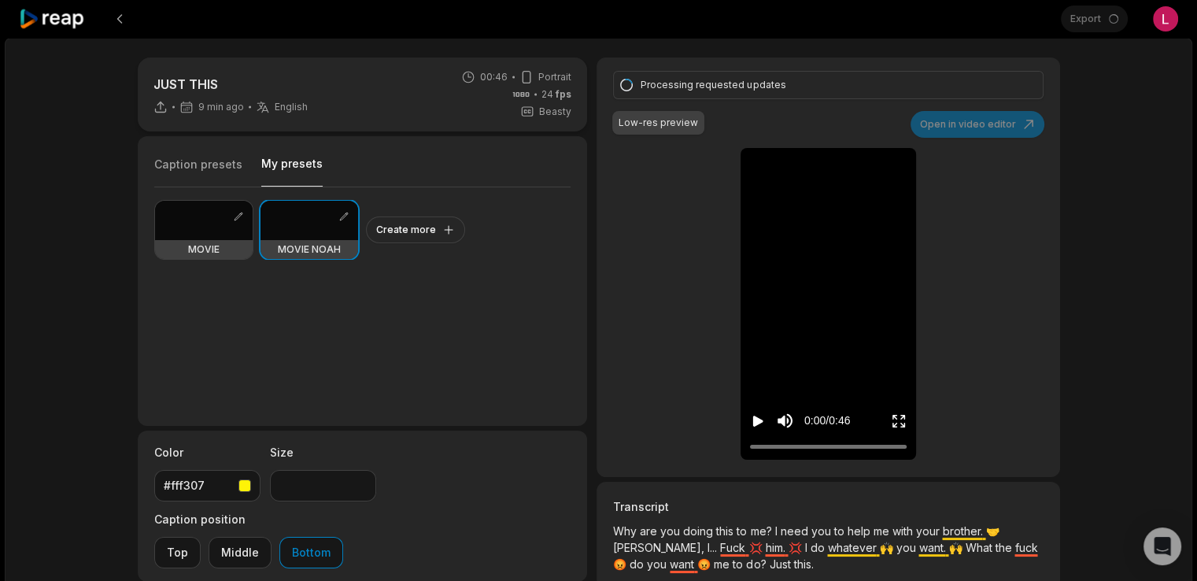
scroll to position [160, 0]
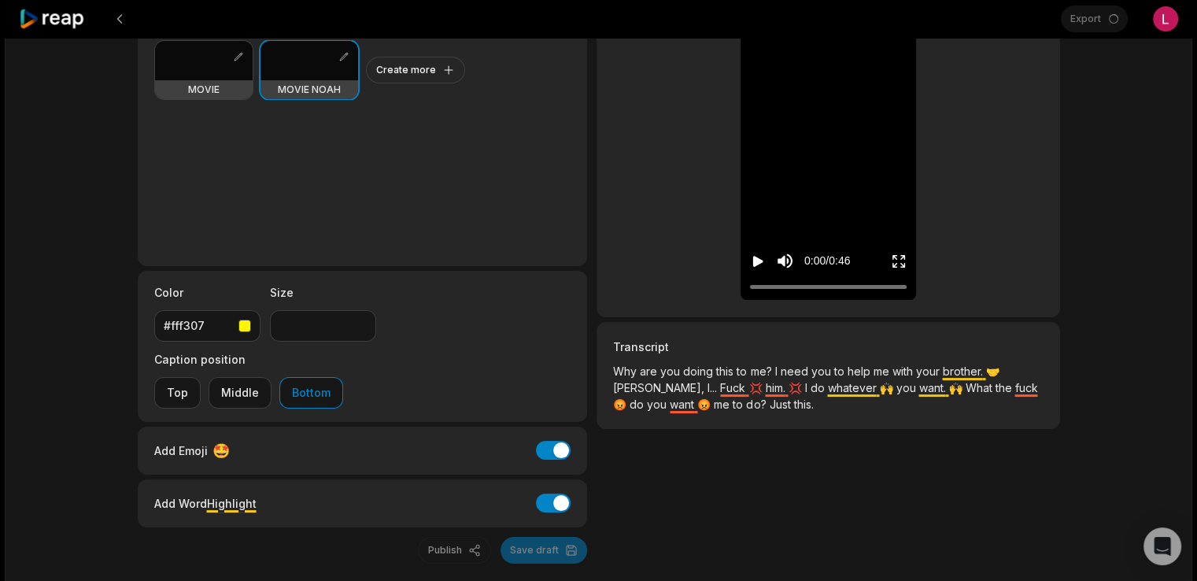
click at [553, 537] on div "Publish Save draft" at bounding box center [363, 550] width 450 height 27
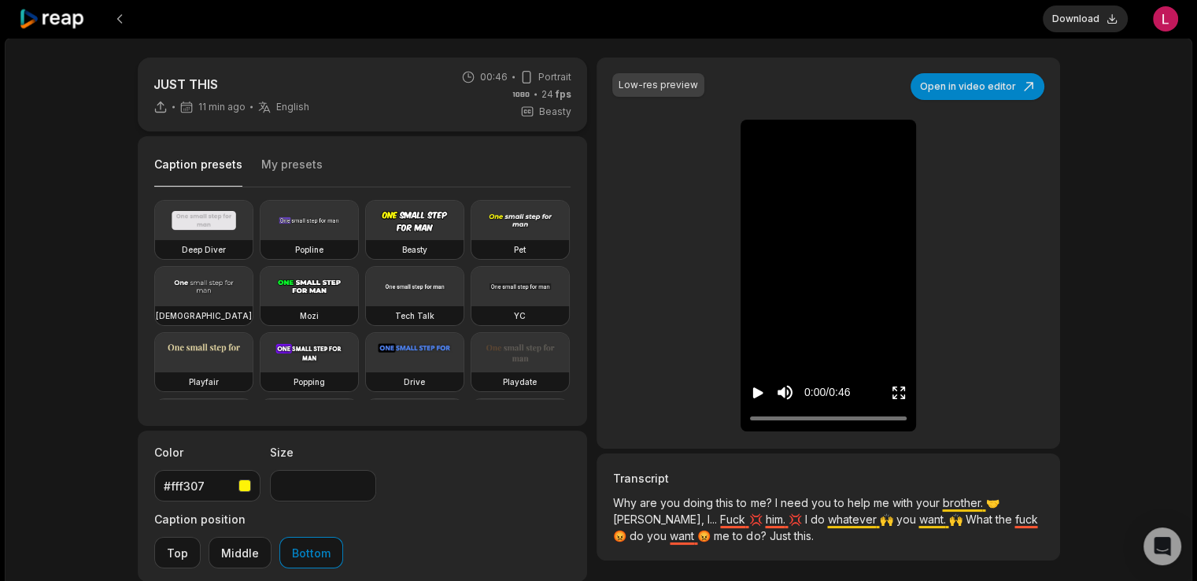
click at [1133, 291] on div "JUST THIS 11 min ago English en 00:46 Portrait 24 fps Beasty Caption presets My…" at bounding box center [599, 421] width 1188 height 767
click at [758, 391] on icon "Play video" at bounding box center [758, 392] width 10 height 11
click at [786, 322] on input "Change volume" at bounding box center [788, 339] width 4 height 79
click at [787, 328] on input "Change volume" at bounding box center [788, 339] width 4 height 79
type input "***"
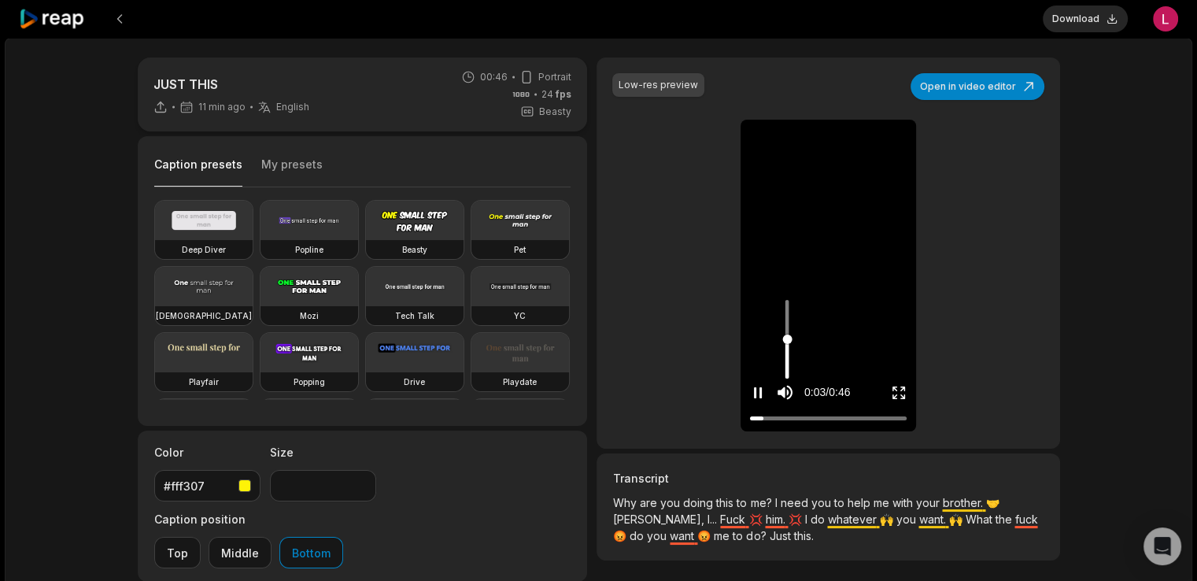
click at [786, 339] on input "Change volume" at bounding box center [788, 339] width 4 height 79
click at [1072, 23] on button "Download" at bounding box center [1085, 19] width 85 height 27
click at [1107, 276] on div "JUST THIS 13 min ago English en 00:46 Portrait 24 fps Beasty Caption presets My…" at bounding box center [599, 421] width 1188 height 767
click at [656, 89] on div "Low-res preview" at bounding box center [659, 85] width 80 height 14
click at [54, 18] on icon at bounding box center [52, 19] width 67 height 21
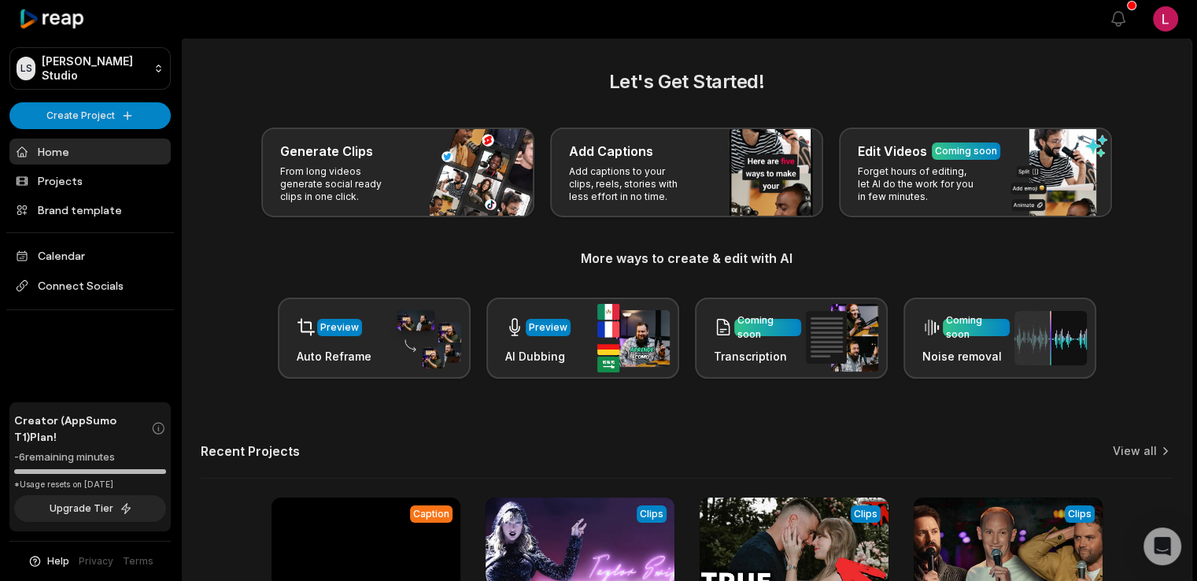
scroll to position [205, 0]
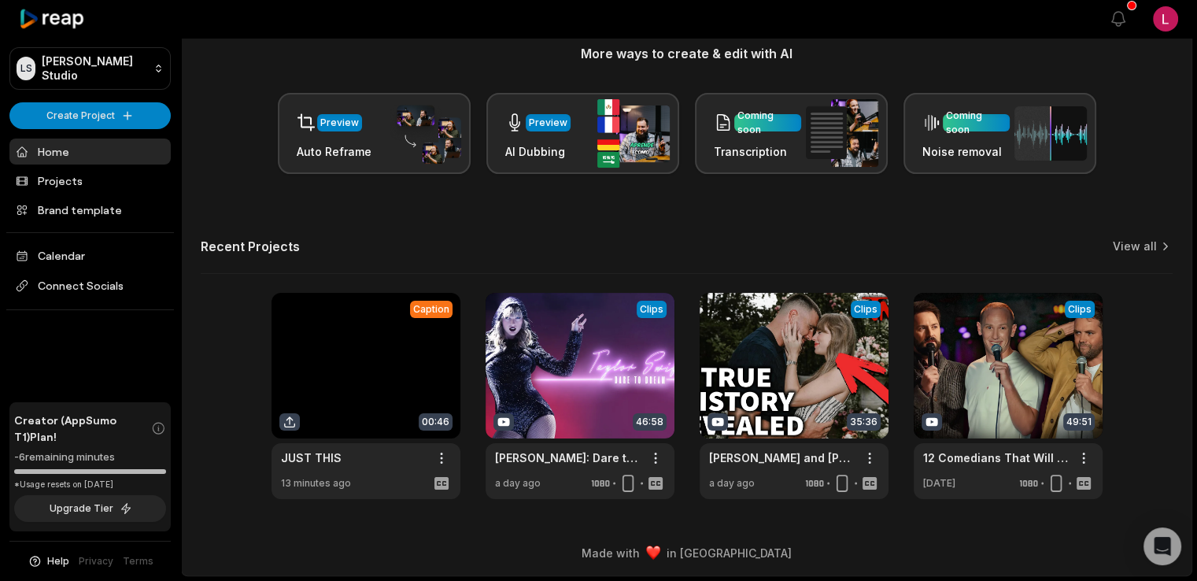
click at [1141, 373] on div "Caption 00:46 JUST THIS Open options 13 minutes ago View Clips Clips 46:58 Tayl…" at bounding box center [687, 396] width 972 height 206
click at [1140, 346] on div "Caption 00:46 JUST THIS Open options 13 minutes ago View Clips Clips 46:58 Tayl…" at bounding box center [687, 396] width 972 height 206
click at [440, 376] on html "LS Logan's Studio Create Project Home Projects Brand template Calendar Connect …" at bounding box center [598, 85] width 1197 height 581
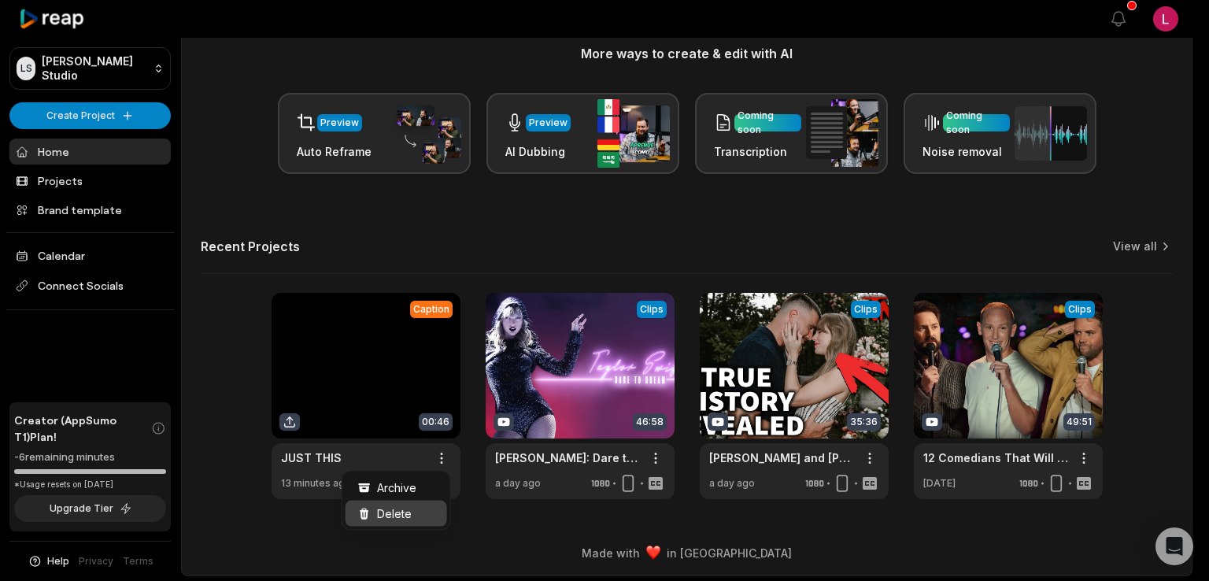
click at [416, 502] on div "Delete" at bounding box center [397, 514] width 102 height 26
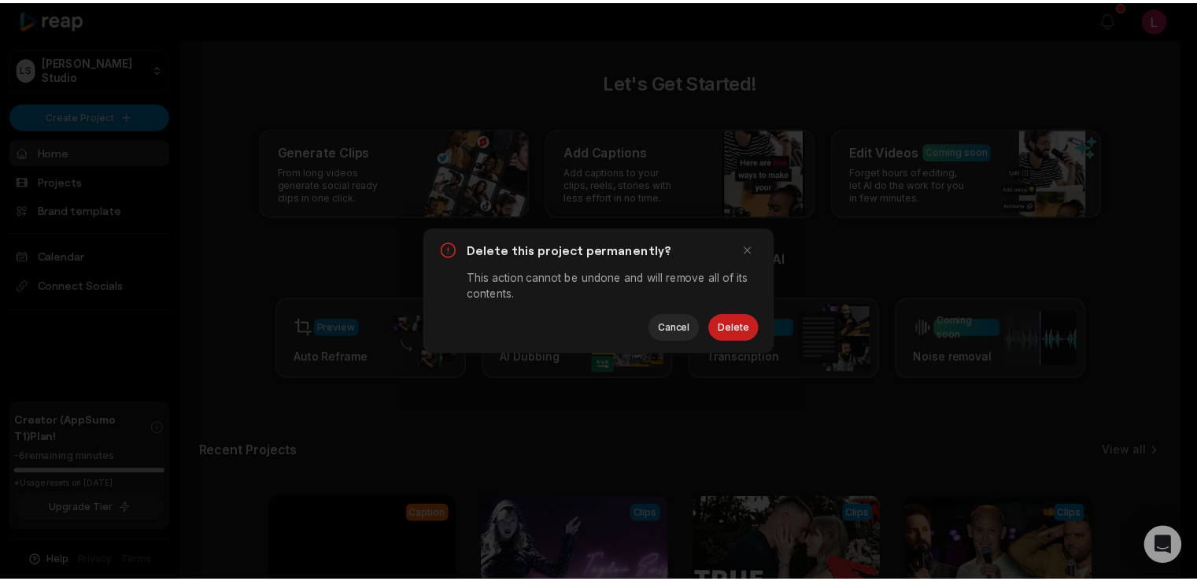
scroll to position [0, 0]
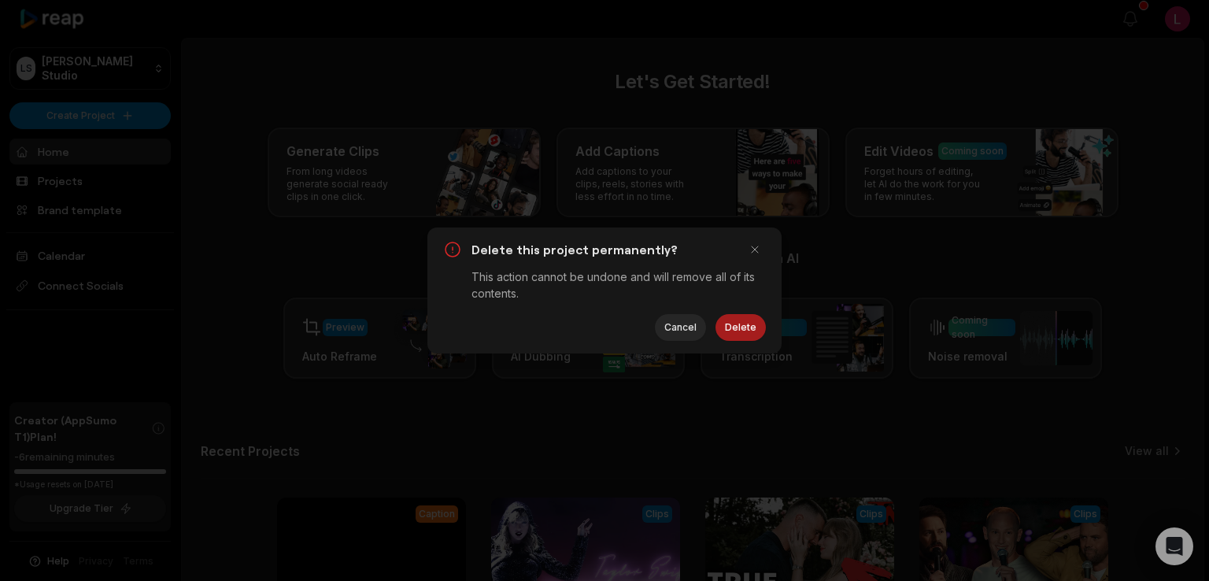
click at [745, 335] on button "Delete" at bounding box center [741, 327] width 50 height 27
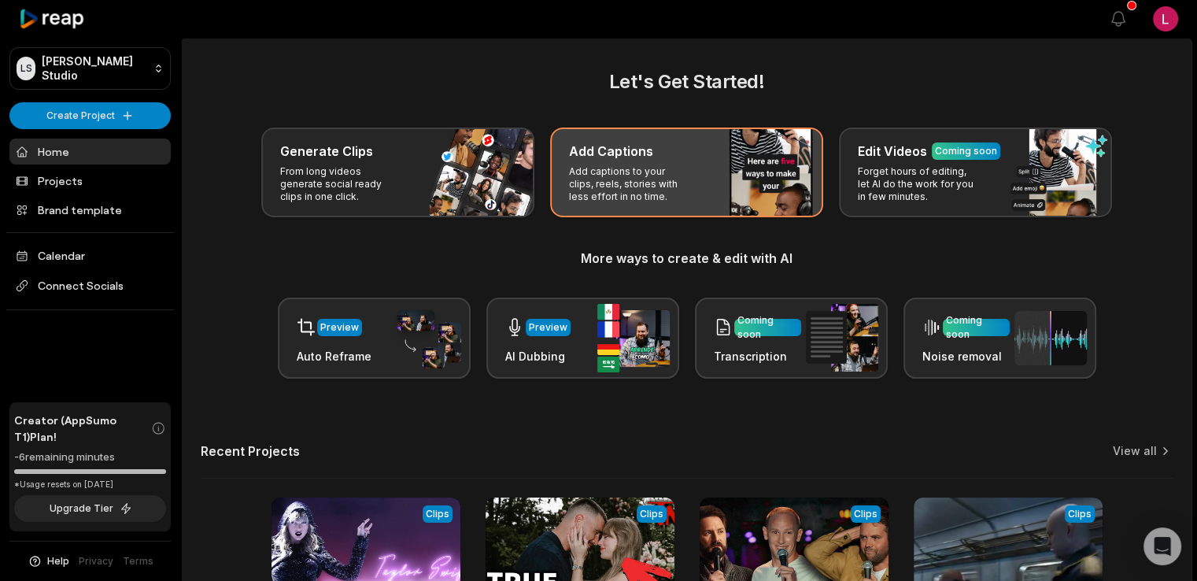
click at [748, 155] on div "Add Captions" at bounding box center [686, 151] width 235 height 19
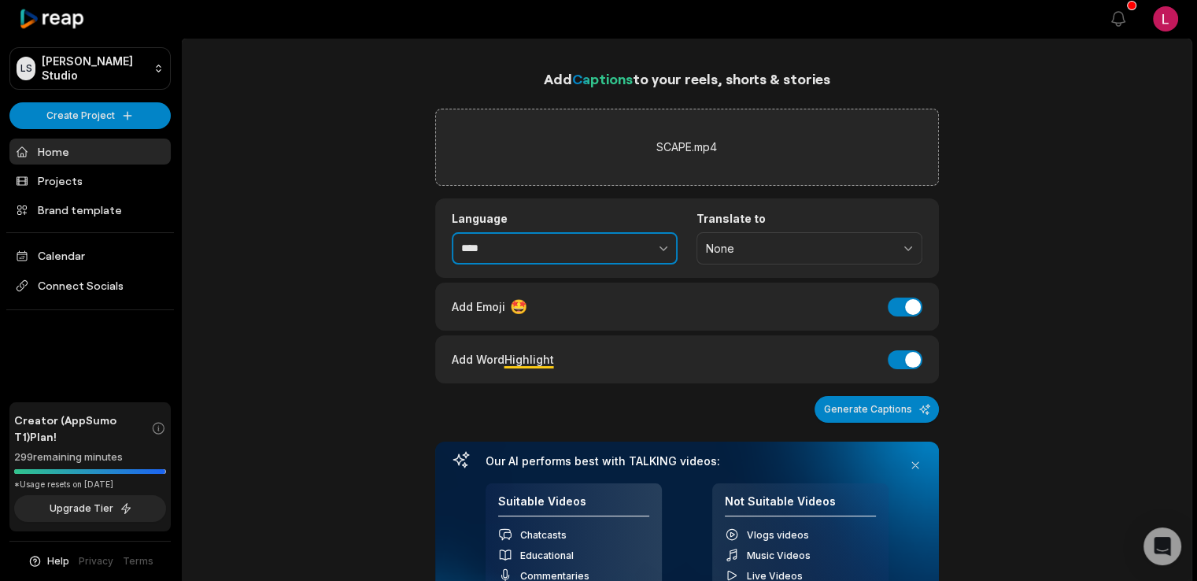
click at [652, 234] on button "button" at bounding box center [629, 248] width 97 height 33
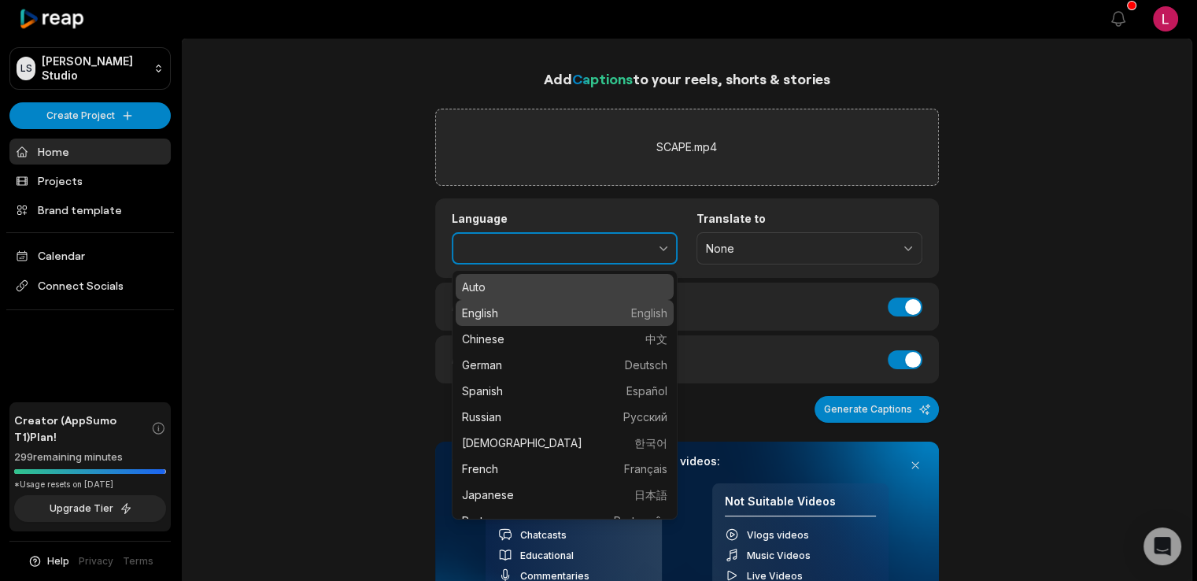
type input "*******"
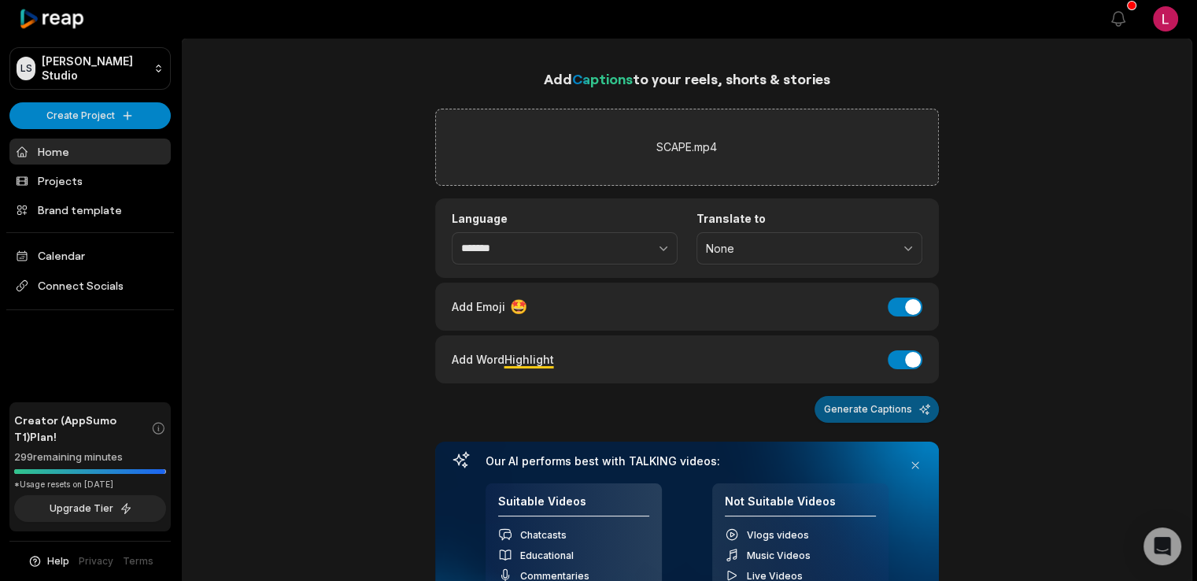
click at [867, 418] on button "Generate Captions" at bounding box center [877, 409] width 124 height 27
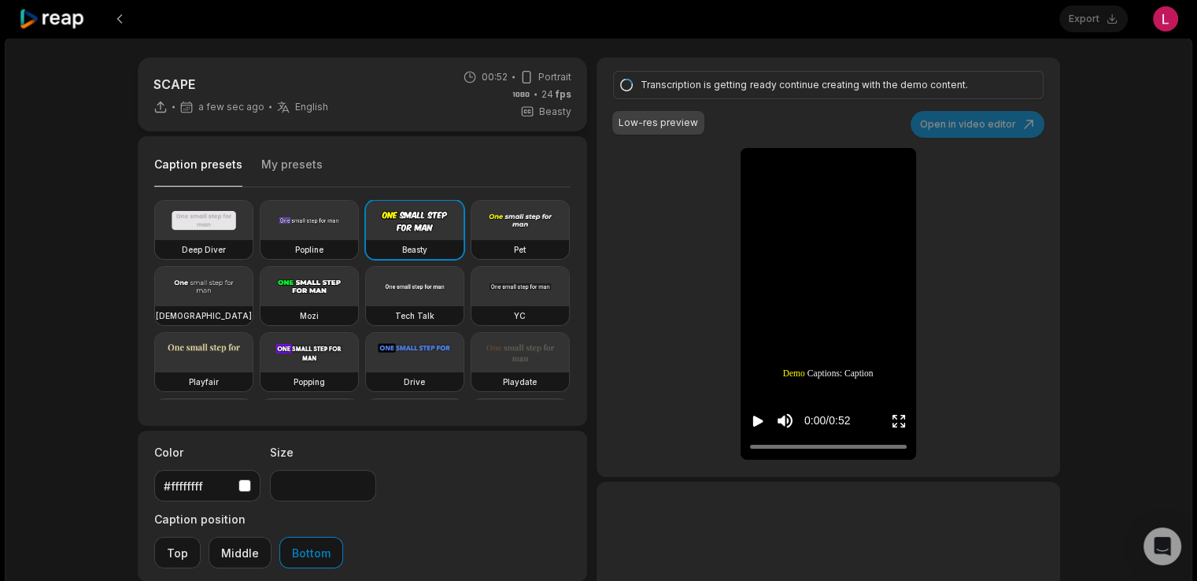
click at [315, 165] on div "Caption presets My presets" at bounding box center [362, 169] width 417 height 38
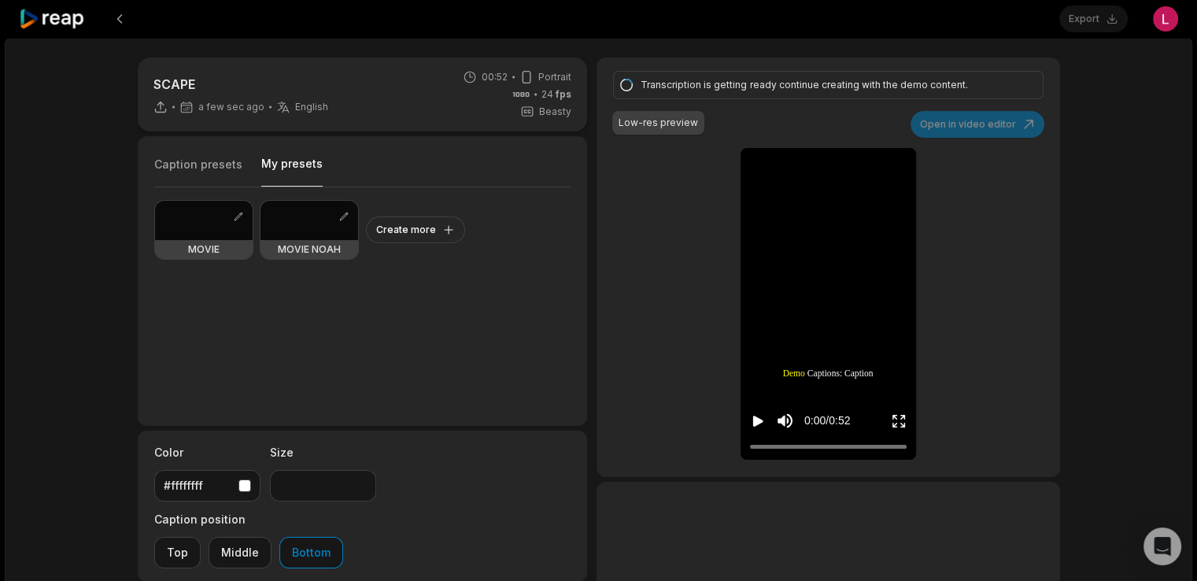
click at [292, 166] on button "My presets" at bounding box center [291, 171] width 61 height 31
click at [293, 228] on div at bounding box center [310, 220] width 98 height 39
type input "**"
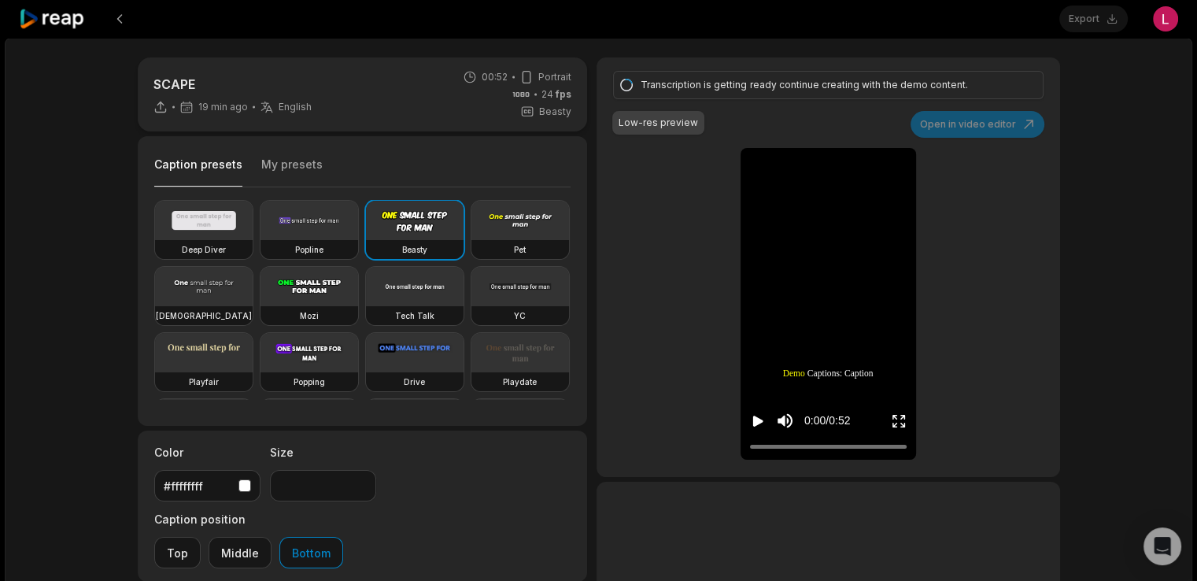
click at [590, 364] on div "SCAPE 19 min ago English en 00:52 Portrait 24 fps Beasty Caption presets My pre…" at bounding box center [599, 434] width 954 height 755
click at [91, 346] on div "SCAPE 19 min ago English en 00:52 Portrait 24 fps Beasty Caption presets My pre…" at bounding box center [599, 466] width 1188 height 856
